Goal: Complete application form: Complete application form

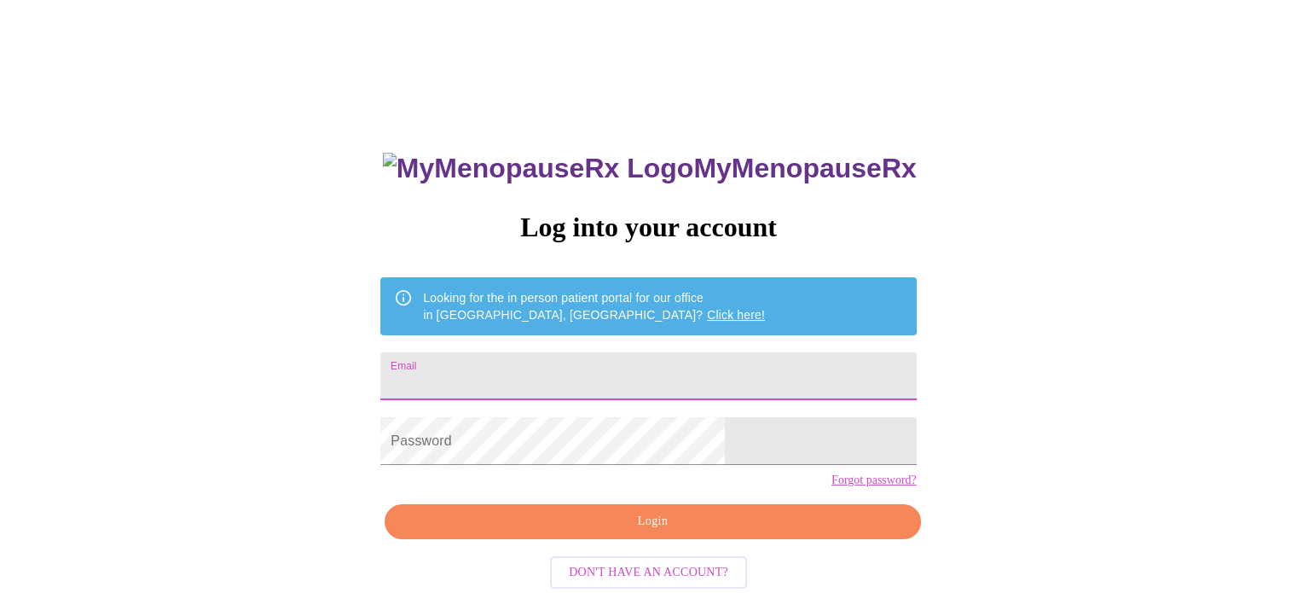
click at [521, 381] on input "Email" at bounding box center [647, 376] width 535 height 48
type input "[PERSON_NAME][EMAIL_ADDRESS][DOMAIN_NAME]"
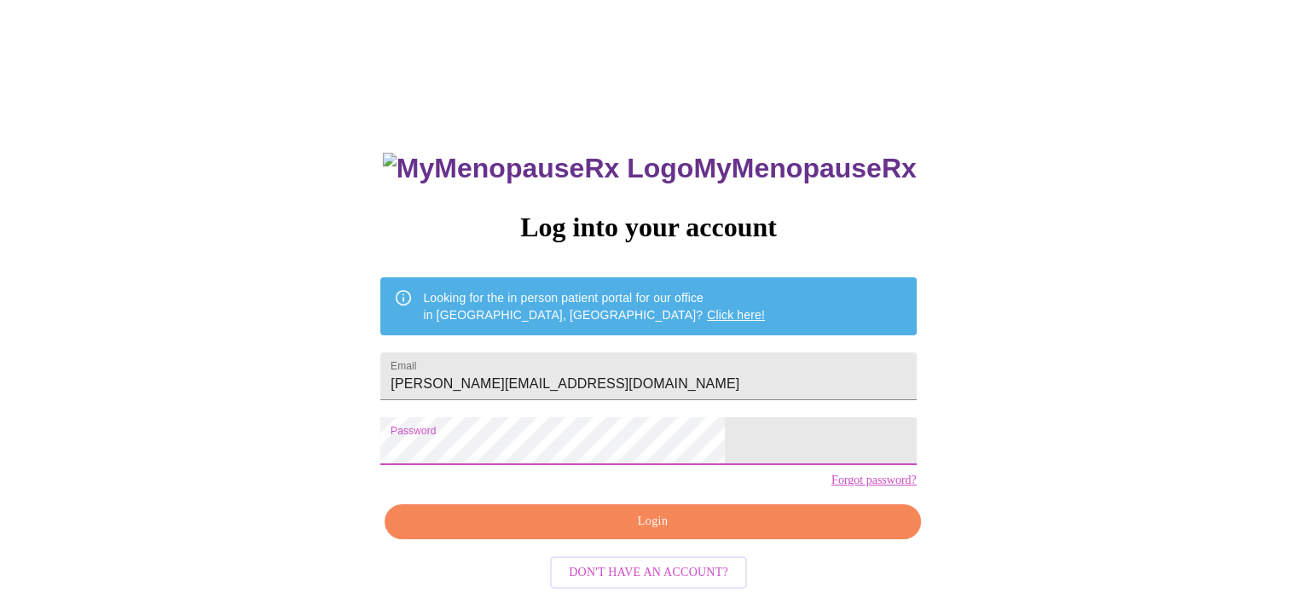
click at [605, 532] on span "Login" at bounding box center [652, 521] width 496 height 21
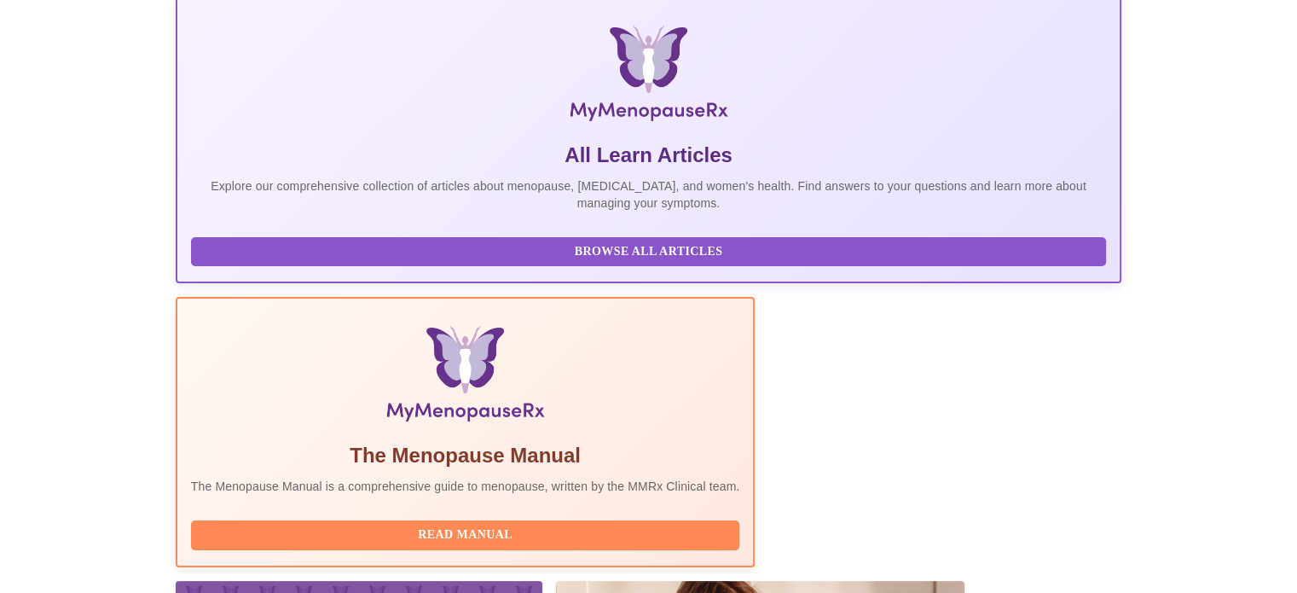
scroll to position [338, 0]
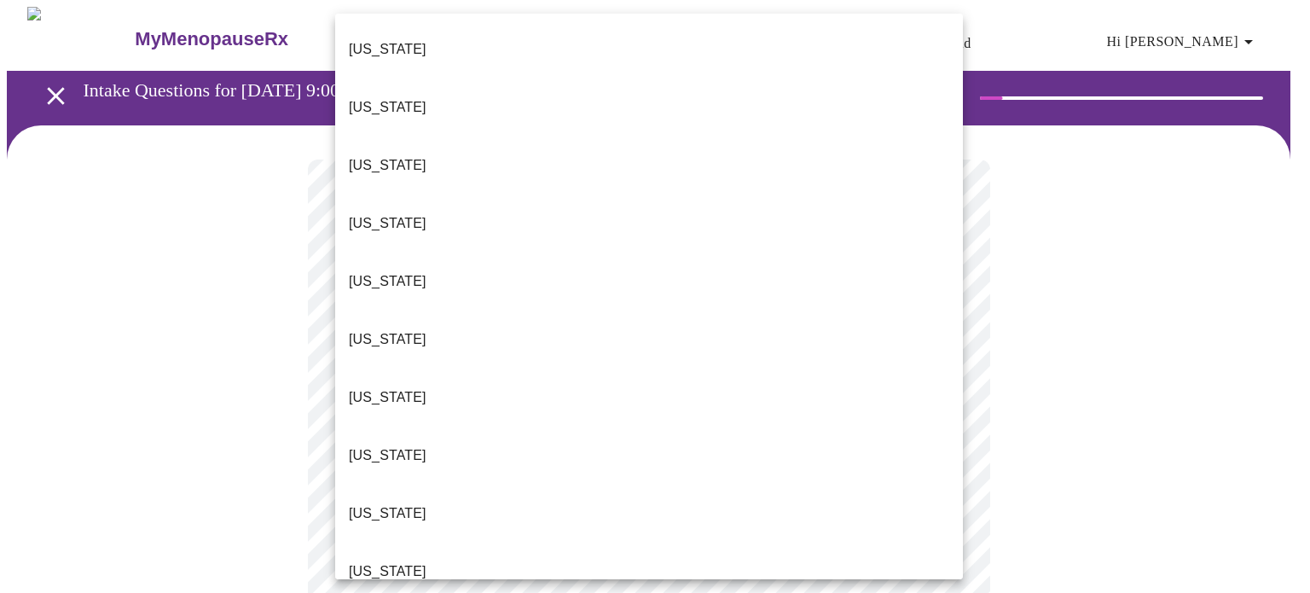
click at [372, 329] on p "[US_STATE]" at bounding box center [388, 339] width 78 height 20
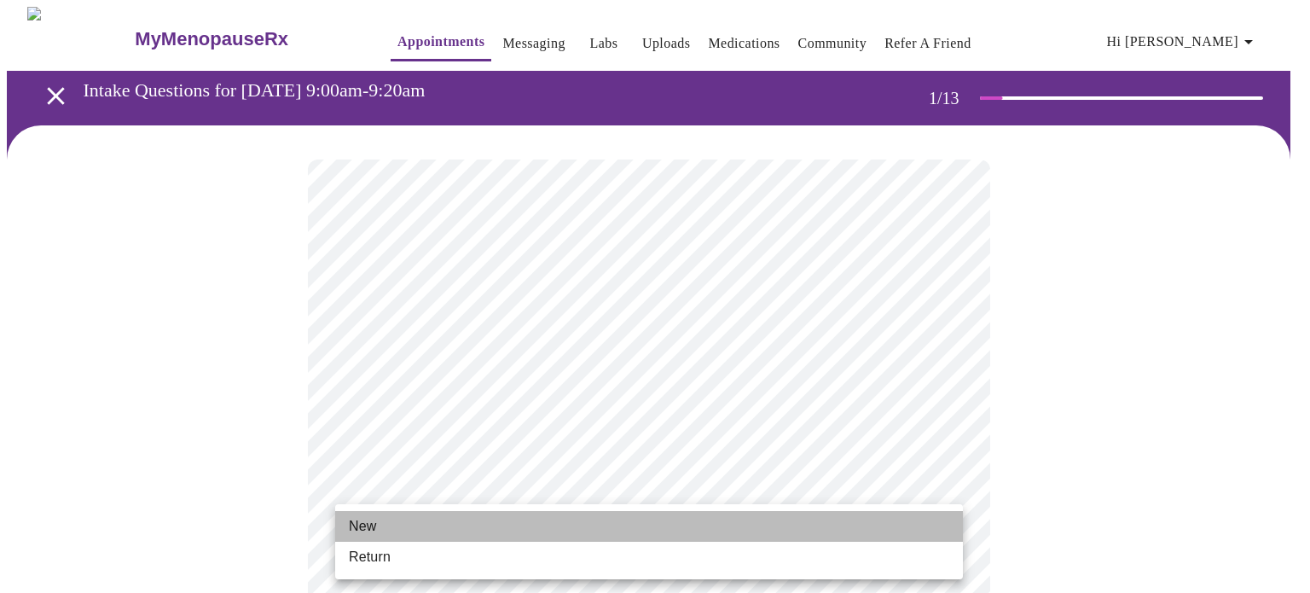
click at [369, 530] on span "New" at bounding box center [362, 526] width 27 height 20
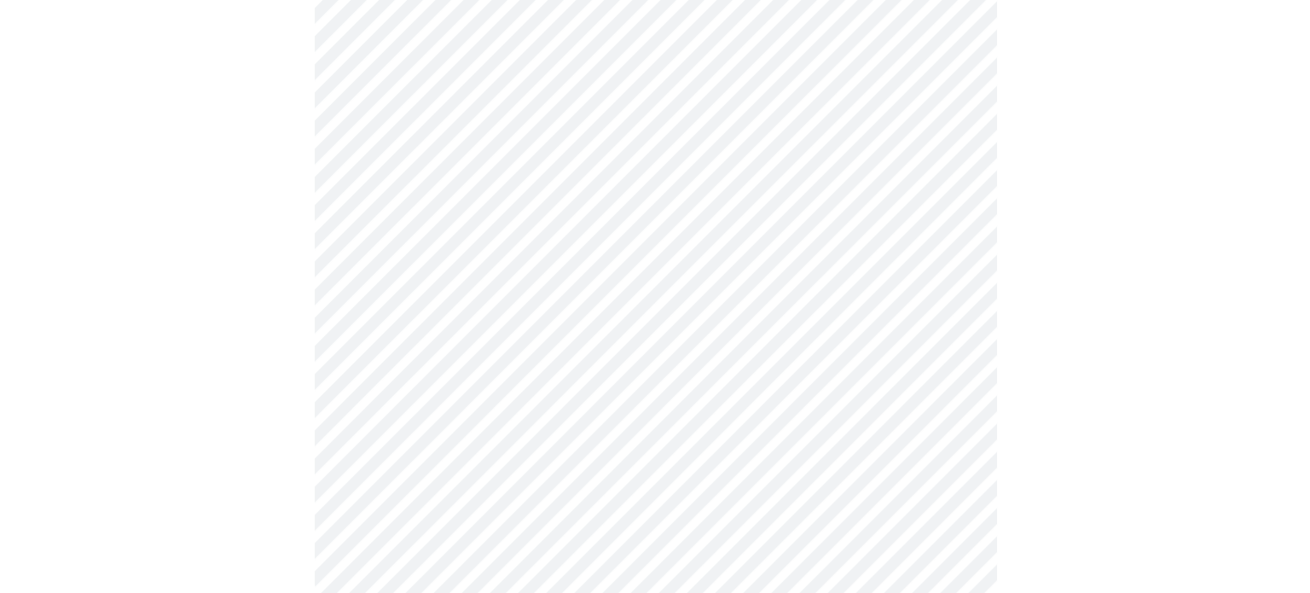
scroll to position [939, 0]
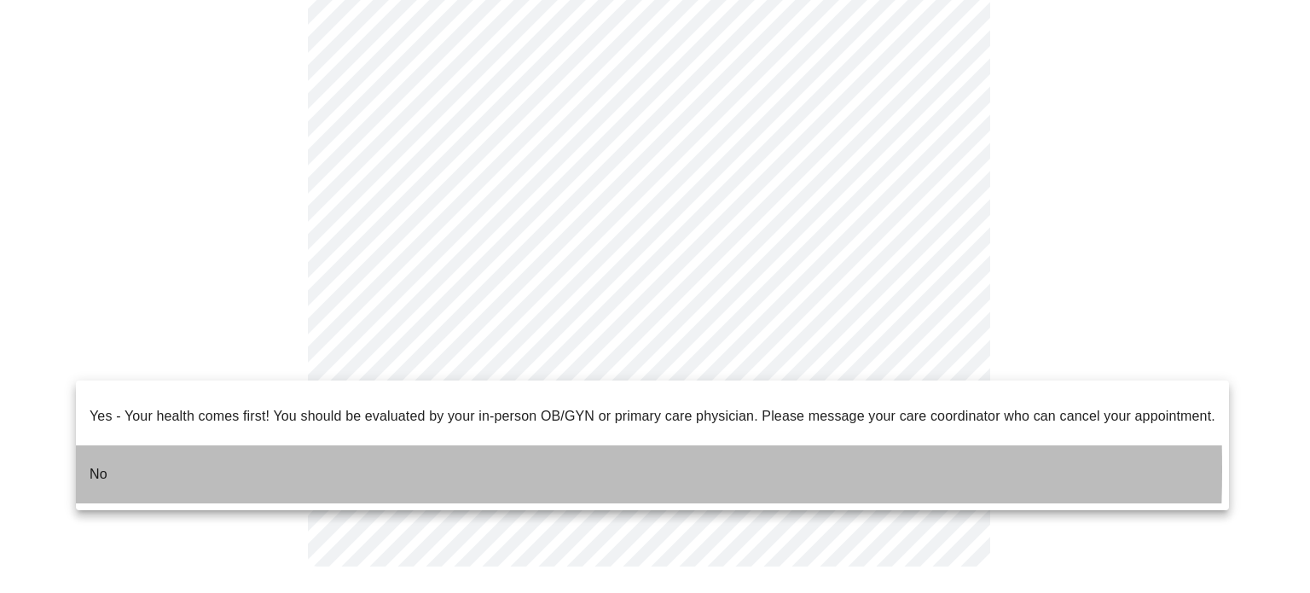
click at [96, 464] on p "No" at bounding box center [99, 474] width 18 height 20
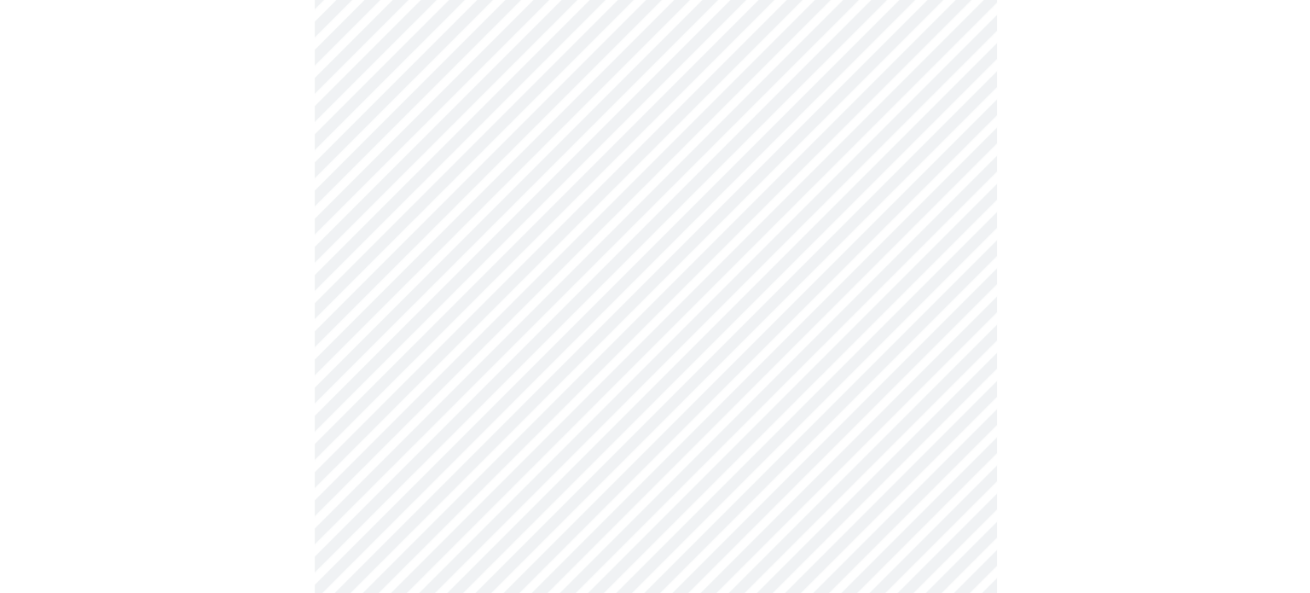
scroll to position [199, 0]
click at [799, 159] on body "MyMenopauseRx Appointments Messaging Labs Uploads Medications Community Refer a…" at bounding box center [655, 320] width 1296 height 1024
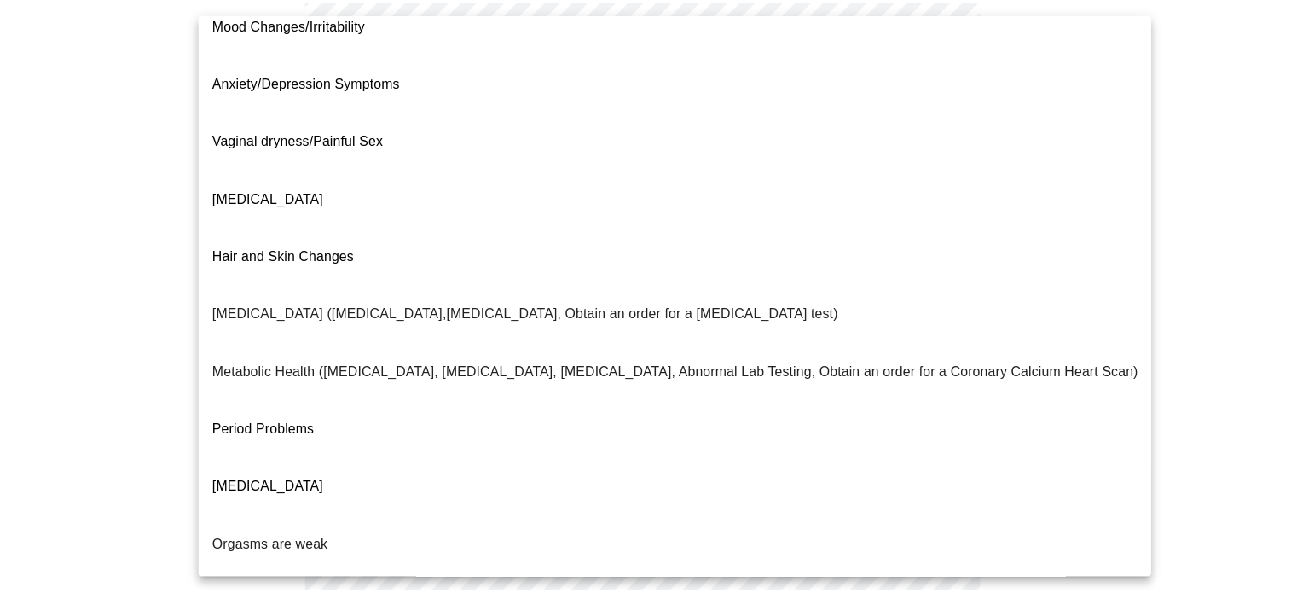
scroll to position [211, 0]
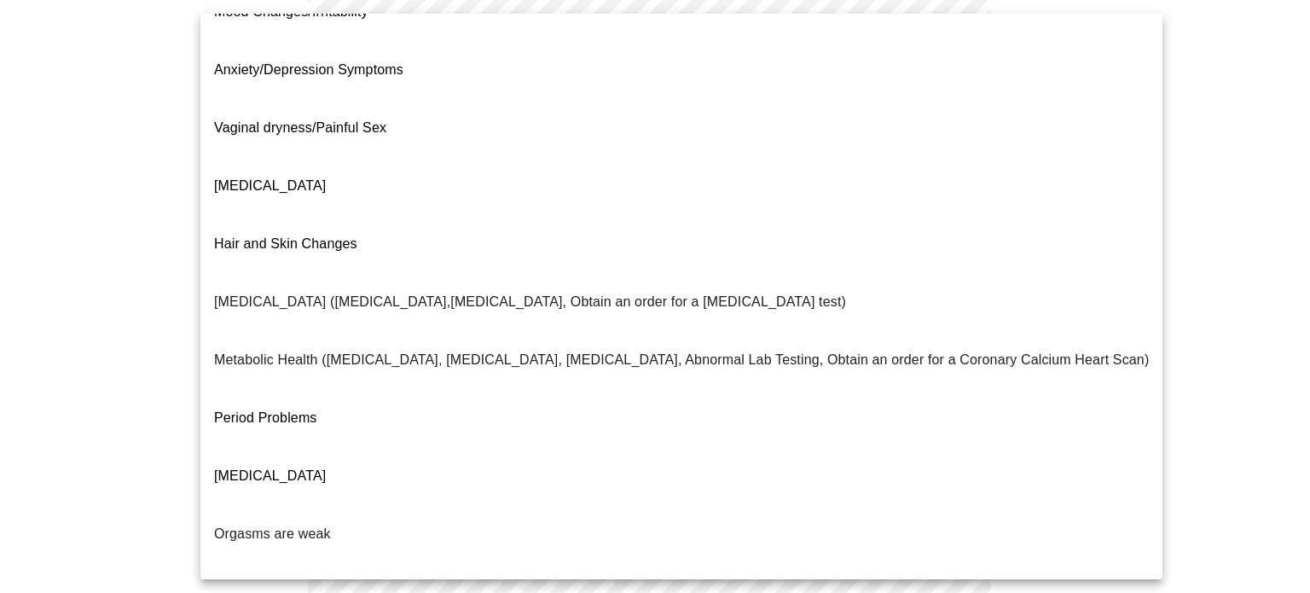
click at [278, 408] on p "Period Problems" at bounding box center [265, 418] width 103 height 20
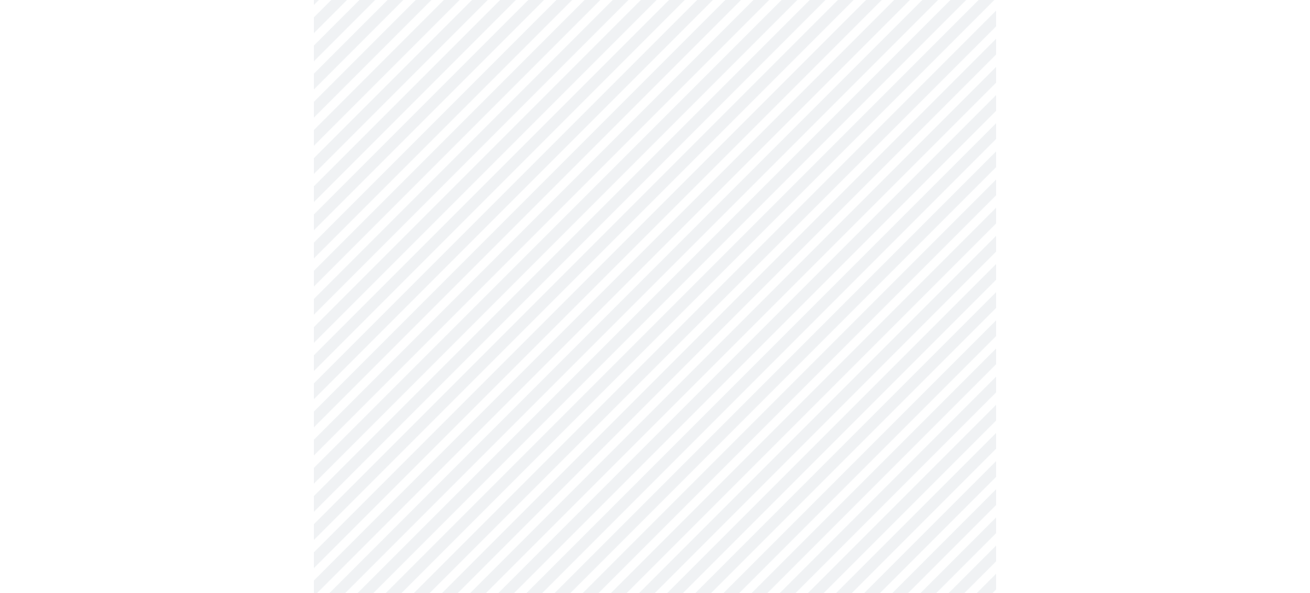
click at [596, 330] on body "MyMenopauseRx Appointments Messaging Labs Uploads Medications Community Refer a…" at bounding box center [655, 315] width 1296 height 1014
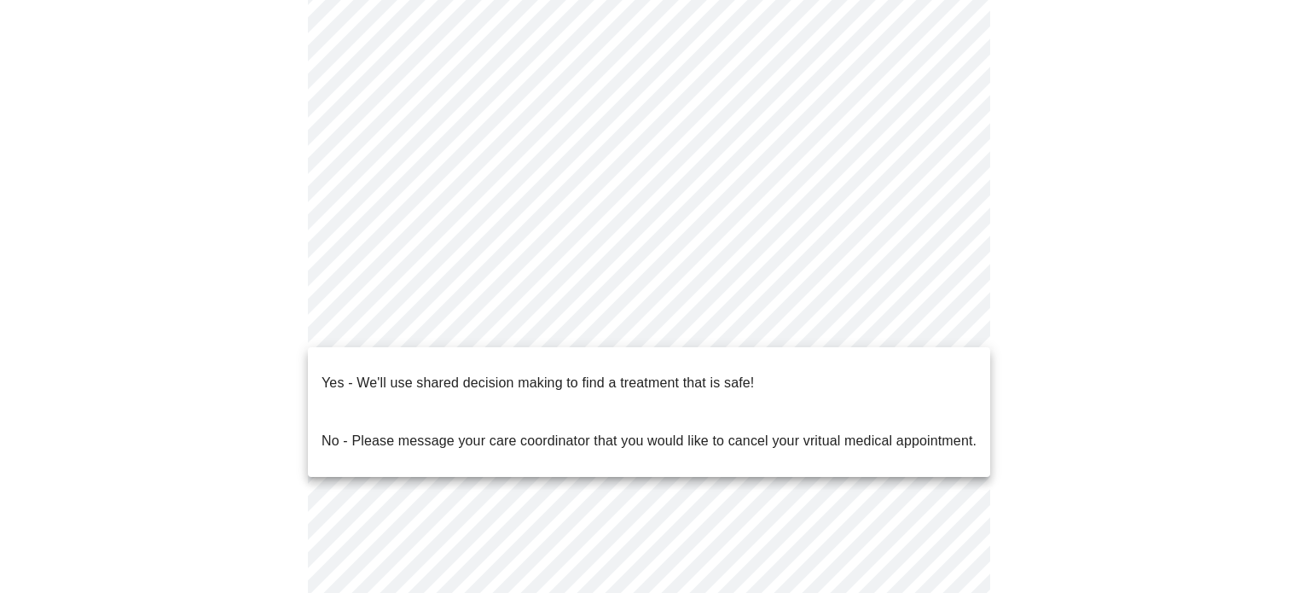
click at [606, 373] on p "Yes - We'll use shared decision making to find a treatment that is safe!" at bounding box center [537, 383] width 432 height 20
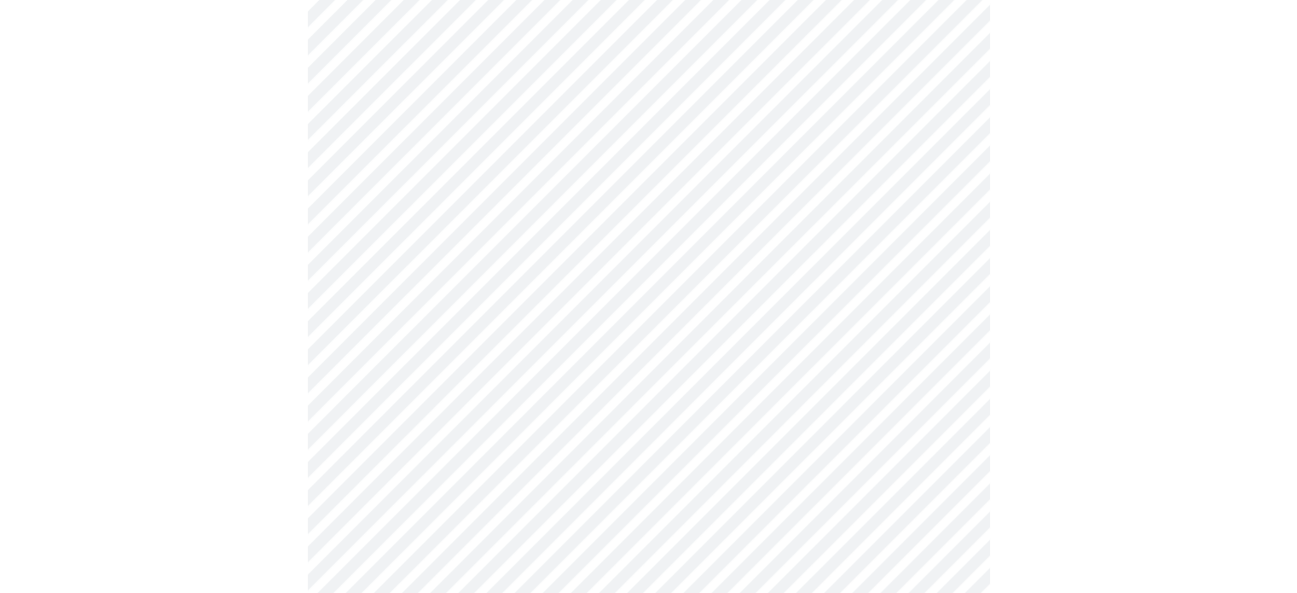
scroll to position [0, 0]
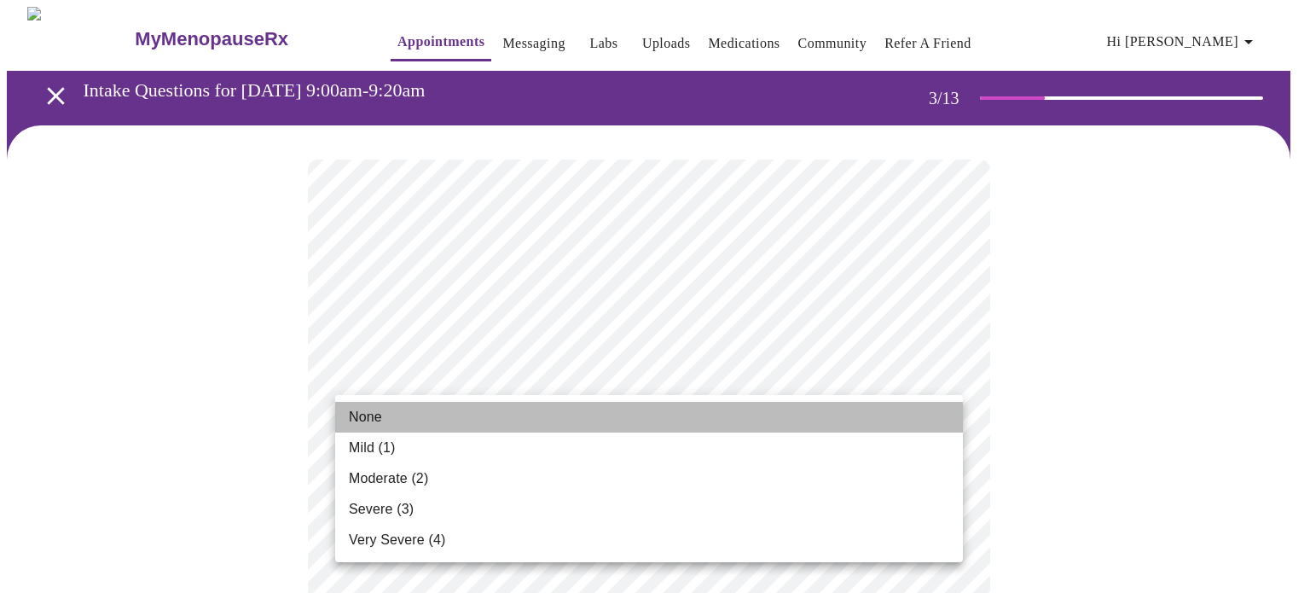
click at [362, 417] on span "None" at bounding box center [365, 417] width 33 height 20
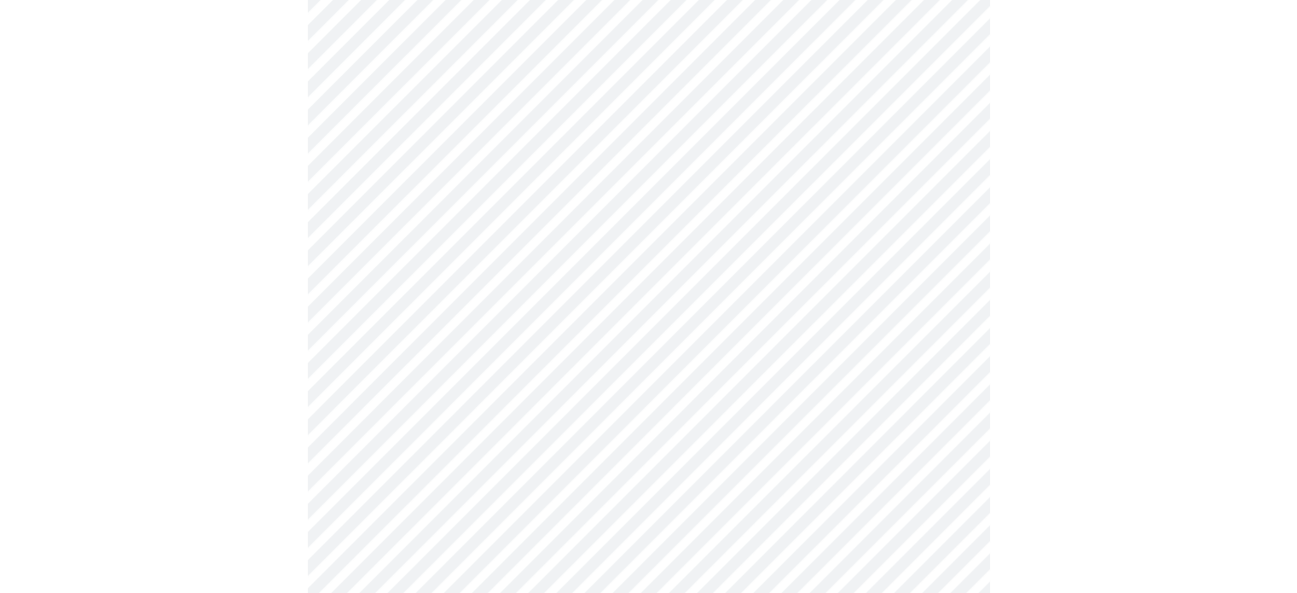
scroll to position [306, 0]
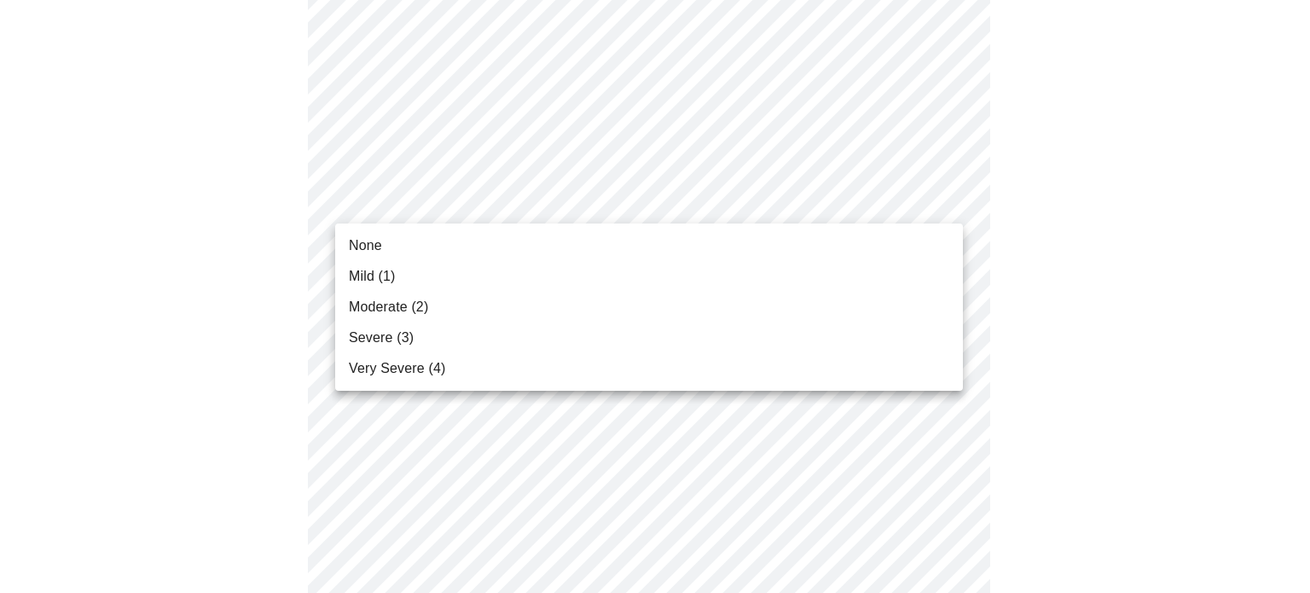
click at [377, 275] on span "Mild (1)" at bounding box center [372, 276] width 47 height 20
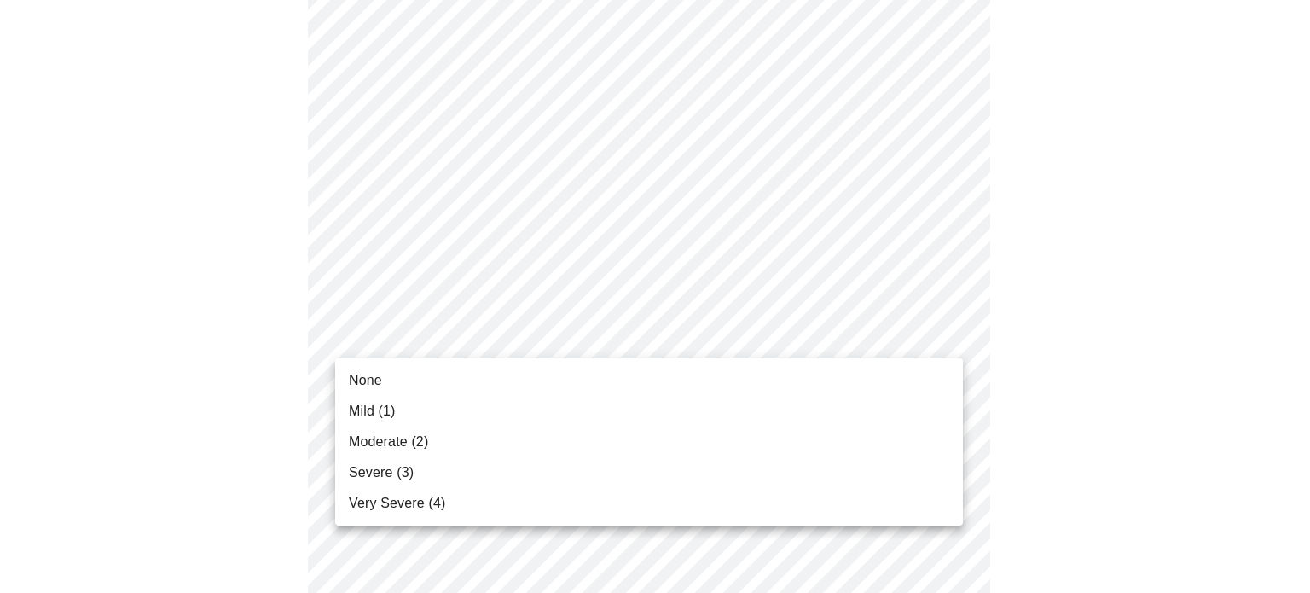
click at [382, 446] on span "Moderate (2)" at bounding box center [388, 441] width 79 height 20
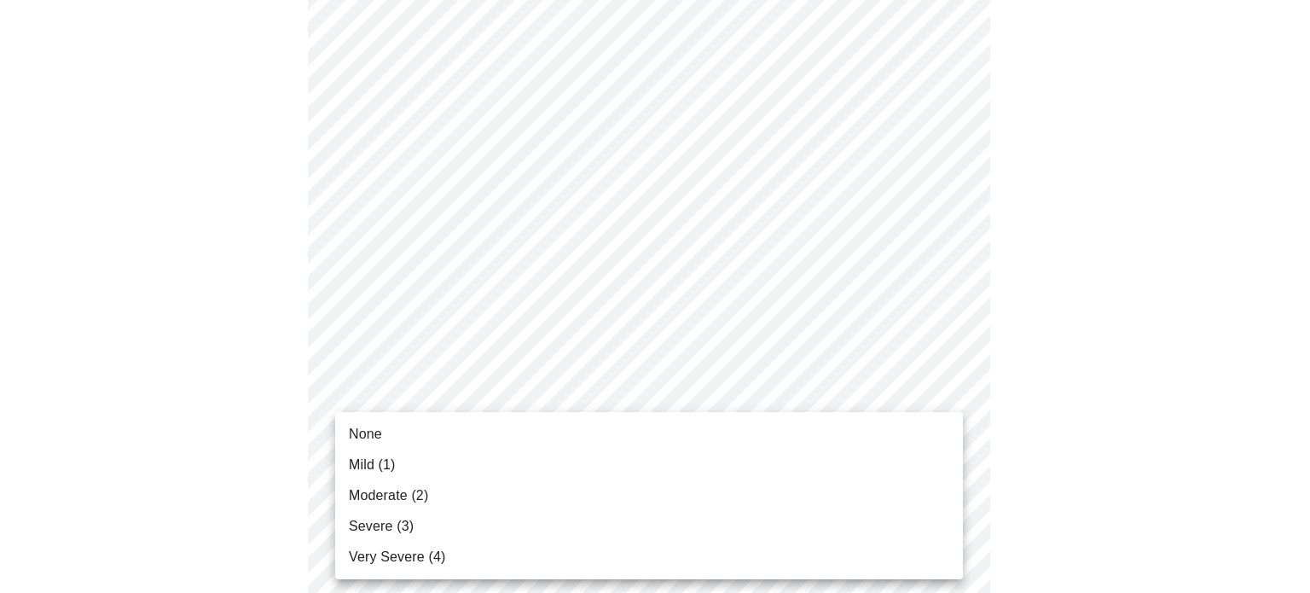
click at [364, 472] on span "Mild (1)" at bounding box center [372, 464] width 47 height 20
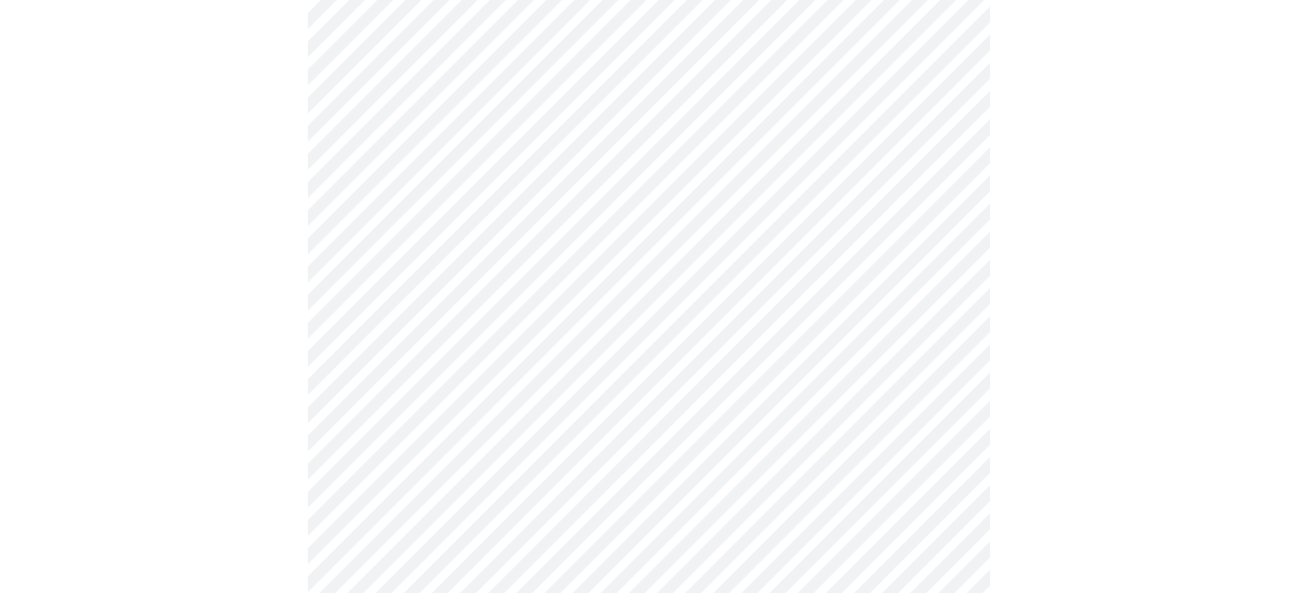
scroll to position [684, 0]
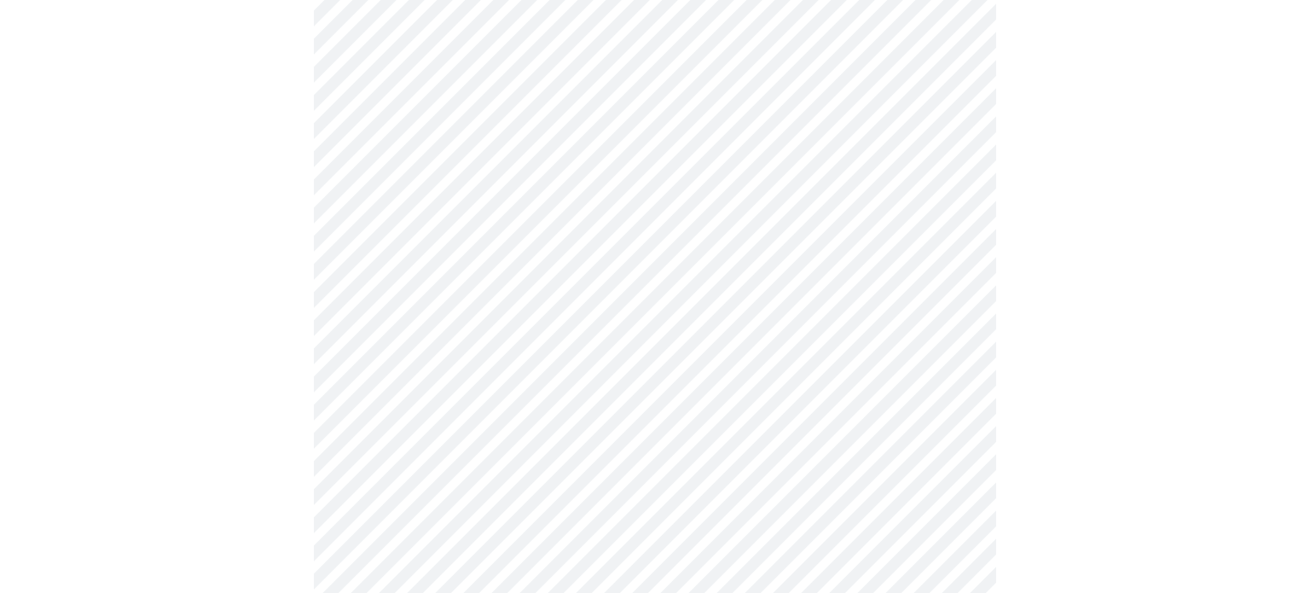
click at [678, 196] on body "MyMenopauseRx Appointments Messaging Labs Uploads Medications Community Refer a…" at bounding box center [655, 409] width 1296 height 2172
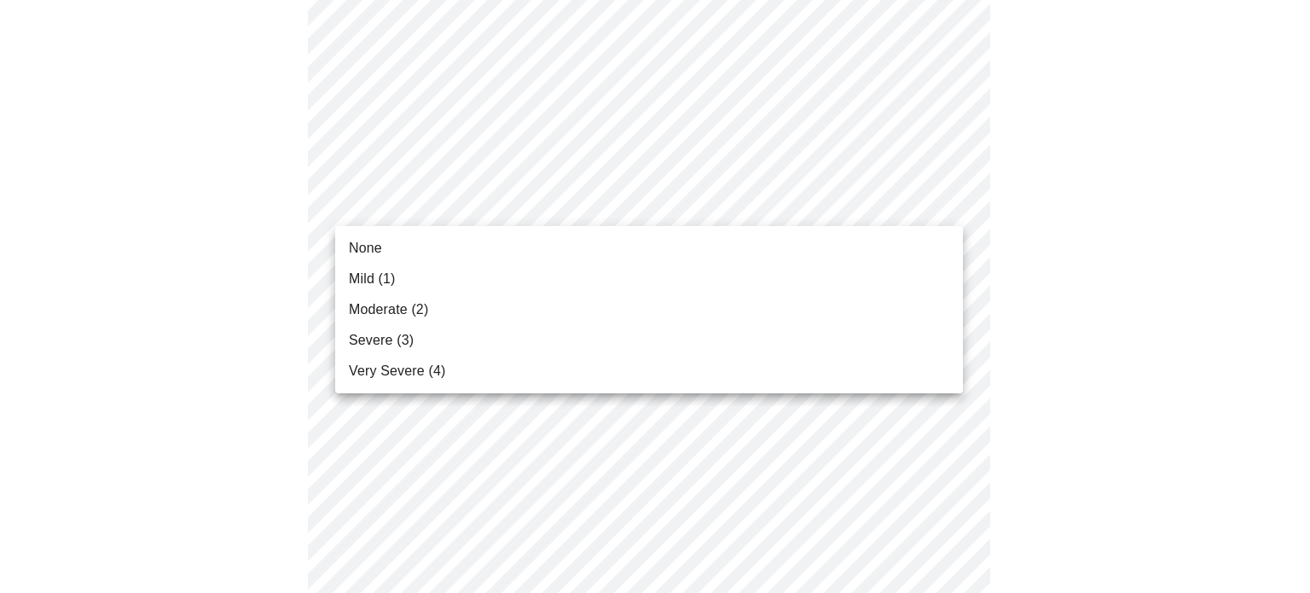
click at [365, 243] on span "None" at bounding box center [365, 248] width 33 height 20
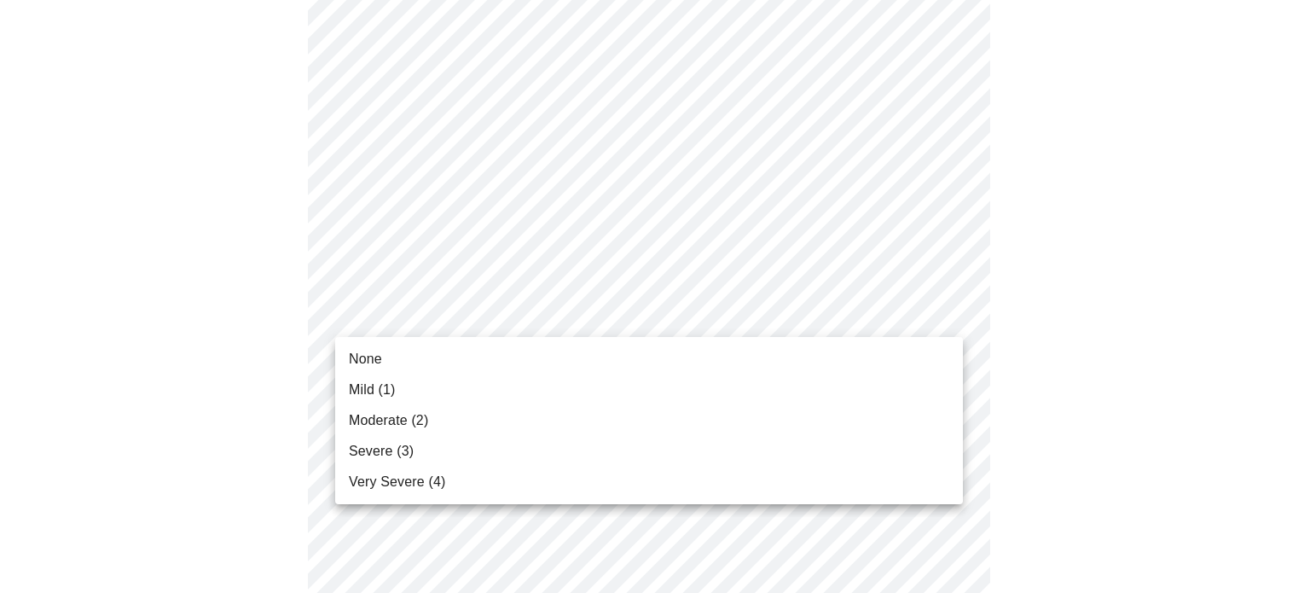
click at [539, 299] on body "MyMenopauseRx Appointments Messaging Labs Uploads Medications Community Refer a…" at bounding box center [655, 397] width 1296 height 2148
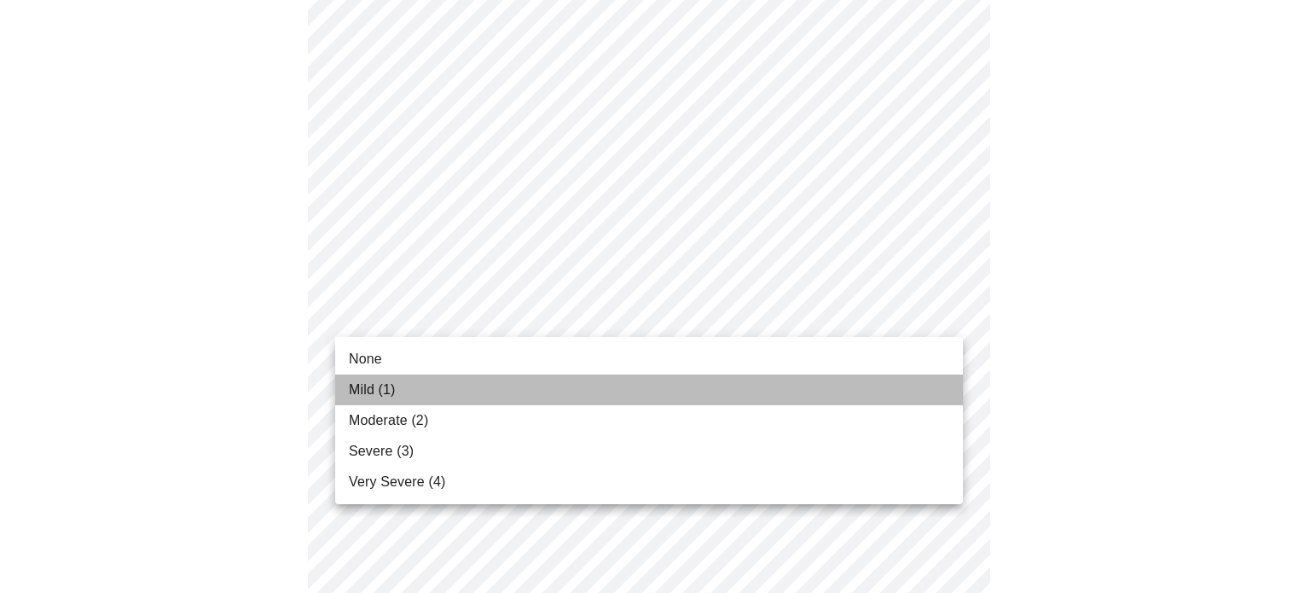
click at [376, 391] on span "Mild (1)" at bounding box center [372, 389] width 47 height 20
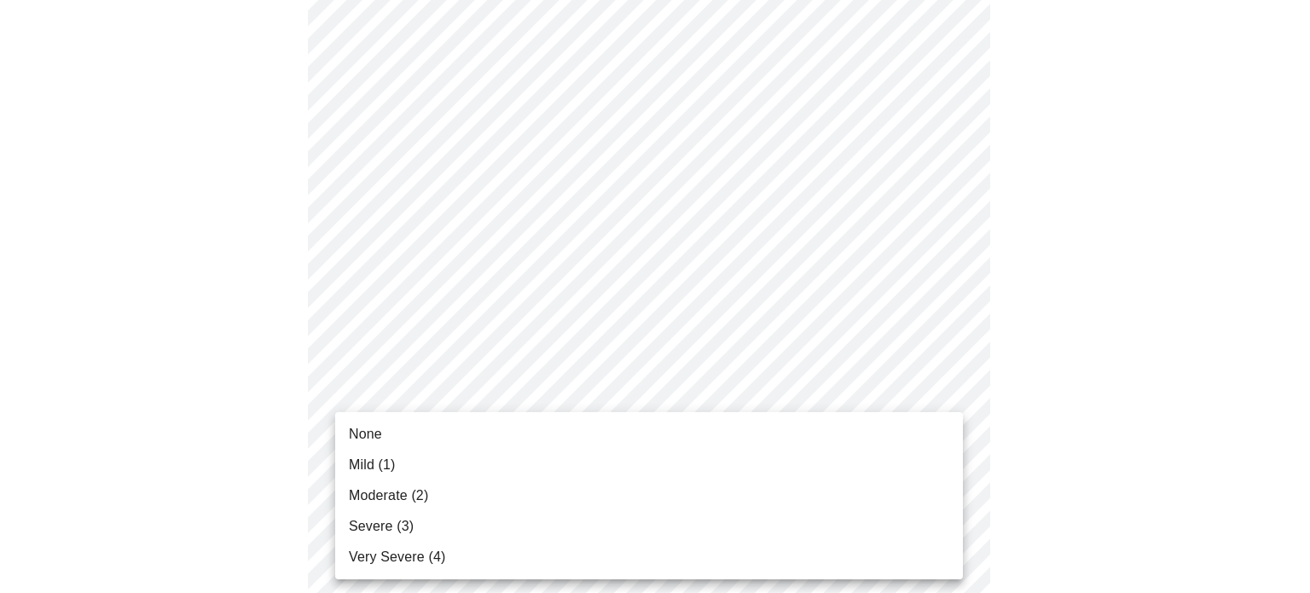
click at [589, 431] on body "MyMenopauseRx Appointments Messaging Labs Uploads Medications Community Refer a…" at bounding box center [655, 385] width 1296 height 2124
click at [399, 501] on span "Moderate (2)" at bounding box center [388, 495] width 79 height 20
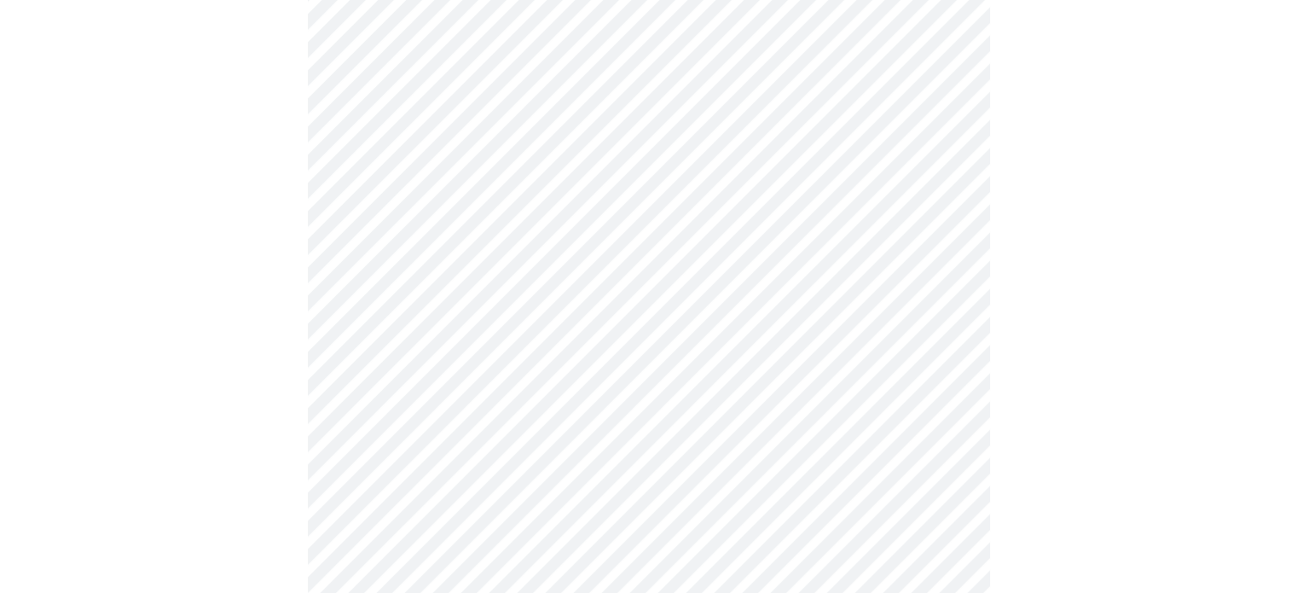
scroll to position [1088, 0]
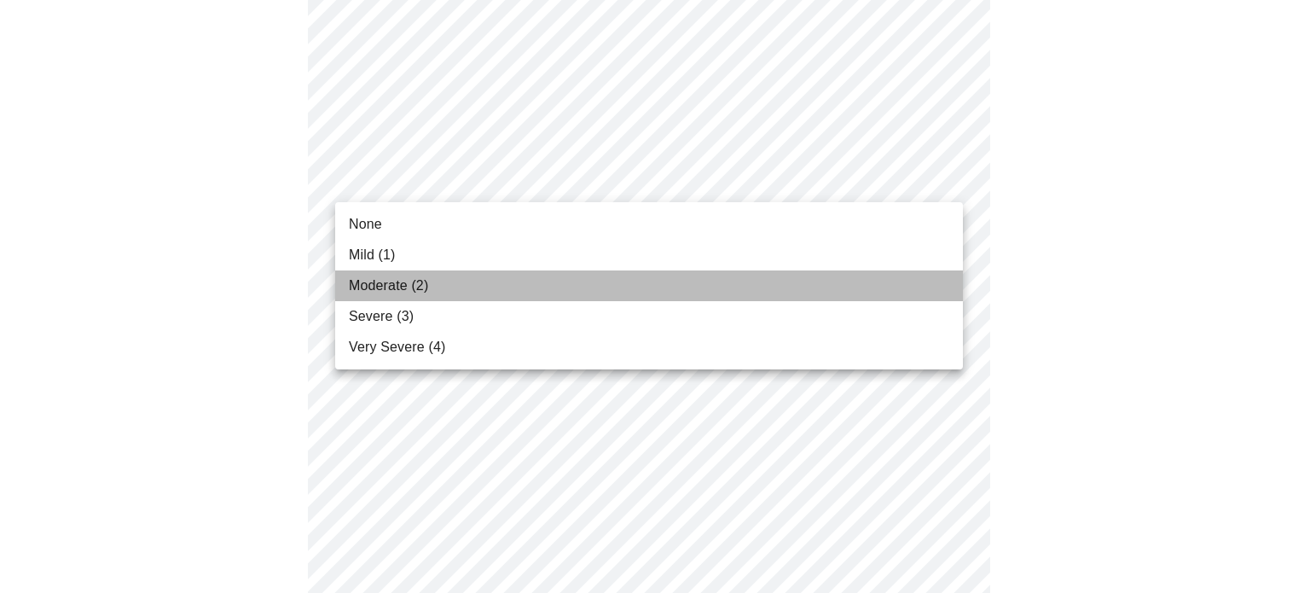
click at [385, 292] on span "Moderate (2)" at bounding box center [388, 285] width 79 height 20
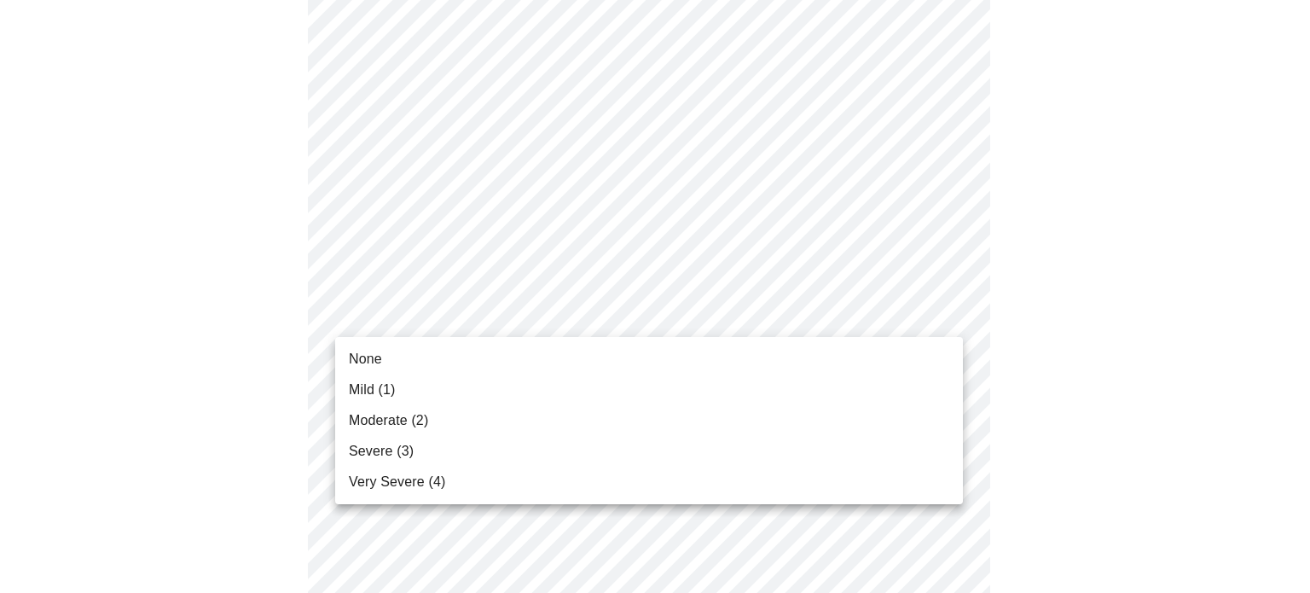
click at [368, 361] on span "None" at bounding box center [365, 359] width 33 height 20
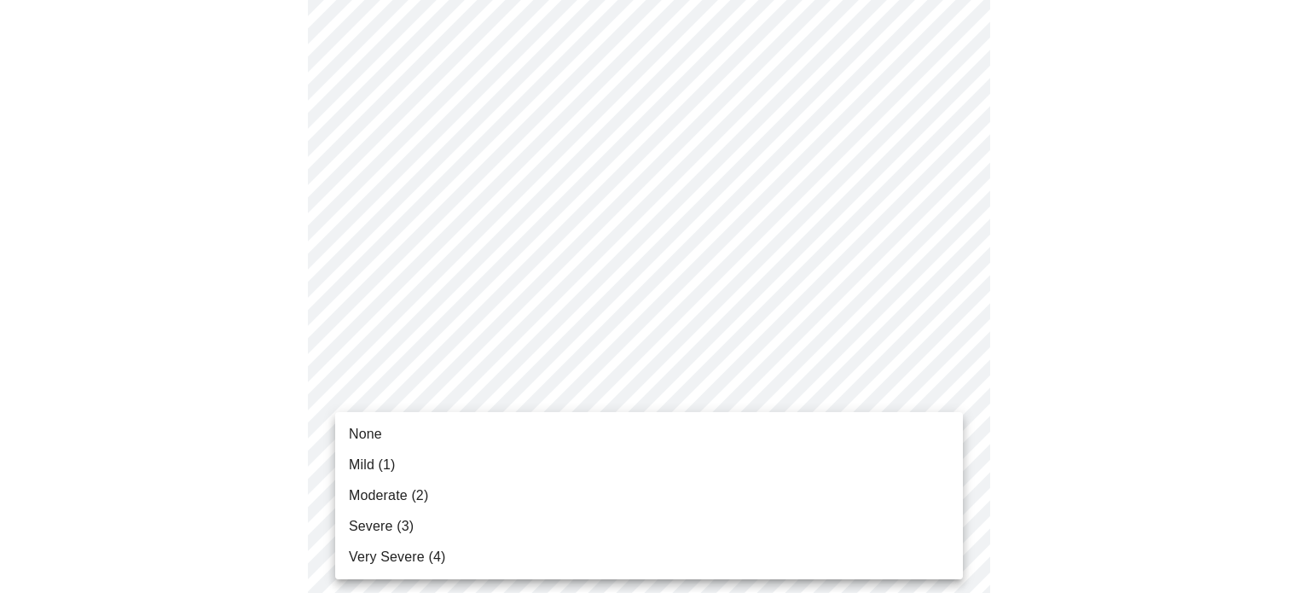
click at [358, 435] on span "None" at bounding box center [365, 434] width 33 height 20
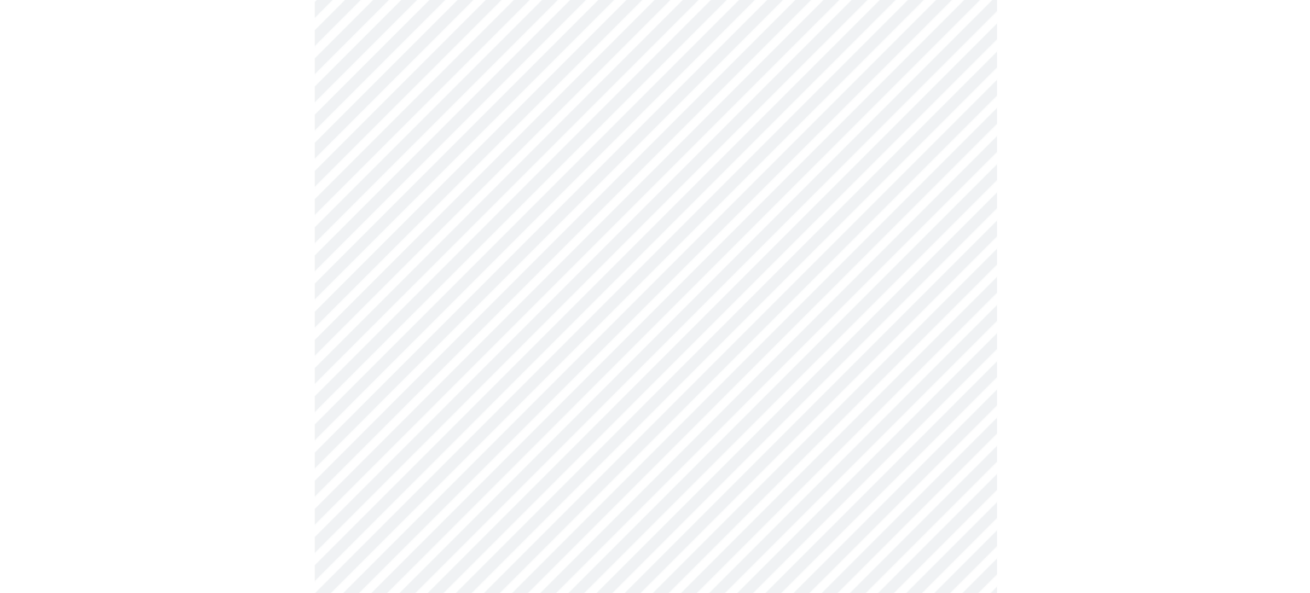
scroll to position [1436, 0]
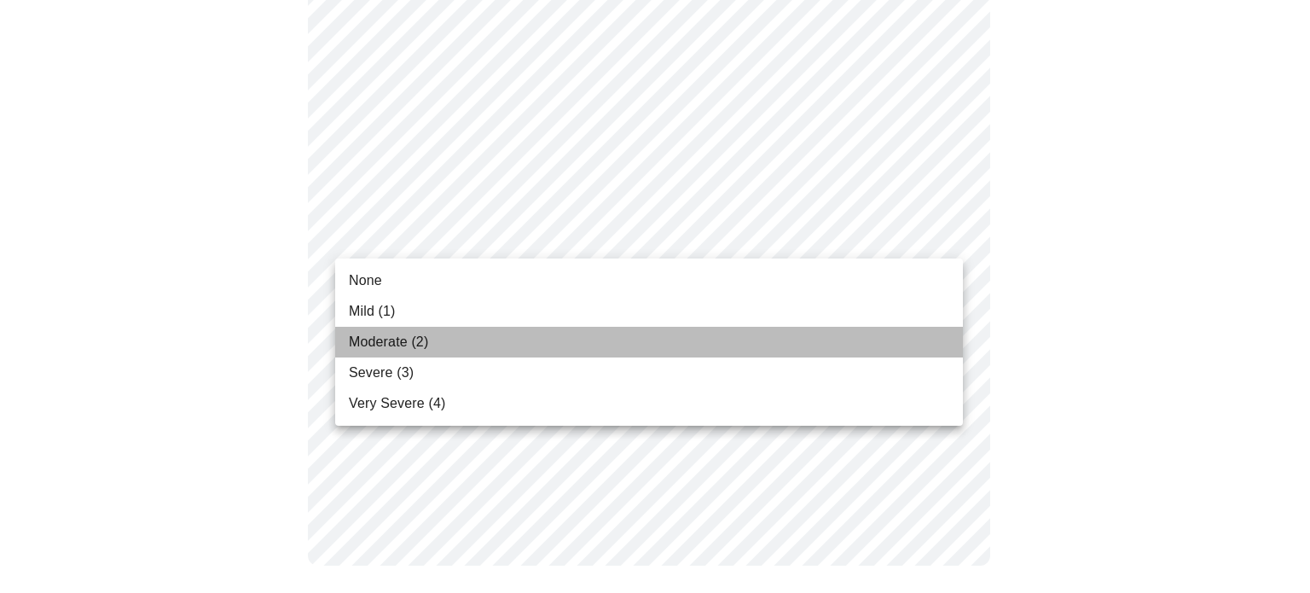
click at [373, 343] on span "Moderate (2)" at bounding box center [388, 342] width 79 height 20
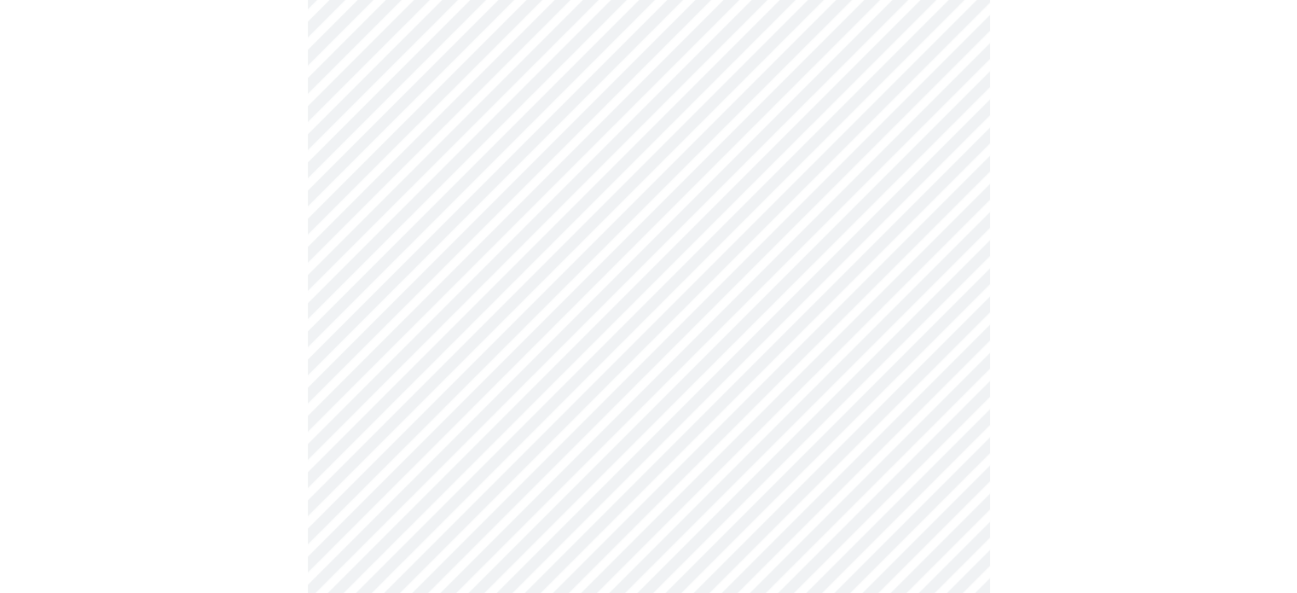
scroll to position [872, 0]
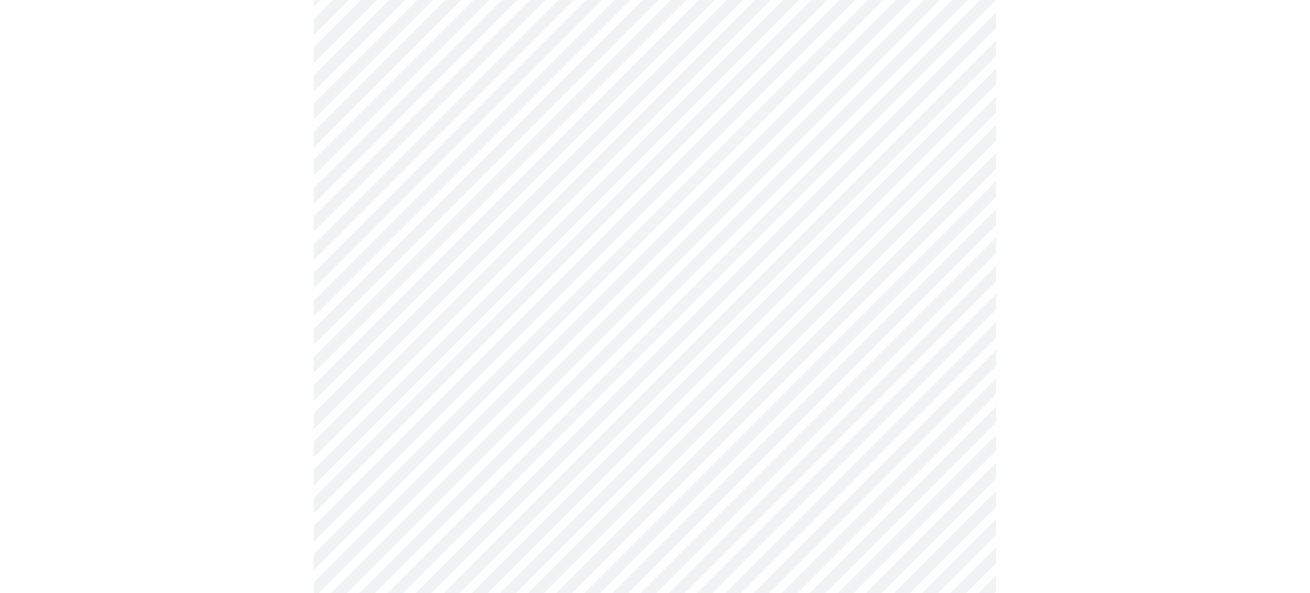
click at [937, 132] on body "MyMenopauseRx Appointments Messaging Labs Uploads Medications Community Refer a…" at bounding box center [655, 138] width 1296 height 2006
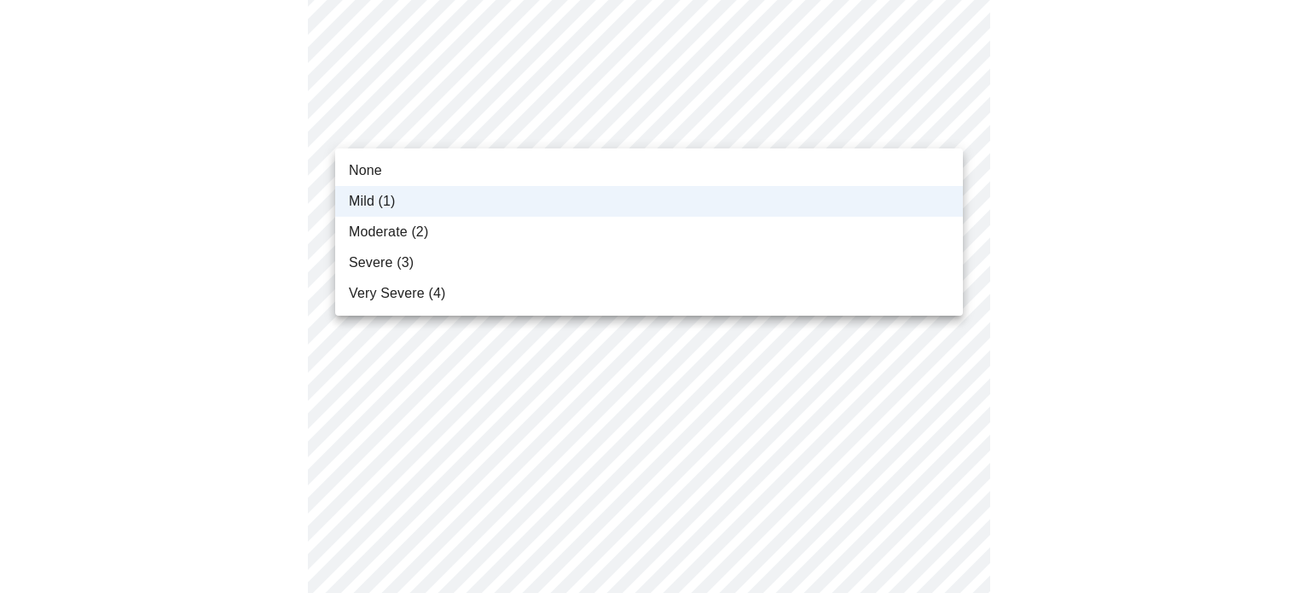
click at [394, 232] on span "Moderate (2)" at bounding box center [388, 232] width 79 height 20
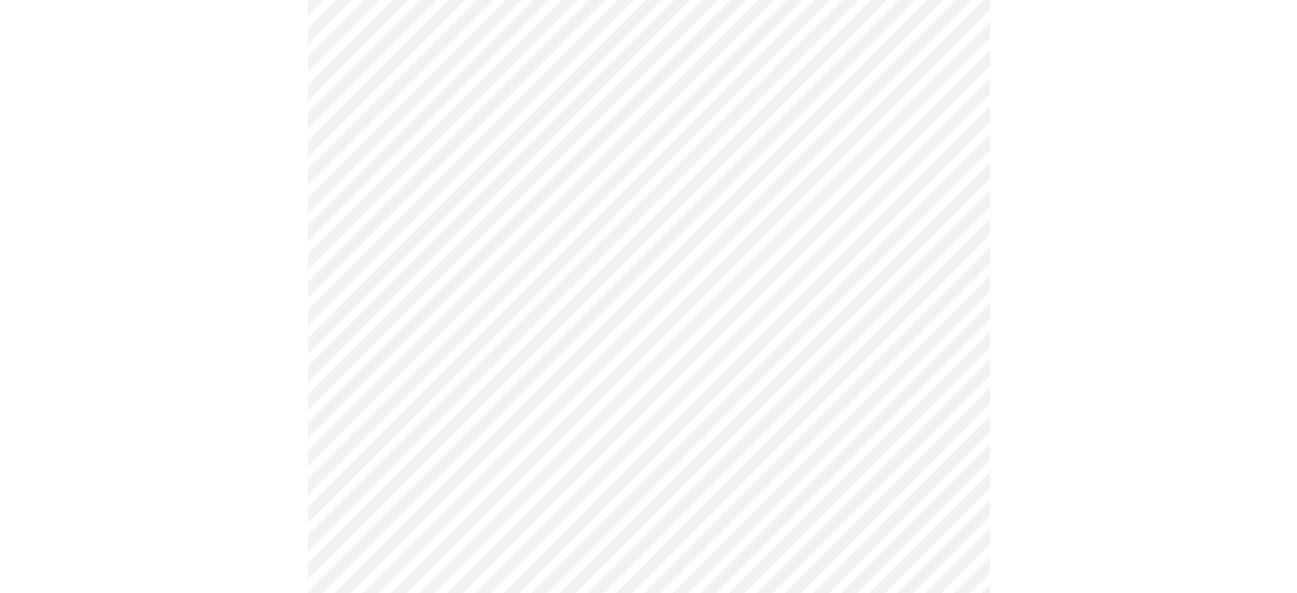
scroll to position [1070, 0]
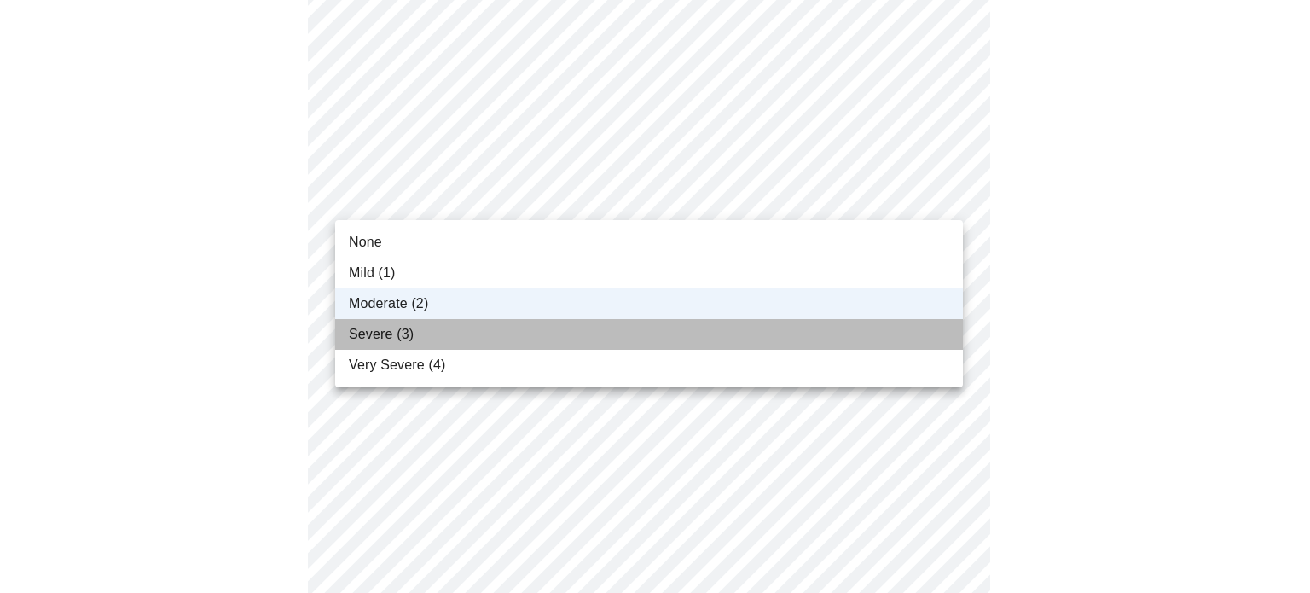
click at [376, 333] on span "Severe (3)" at bounding box center [381, 334] width 65 height 20
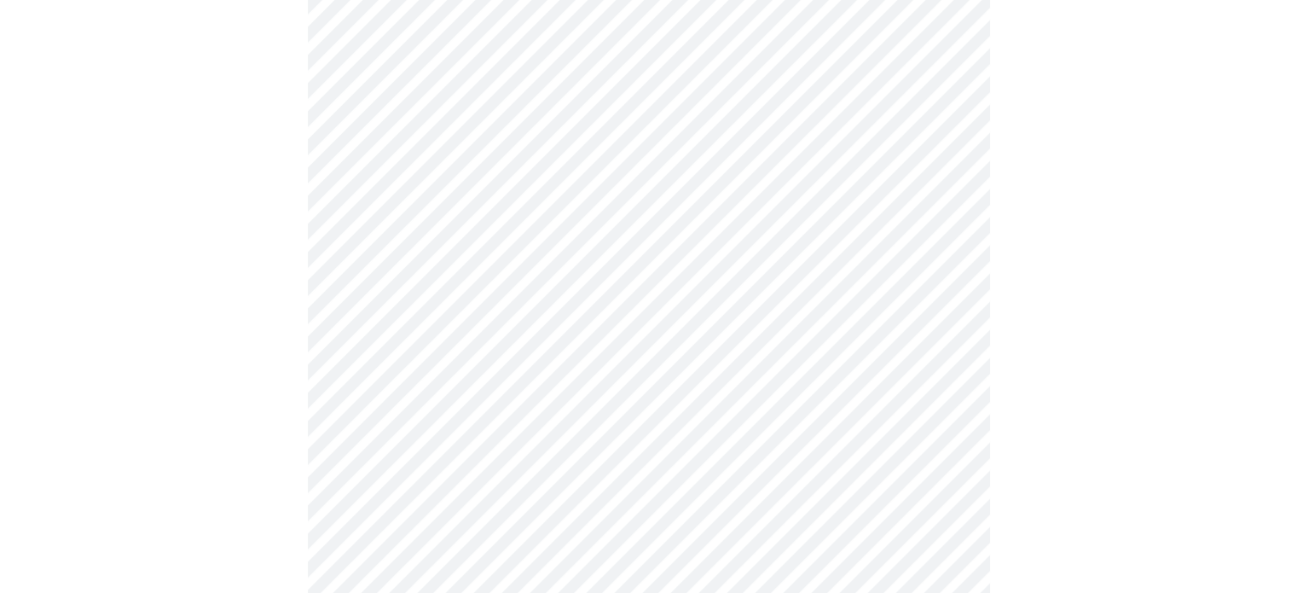
scroll to position [1346, 0]
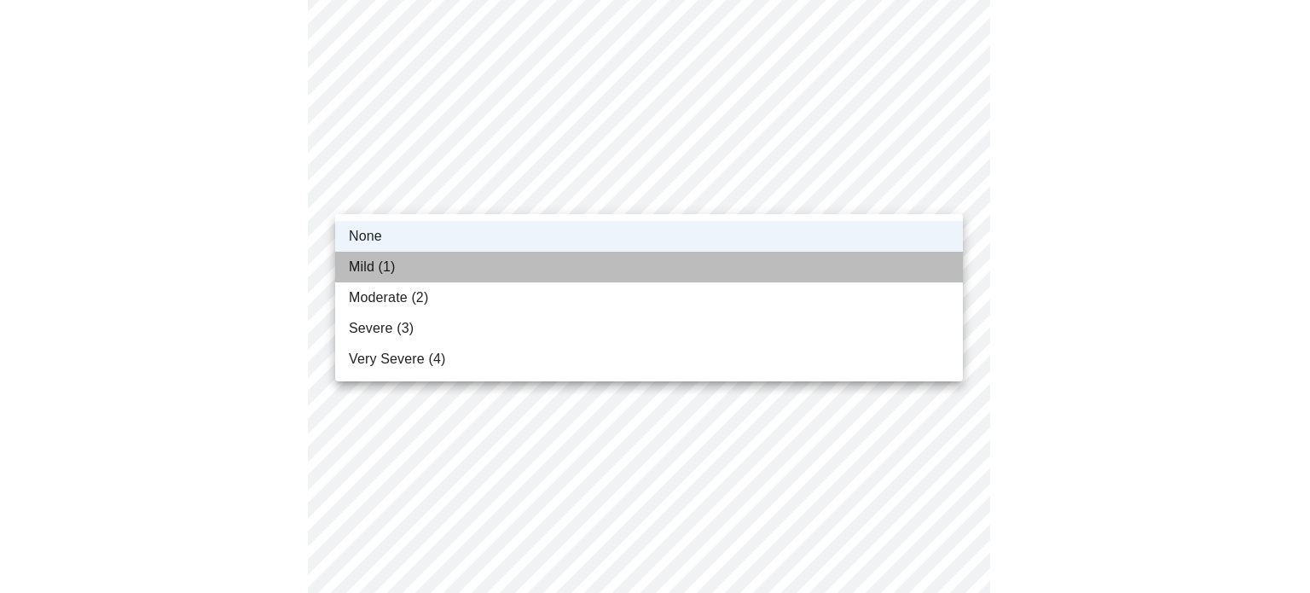
click at [368, 269] on span "Mild (1)" at bounding box center [372, 267] width 47 height 20
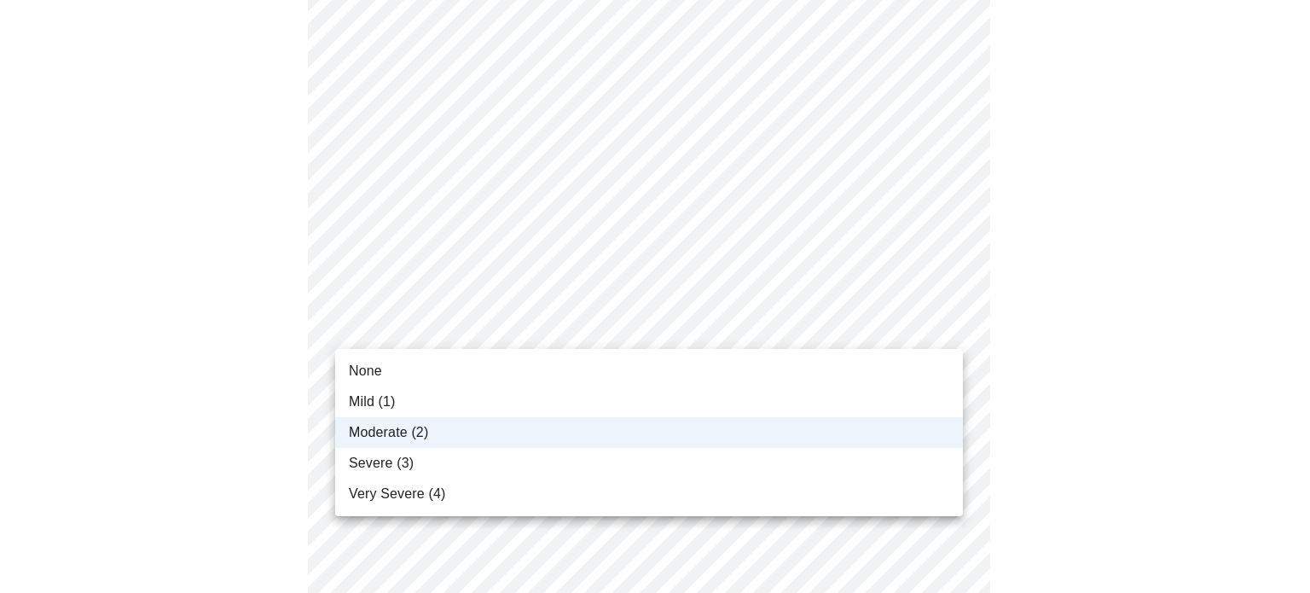
click at [382, 454] on span "Severe (3)" at bounding box center [381, 463] width 65 height 20
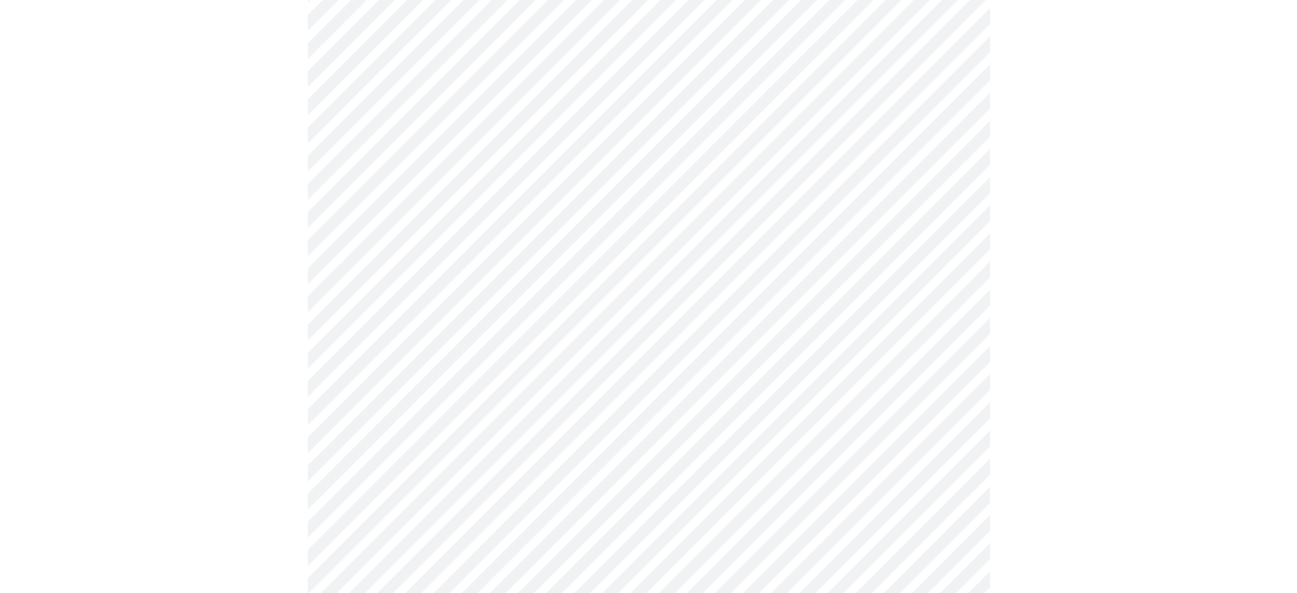
scroll to position [564, 0]
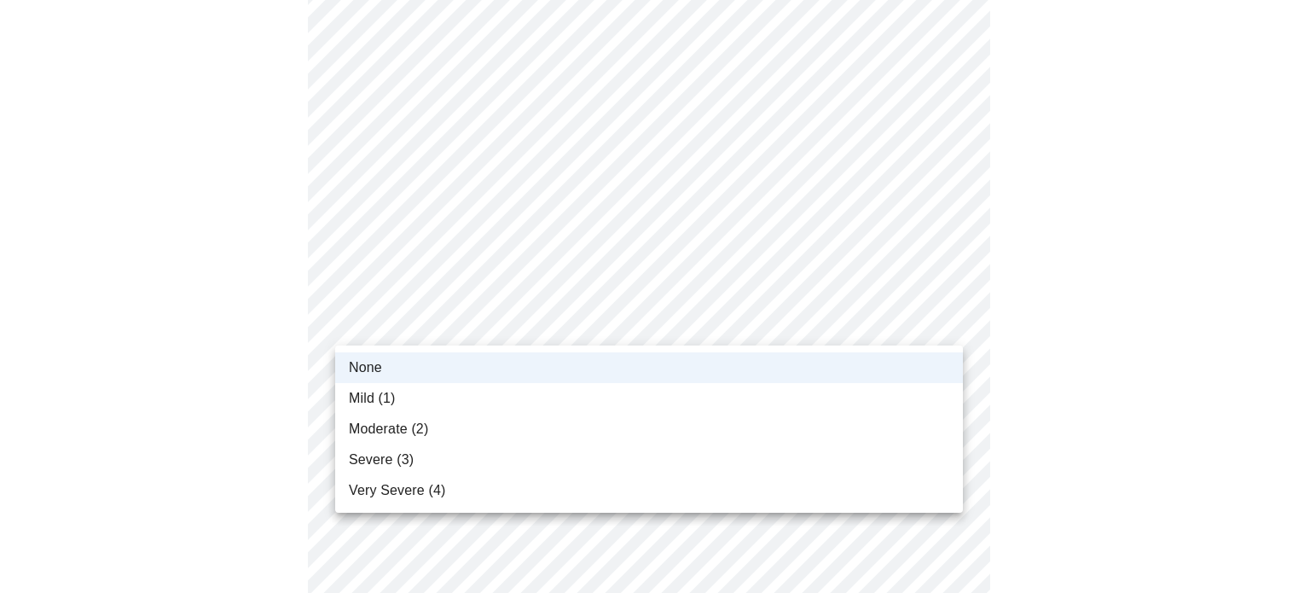
click at [755, 304] on body "MyMenopauseRx Appointments Messaging Labs Uploads Medications Community Refer a…" at bounding box center [655, 445] width 1296 height 2006
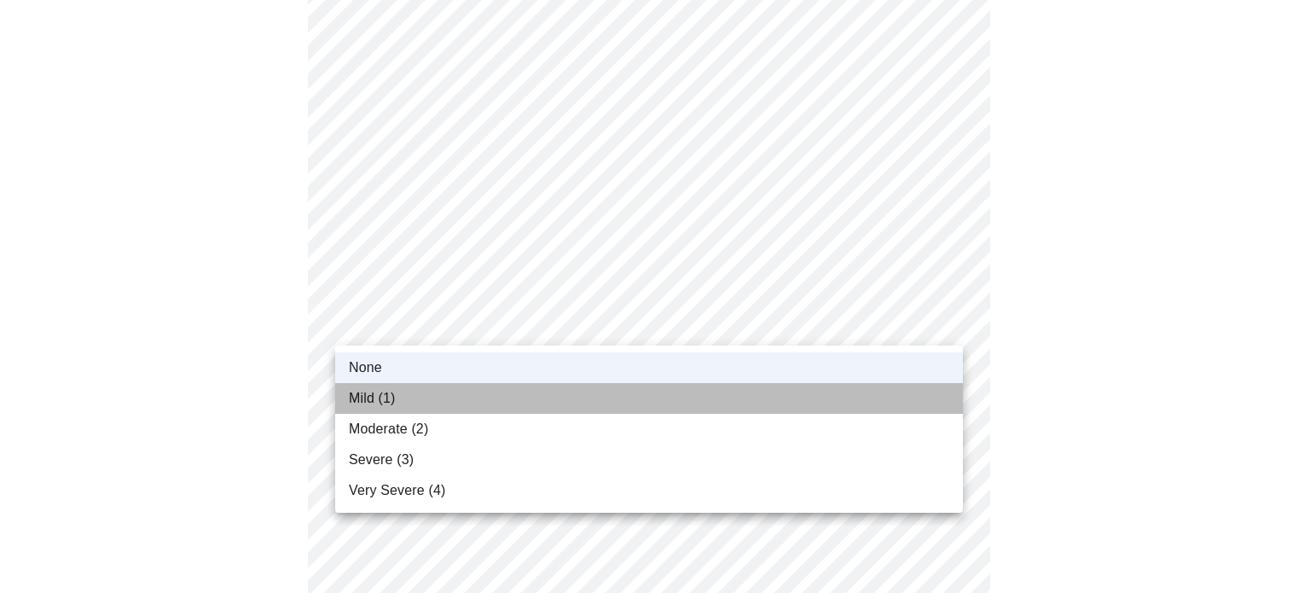
click at [391, 399] on span "Mild (1)" at bounding box center [372, 398] width 47 height 20
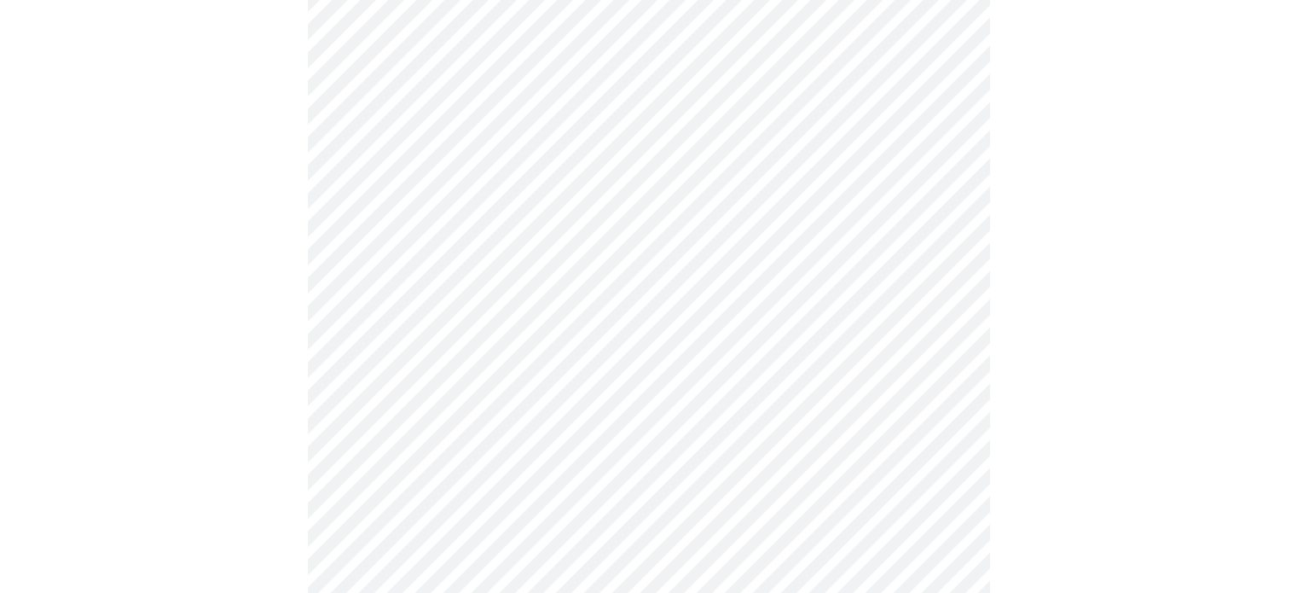
scroll to position [706, 0]
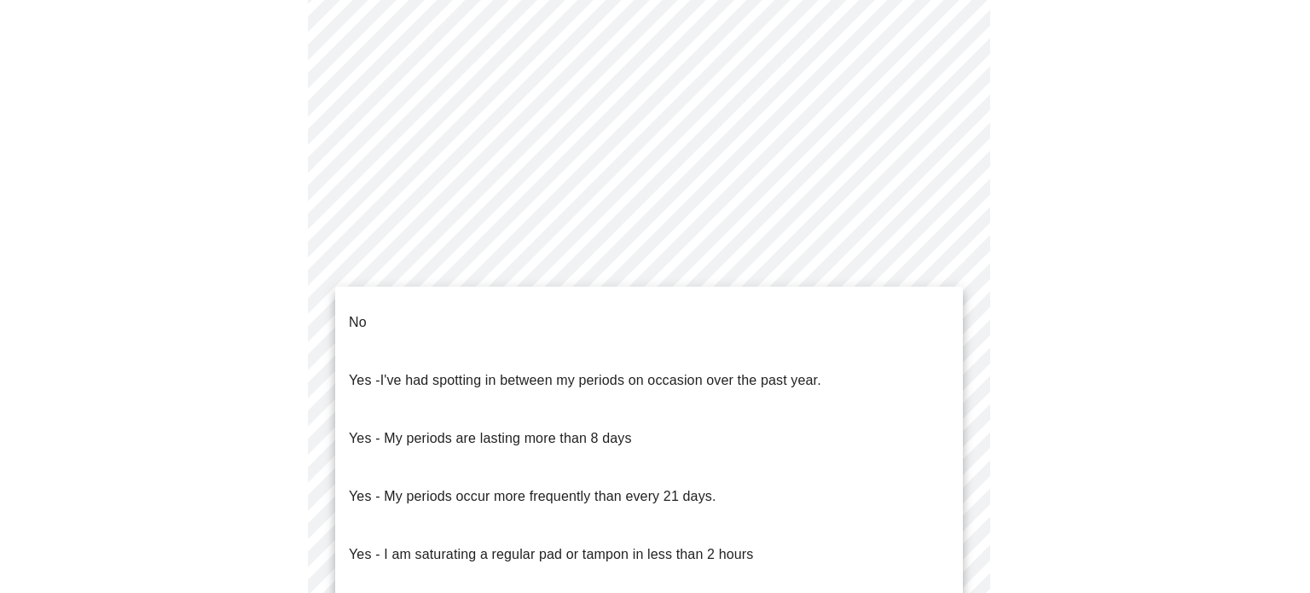
click at [721, 265] on body "MyMenopauseRx Appointments Messaging Labs Uploads Medications Community Refer a…" at bounding box center [655, 107] width 1296 height 1612
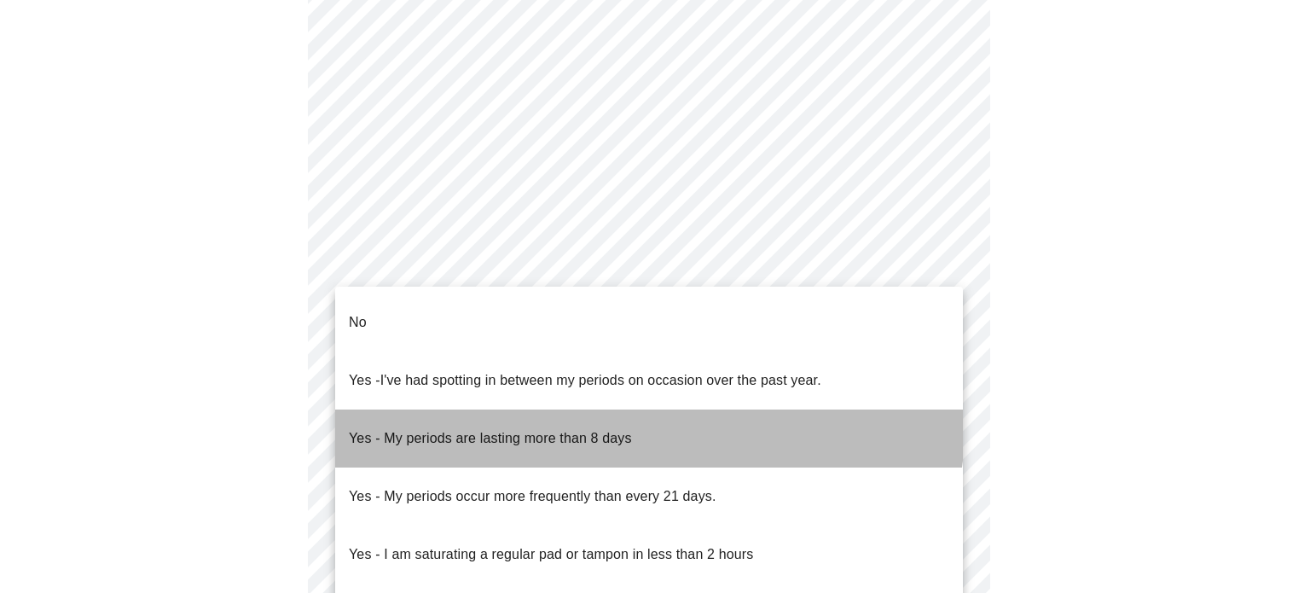
click at [580, 428] on p "Yes - My periods are lasting more than 8 days" at bounding box center [490, 438] width 283 height 20
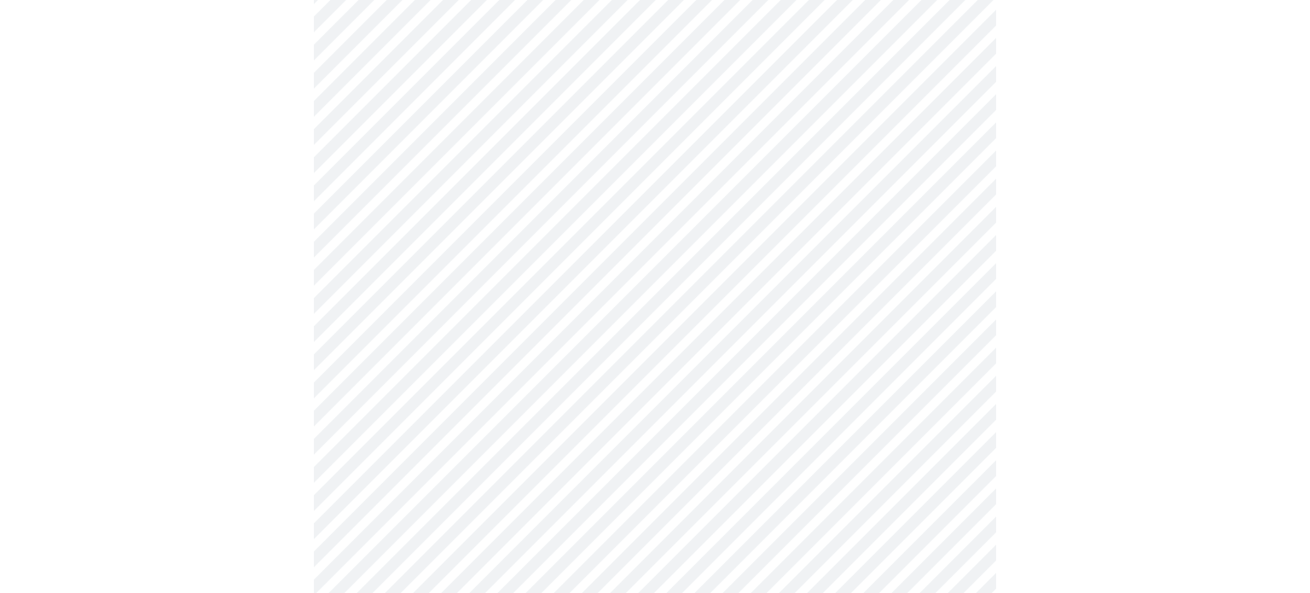
click at [580, 389] on body "MyMenopauseRx Appointments Messaging Labs Uploads Medications Community Refer a…" at bounding box center [655, 102] width 1296 height 1602
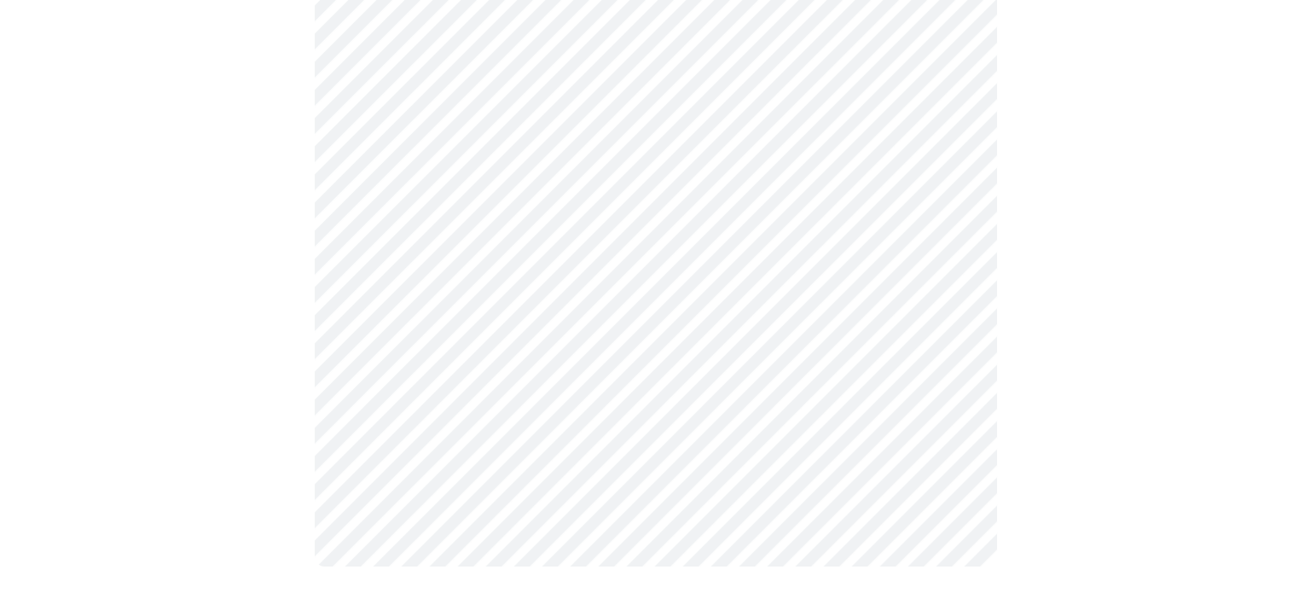
scroll to position [999, 0]
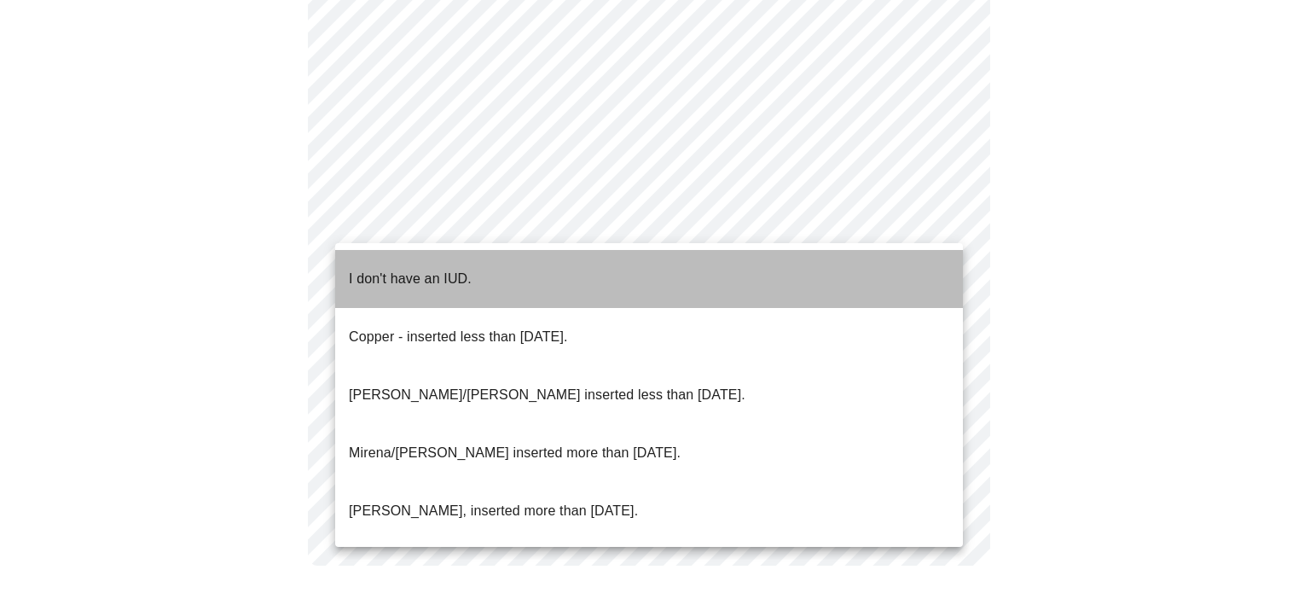
click at [439, 269] on p "I don't have an IUD." at bounding box center [410, 279] width 123 height 20
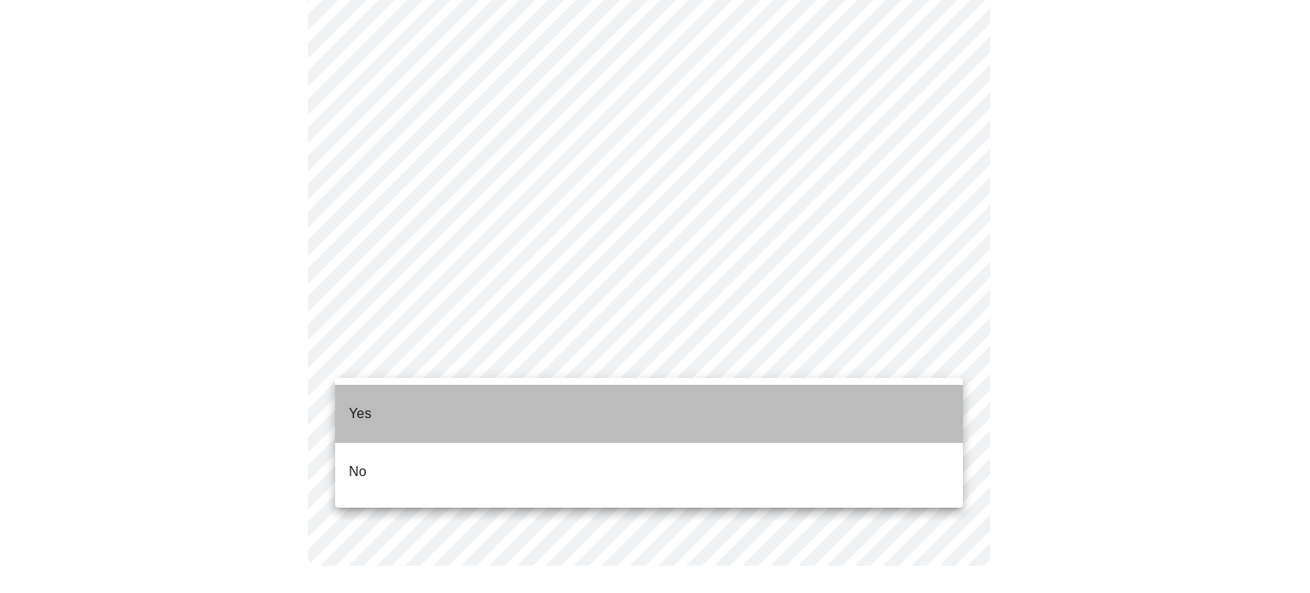
click at [361, 405] on p "Yes" at bounding box center [360, 413] width 23 height 20
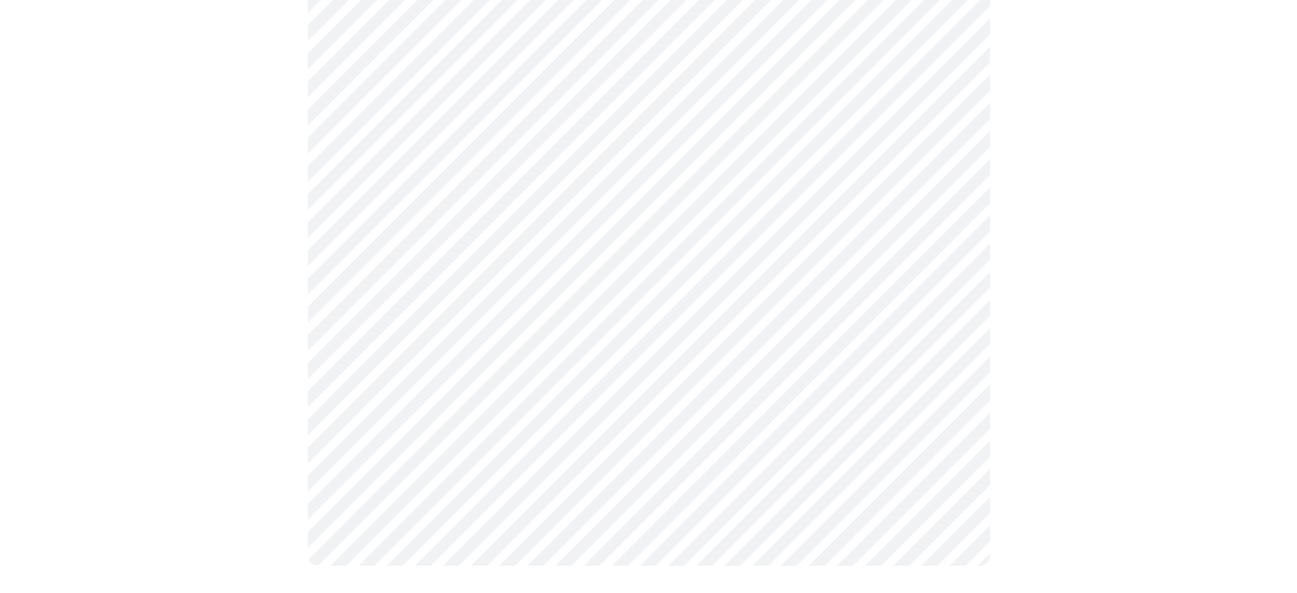
scroll to position [0, 0]
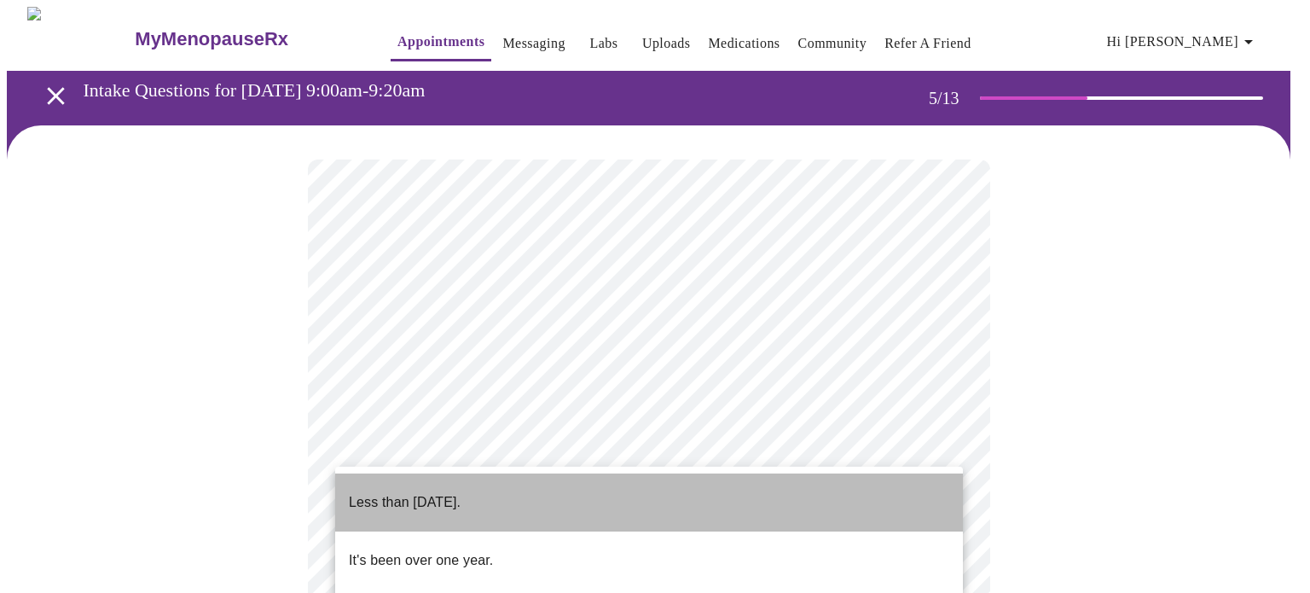
click at [460, 492] on p "Less than [DATE]." at bounding box center [405, 502] width 112 height 20
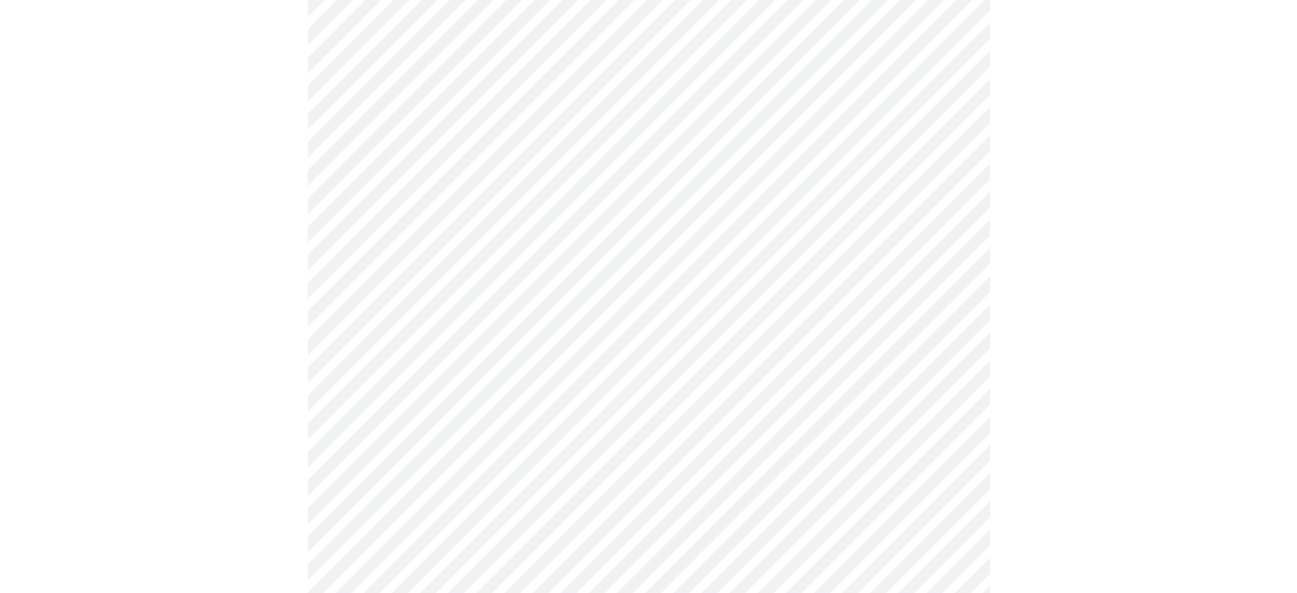
scroll to position [413, 0]
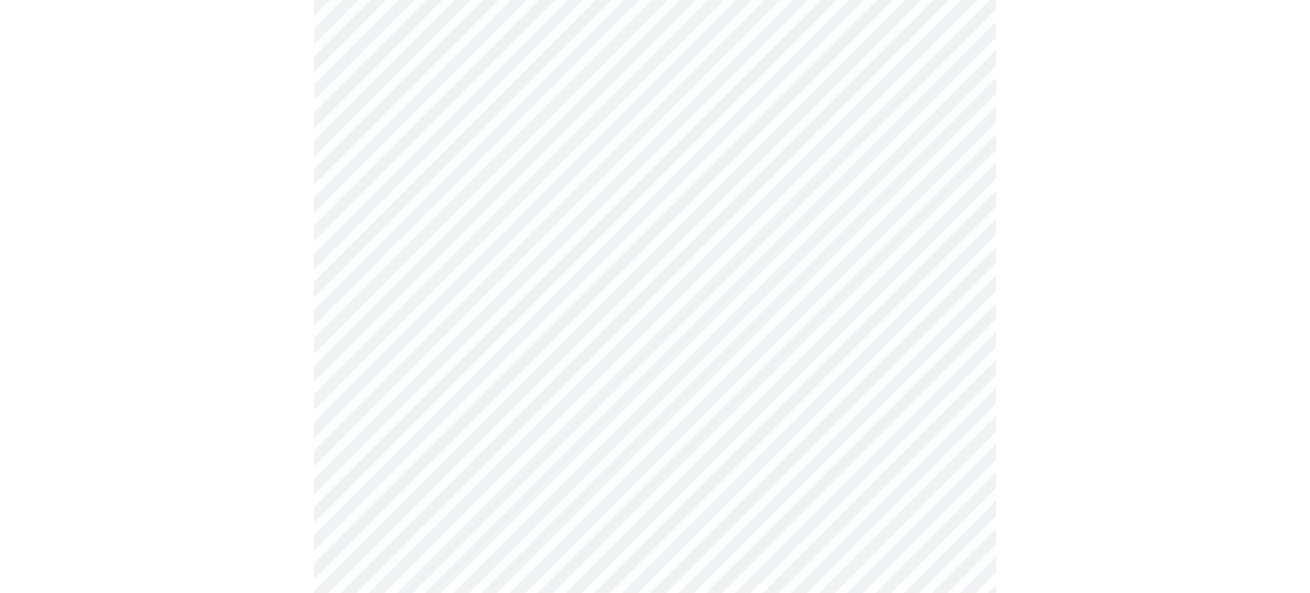
click at [697, 177] on body "MyMenopauseRx Appointments Messaging Labs Uploads Medications Community Refer a…" at bounding box center [655, 279] width 1296 height 1370
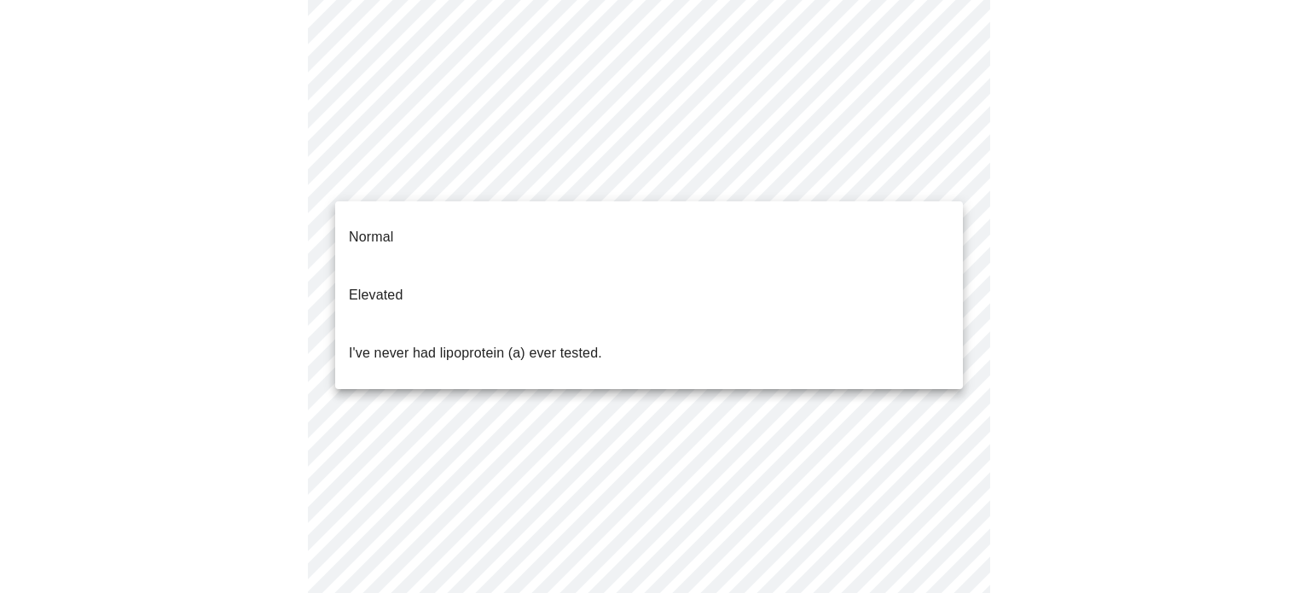
click at [507, 329] on span "I've never had lipoprotein (a) ever tested." at bounding box center [475, 353] width 253 height 48
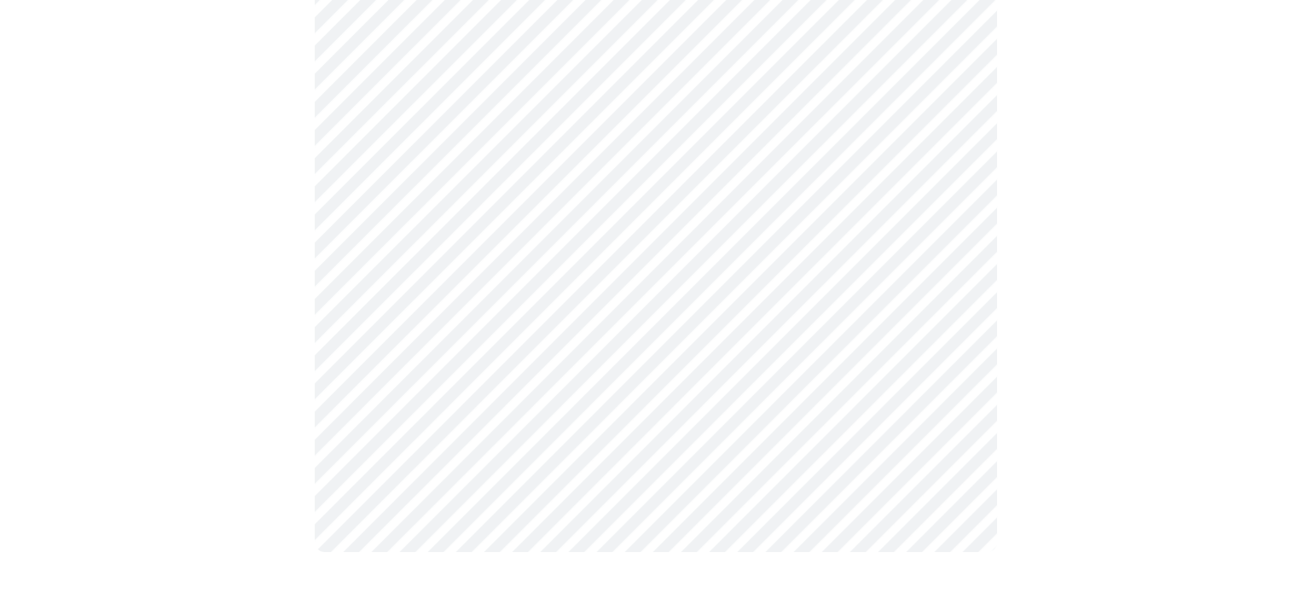
scroll to position [0, 0]
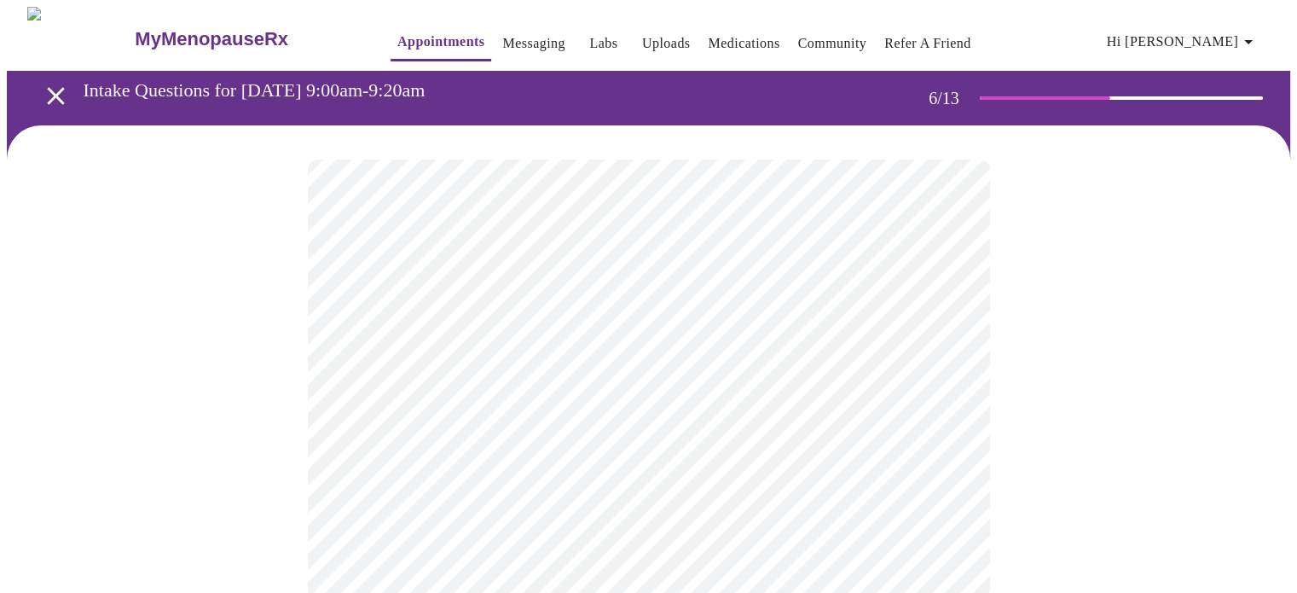
click at [414, 499] on body "MyMenopauseRx Appointments Messaging Labs Uploads Medications Community Refer a…" at bounding box center [648, 462] width 1283 height 910
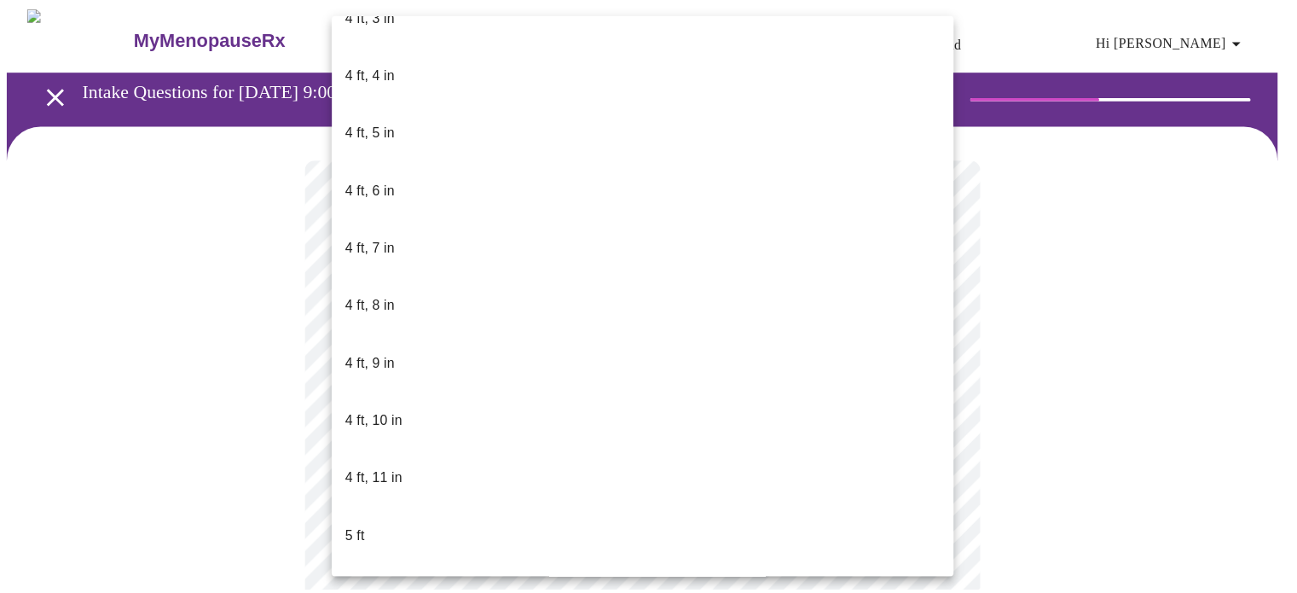
scroll to position [908, 0]
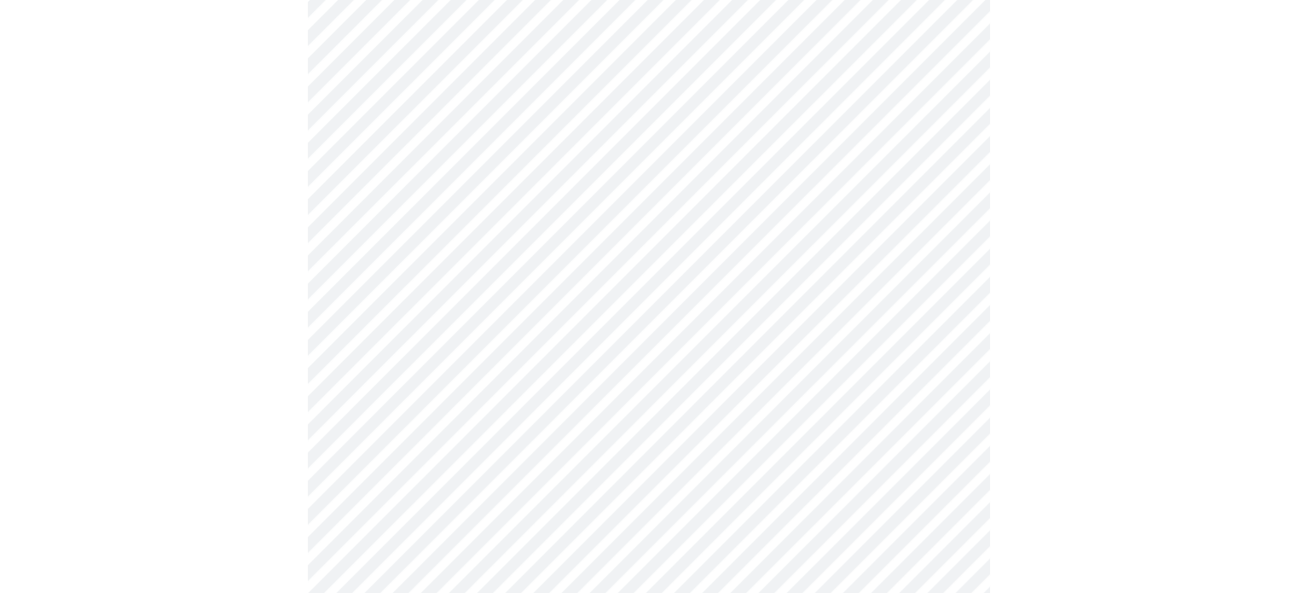
scroll to position [4578, 0]
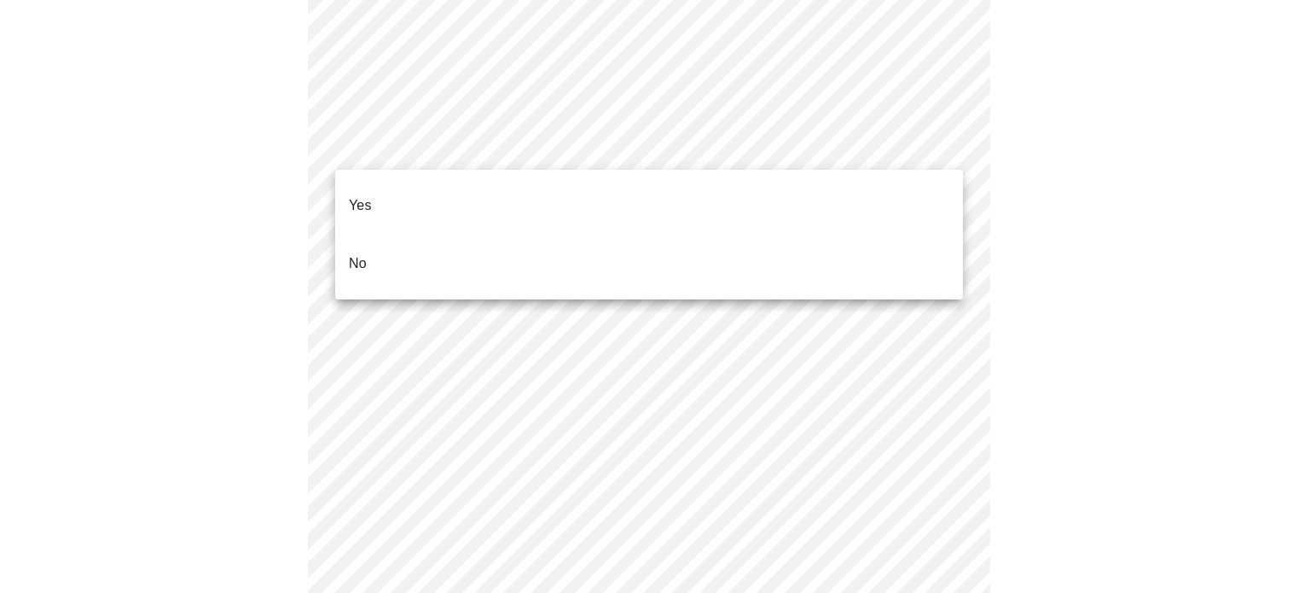
click at [460, 244] on li "No" at bounding box center [649, 263] width 628 height 58
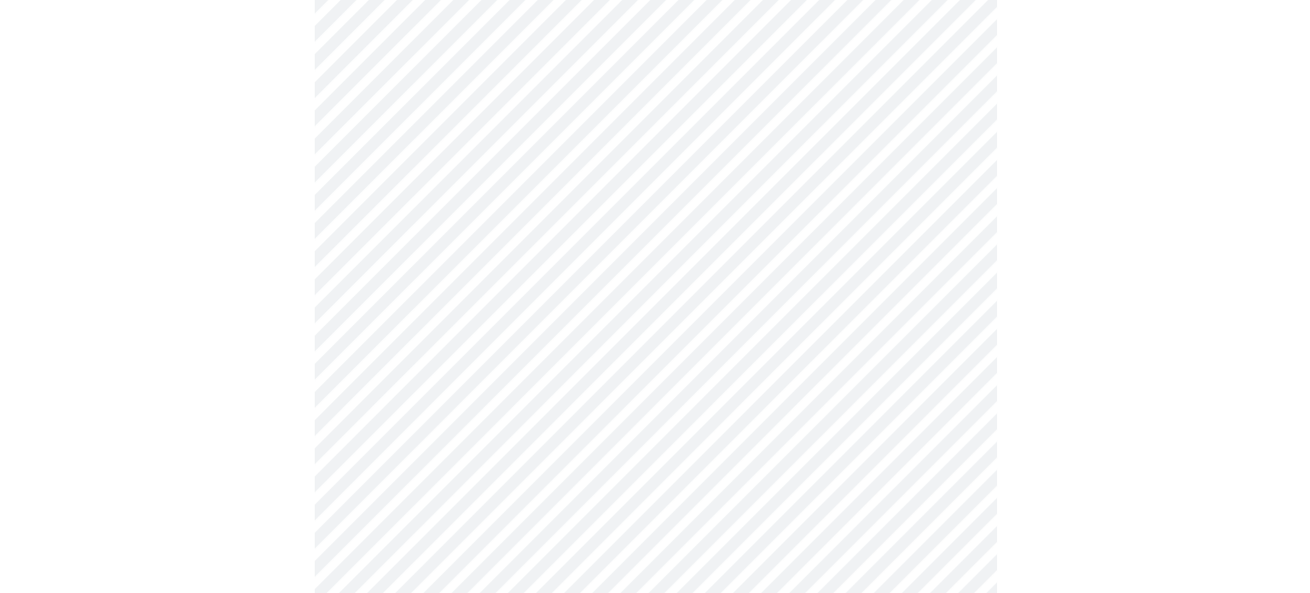
scroll to position [1068, 0]
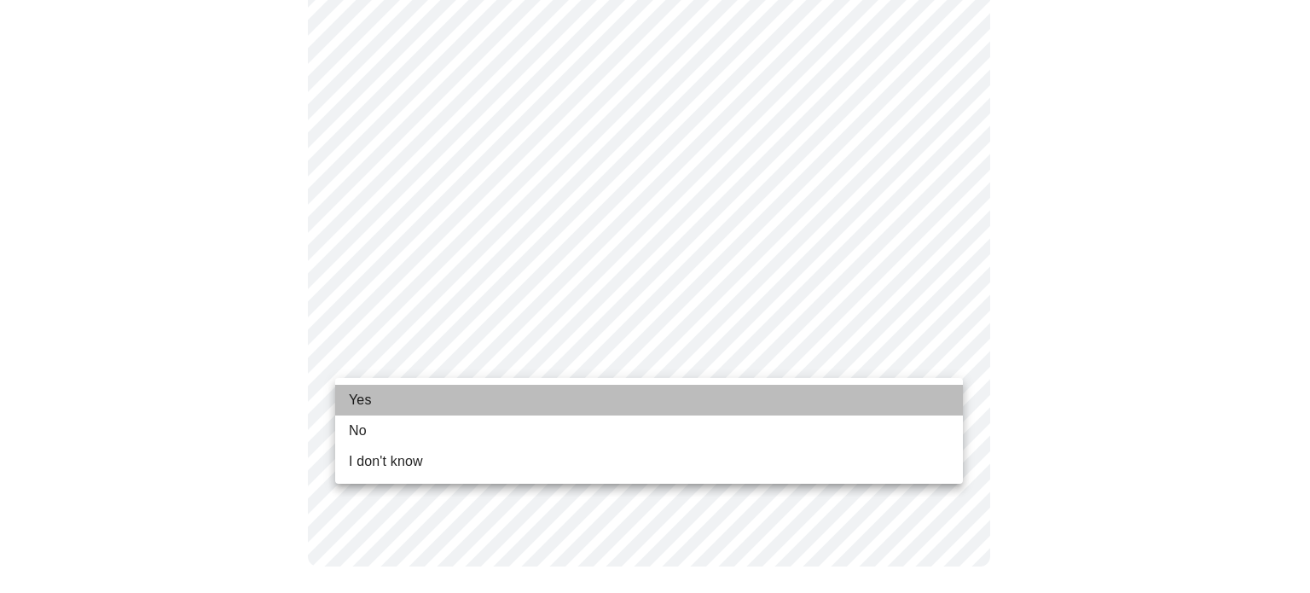
click at [351, 400] on span "Yes" at bounding box center [360, 400] width 23 height 20
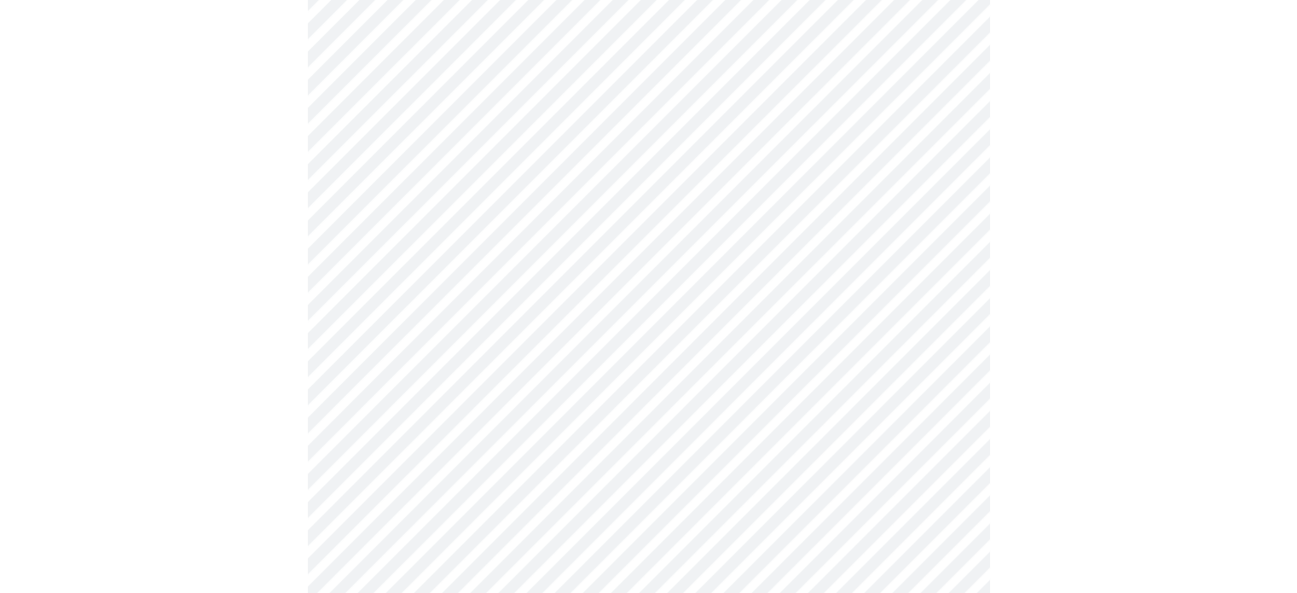
scroll to position [0, 0]
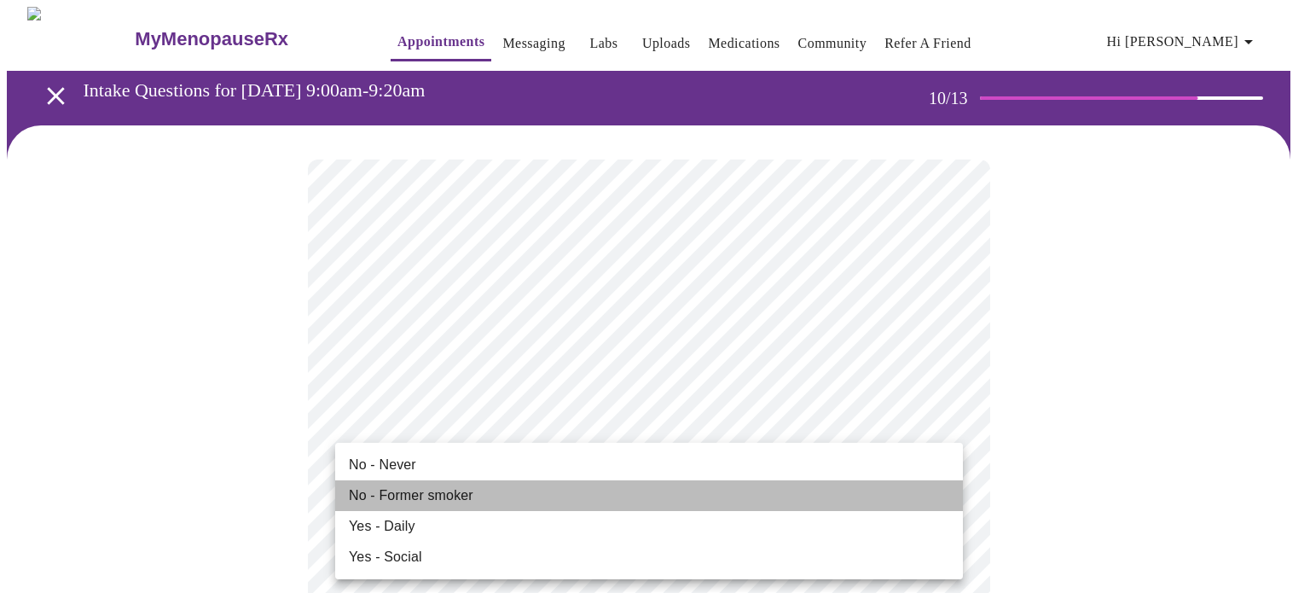
click at [428, 501] on span "No - Former smoker" at bounding box center [411, 495] width 124 height 20
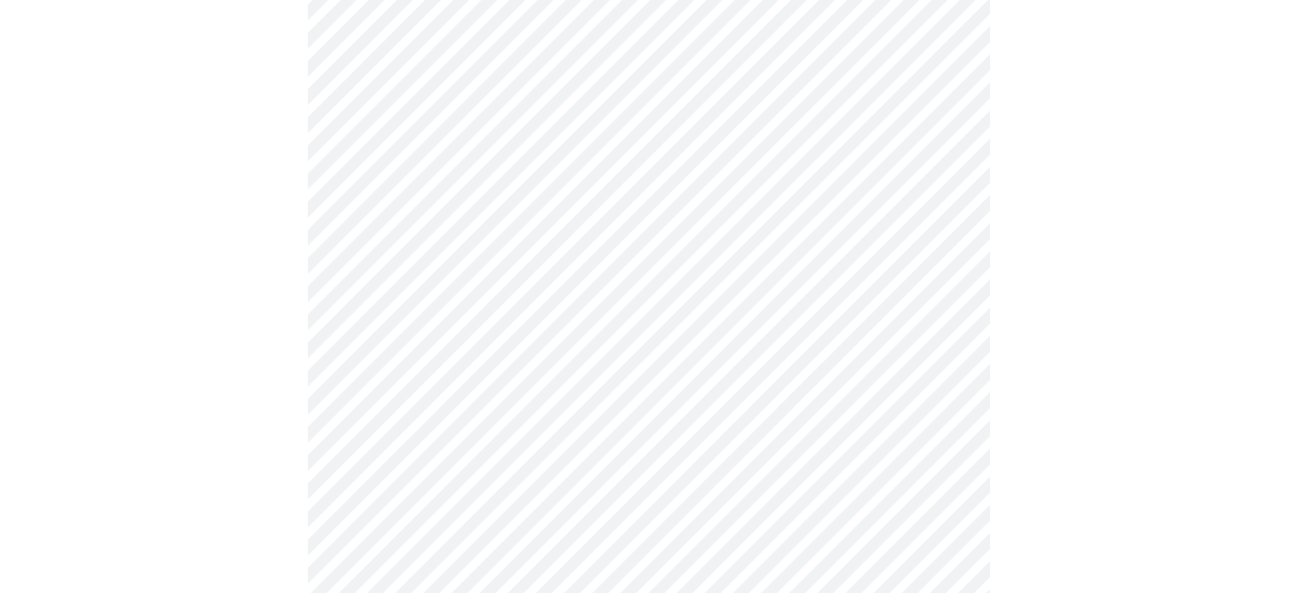
scroll to position [1555, 0]
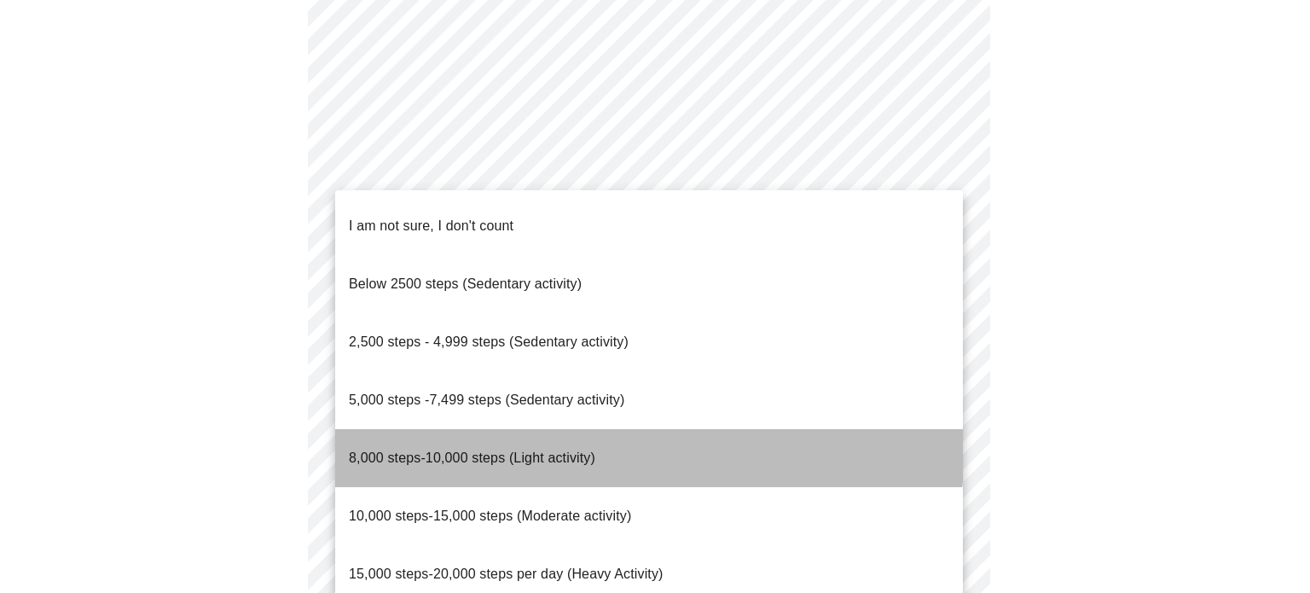
click at [454, 450] on span "8,000 steps-10,000 steps (Light activity)" at bounding box center [472, 457] width 246 height 14
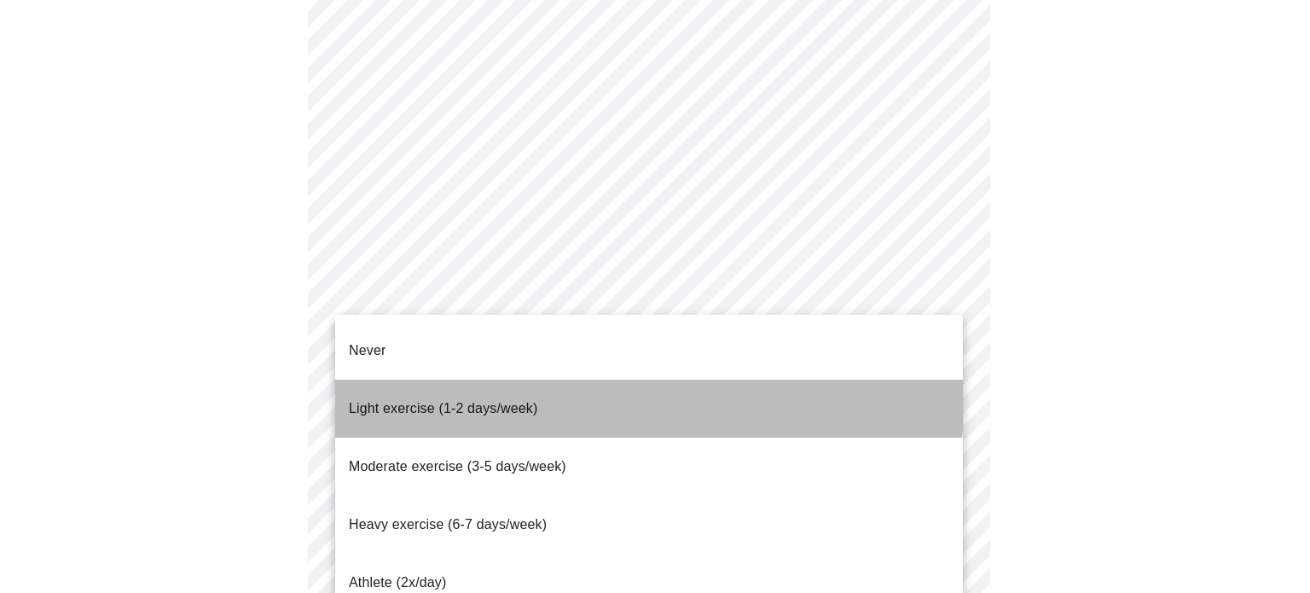
click at [503, 401] on span "Light exercise (1-2 days/week)" at bounding box center [443, 408] width 189 height 14
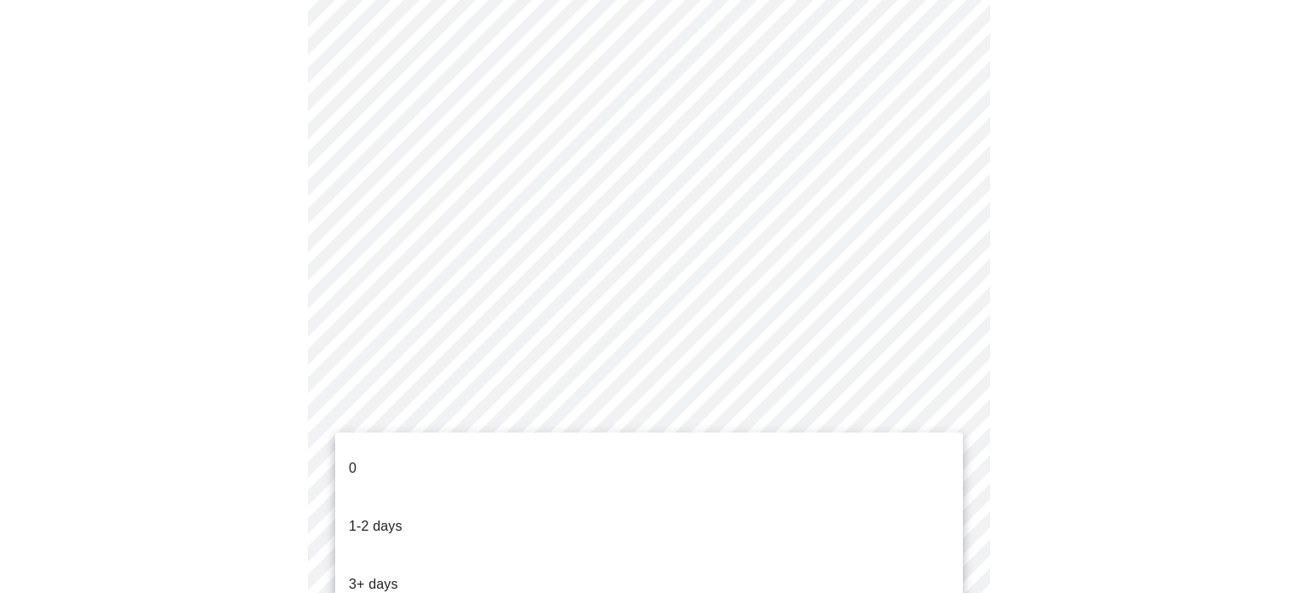
click at [363, 464] on li "0" at bounding box center [649, 468] width 628 height 58
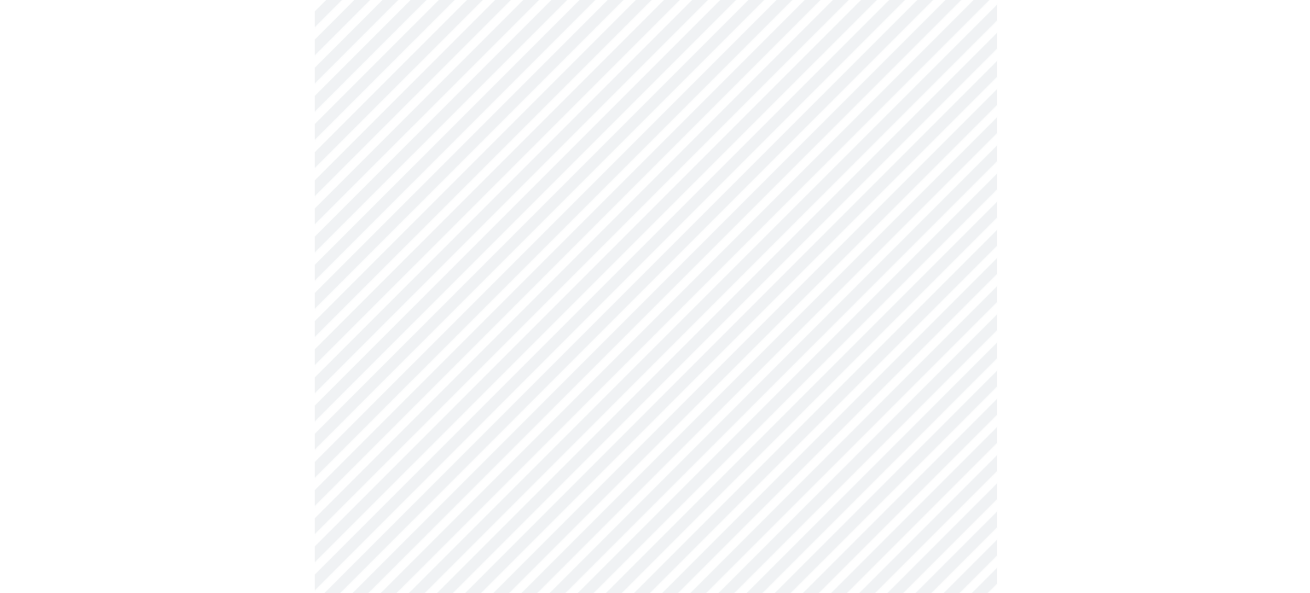
scroll to position [0, 0]
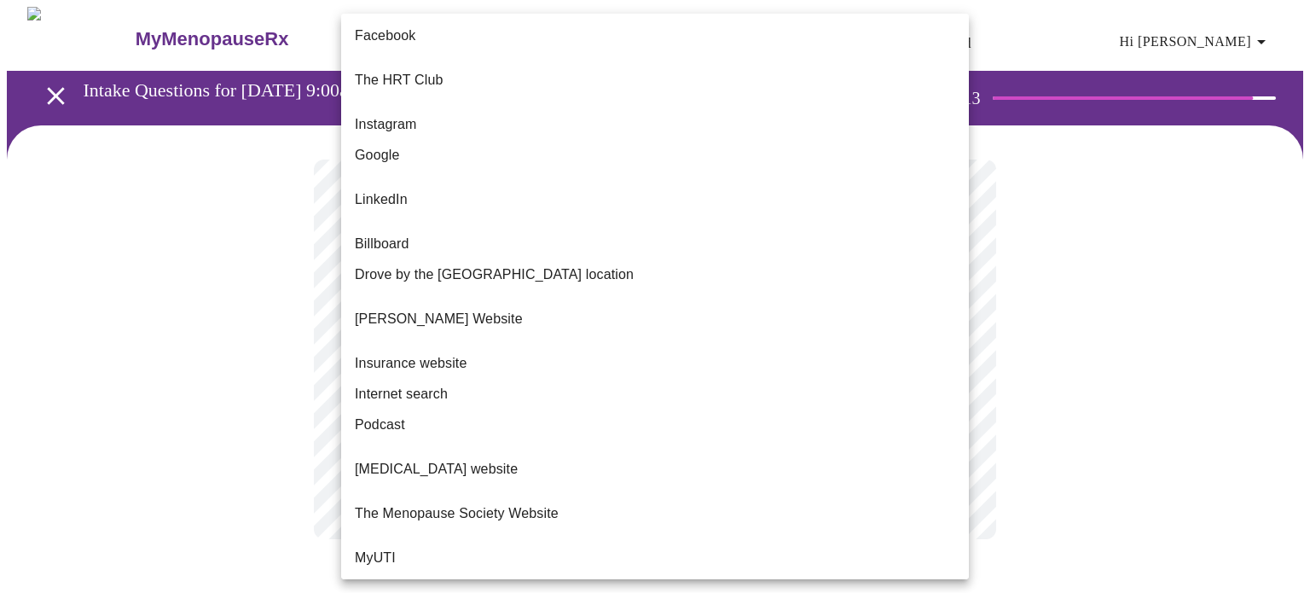
click at [960, 351] on body "MyMenopauseRx Appointments Messaging Labs Uploads Medications Community Refer a…" at bounding box center [655, 290] width 1296 height 566
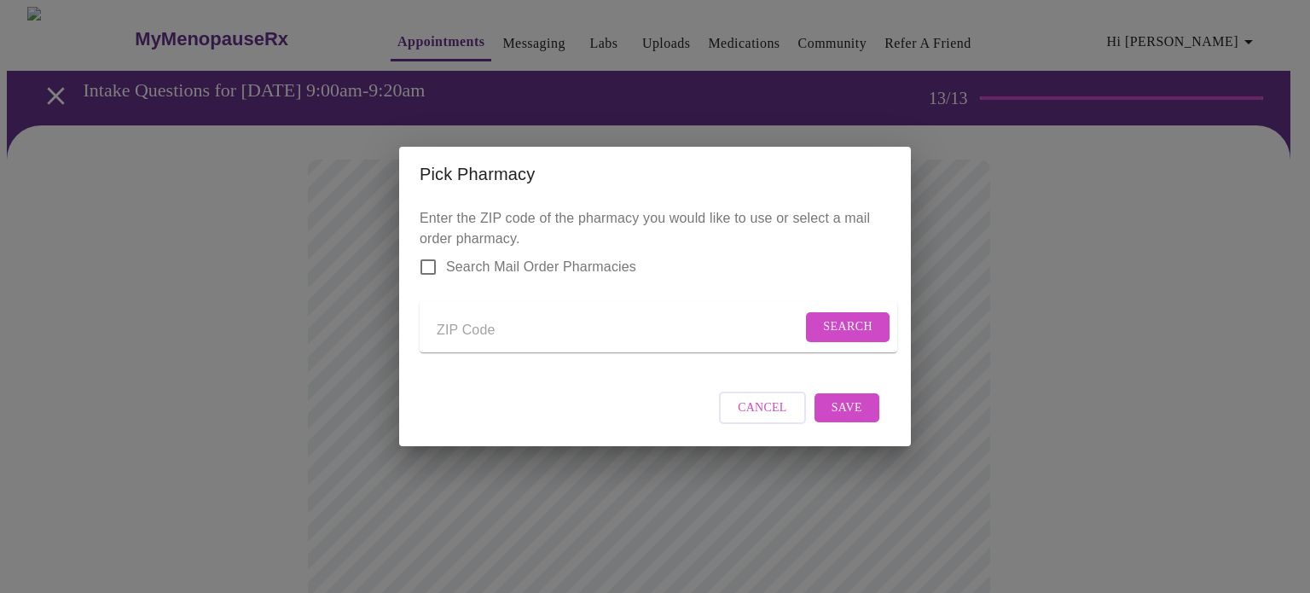
click at [509, 321] on input "Send a message to your care team" at bounding box center [619, 329] width 365 height 27
click at [863, 327] on span "Search" at bounding box center [847, 326] width 49 height 21
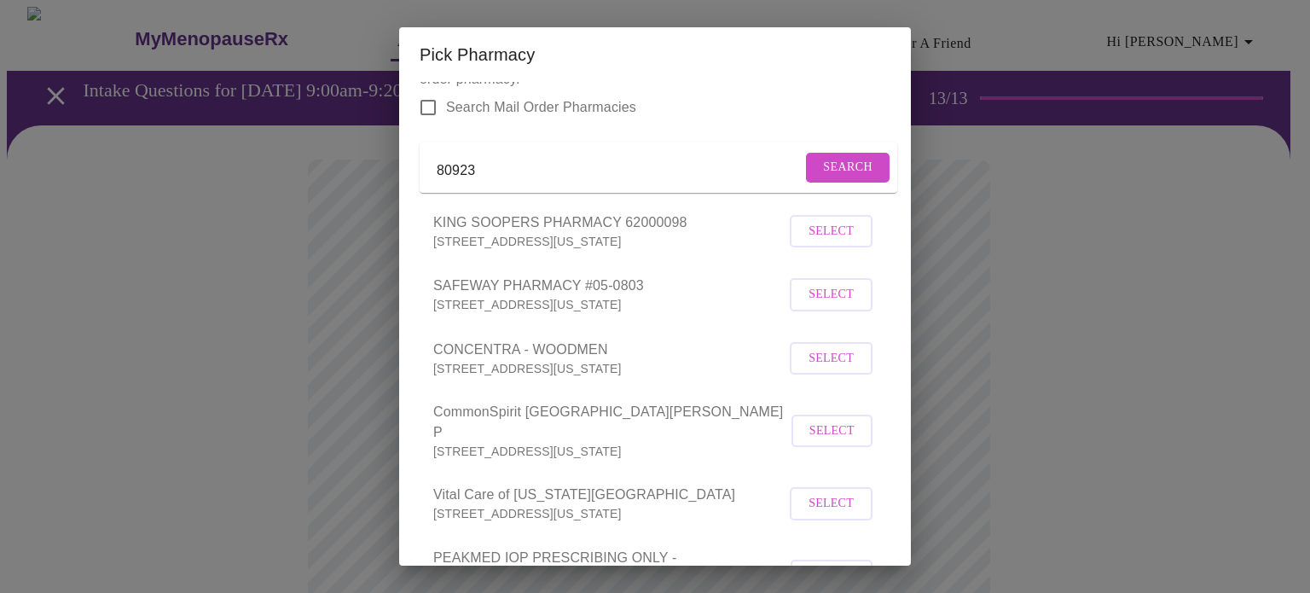
scroll to position [0, 0]
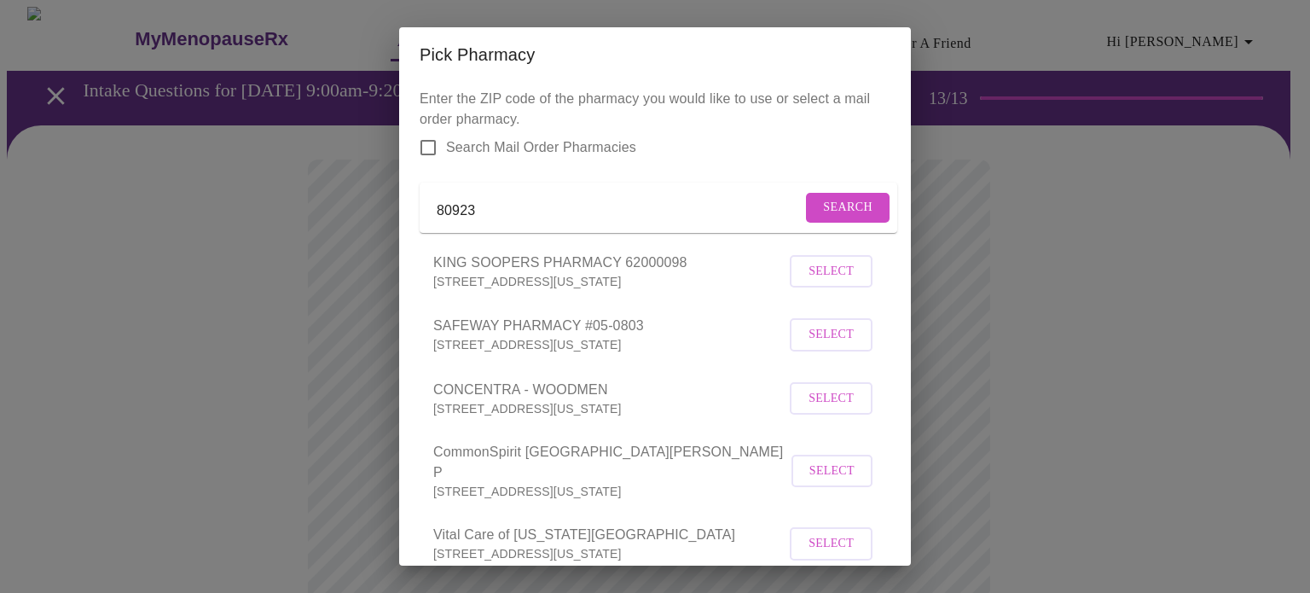
click at [495, 223] on input "80923" at bounding box center [619, 210] width 365 height 27
type input "80918"
click at [831, 217] on span "Search" at bounding box center [847, 207] width 49 height 21
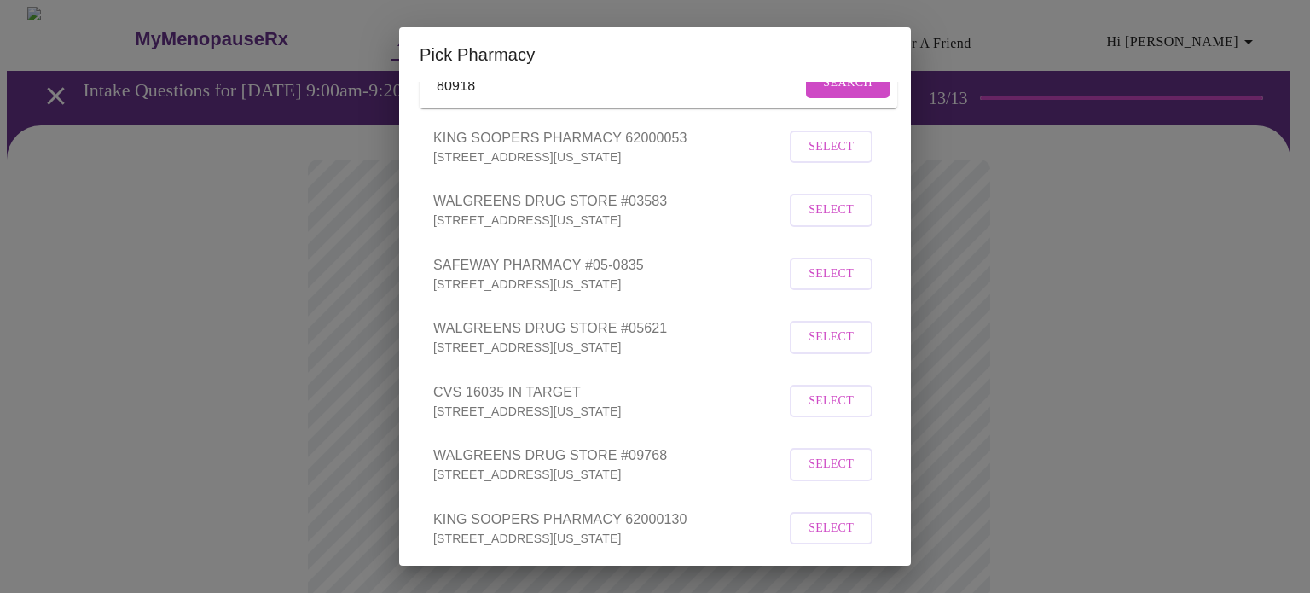
scroll to position [126, 0]
click at [823, 346] on span "Select" at bounding box center [830, 335] width 45 height 21
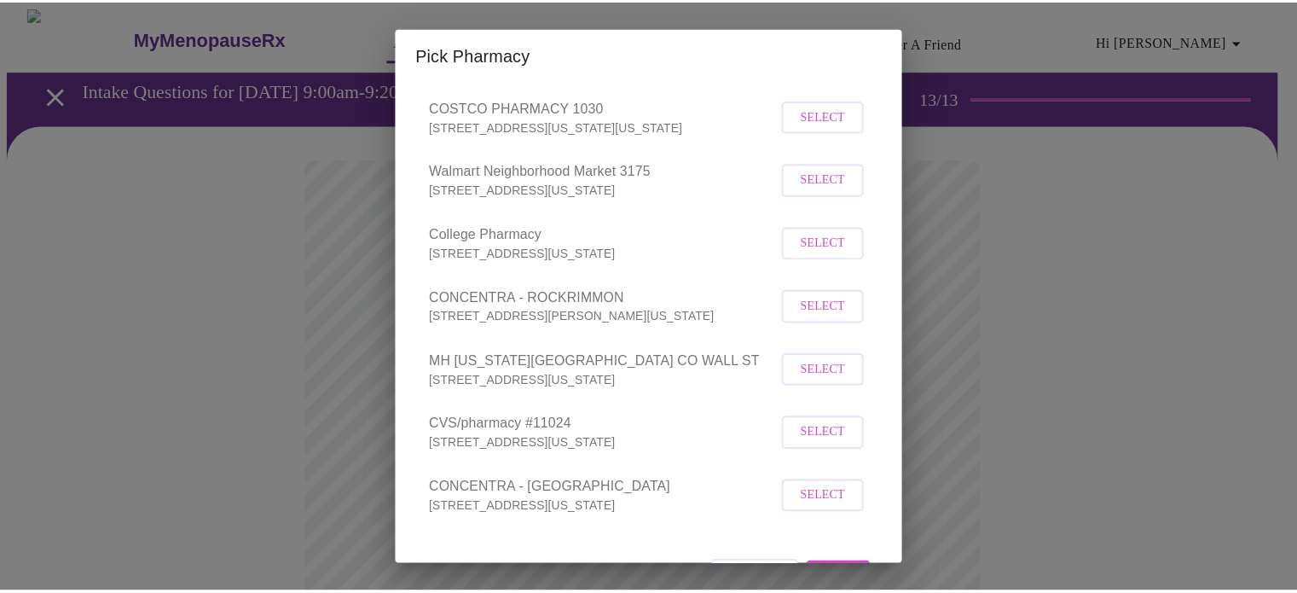
scroll to position [710, 0]
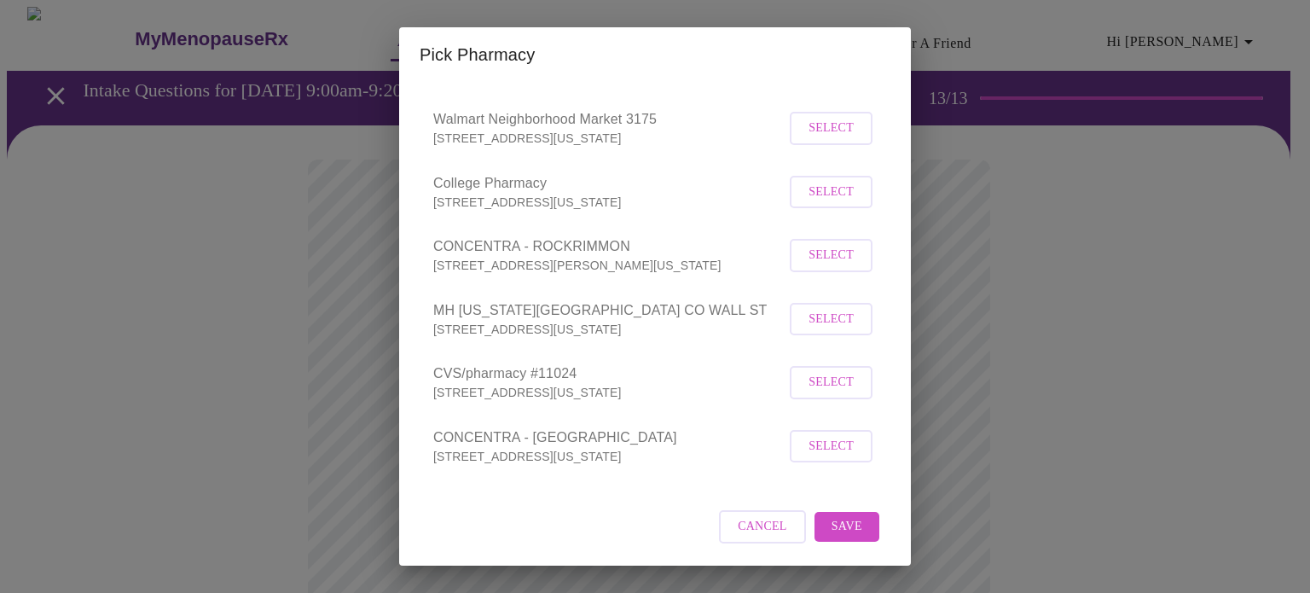
click at [831, 524] on span "Save" at bounding box center [846, 526] width 31 height 21
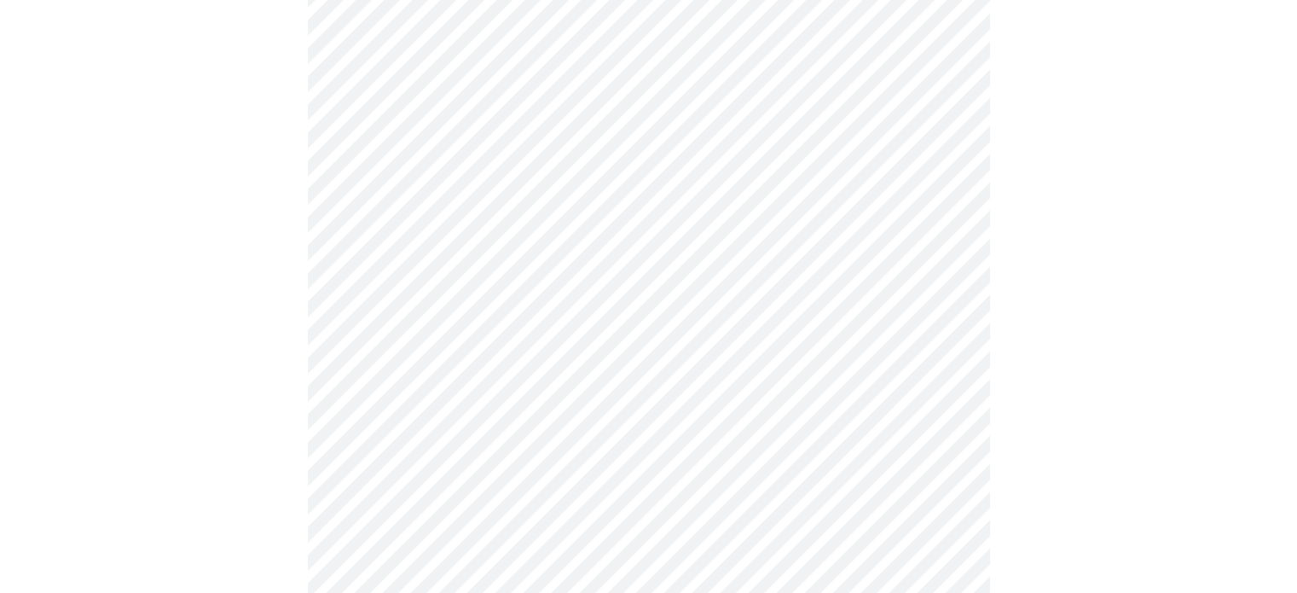
scroll to position [207, 0]
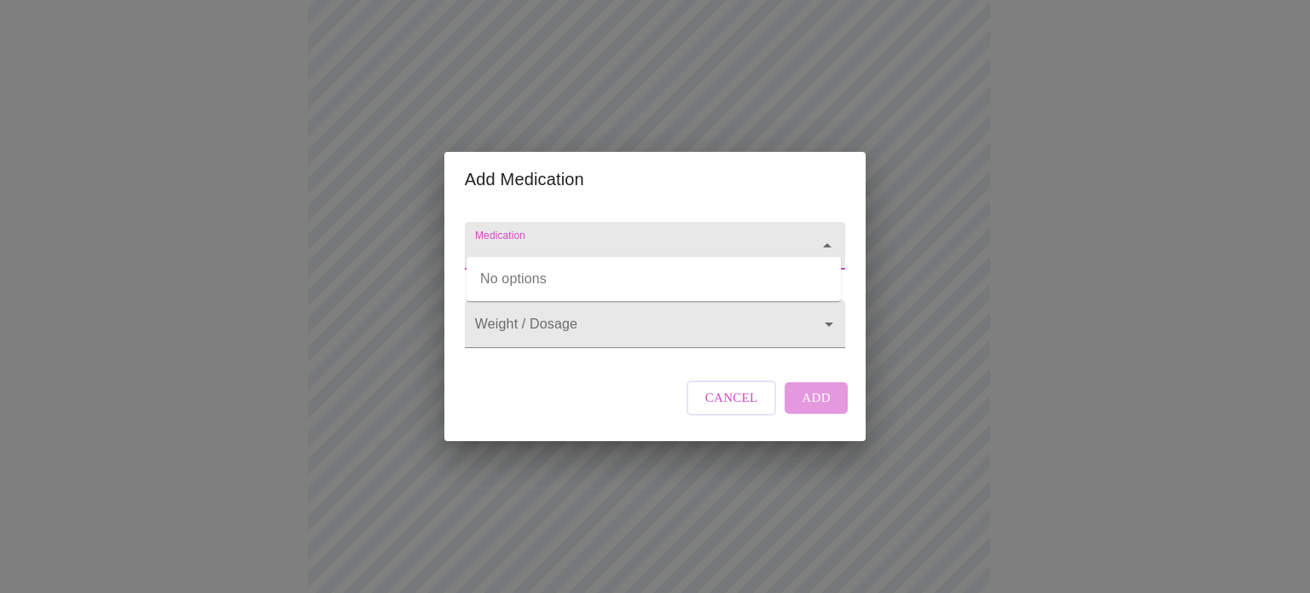
click at [669, 238] on input "Medication" at bounding box center [631, 254] width 318 height 32
type input "loratidine"
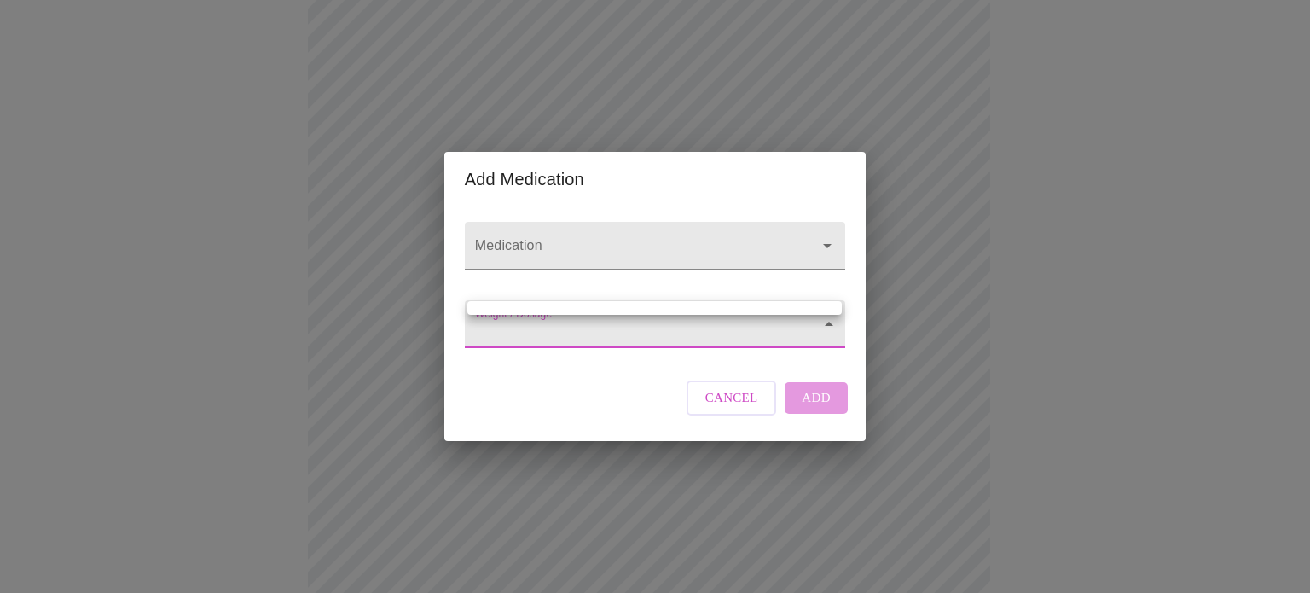
click at [744, 321] on body "MyMenopauseRx Appointments Messaging Labs Uploads Medications Community Refer a…" at bounding box center [655, 440] width 1296 height 1280
click at [671, 333] on div at bounding box center [655, 296] width 1310 height 593
click at [742, 408] on span "Cancel" at bounding box center [731, 397] width 53 height 22
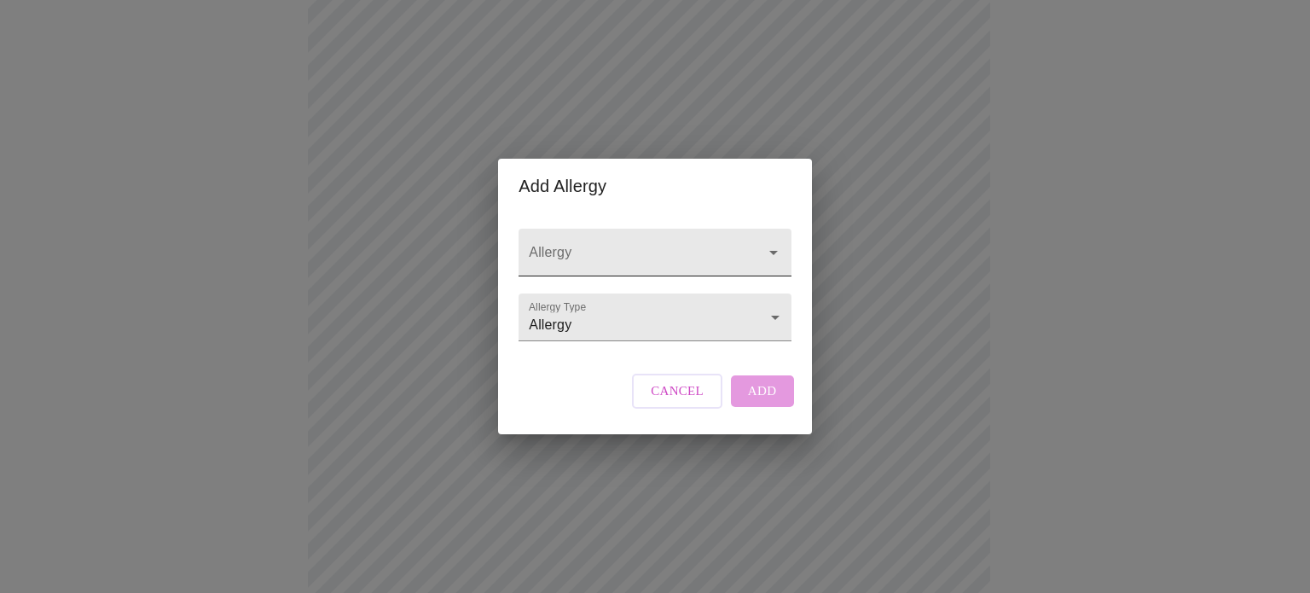
click at [671, 245] on input "Allergy" at bounding box center [630, 261] width 210 height 32
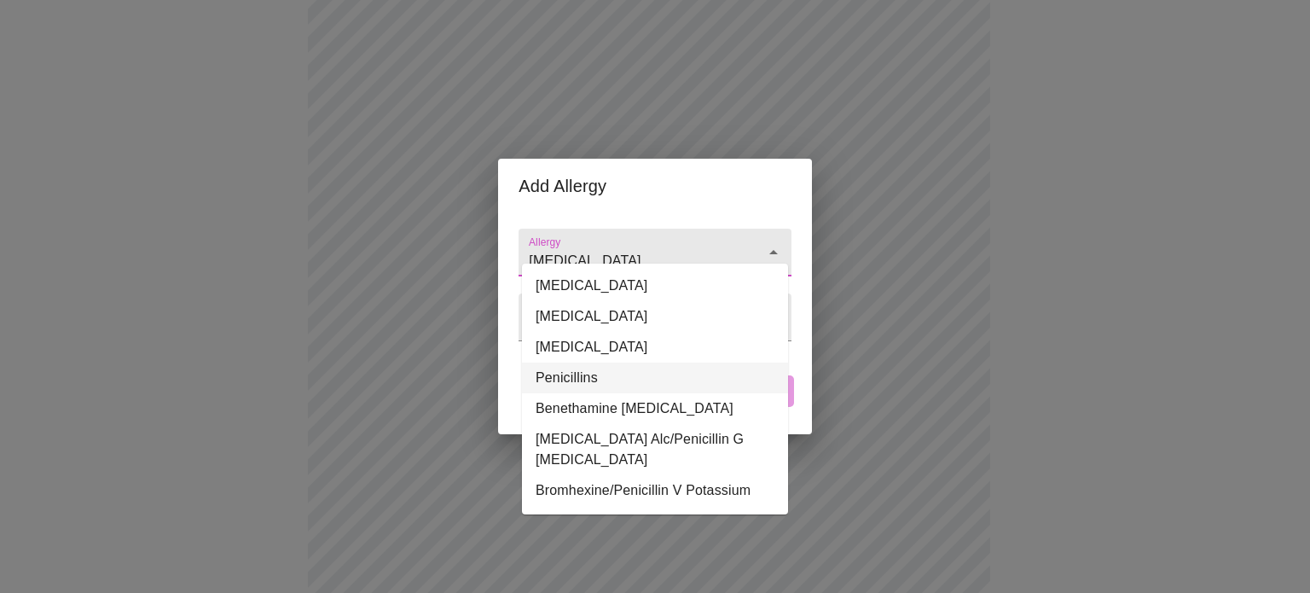
click at [587, 382] on li "Penicillins" at bounding box center [655, 377] width 266 height 31
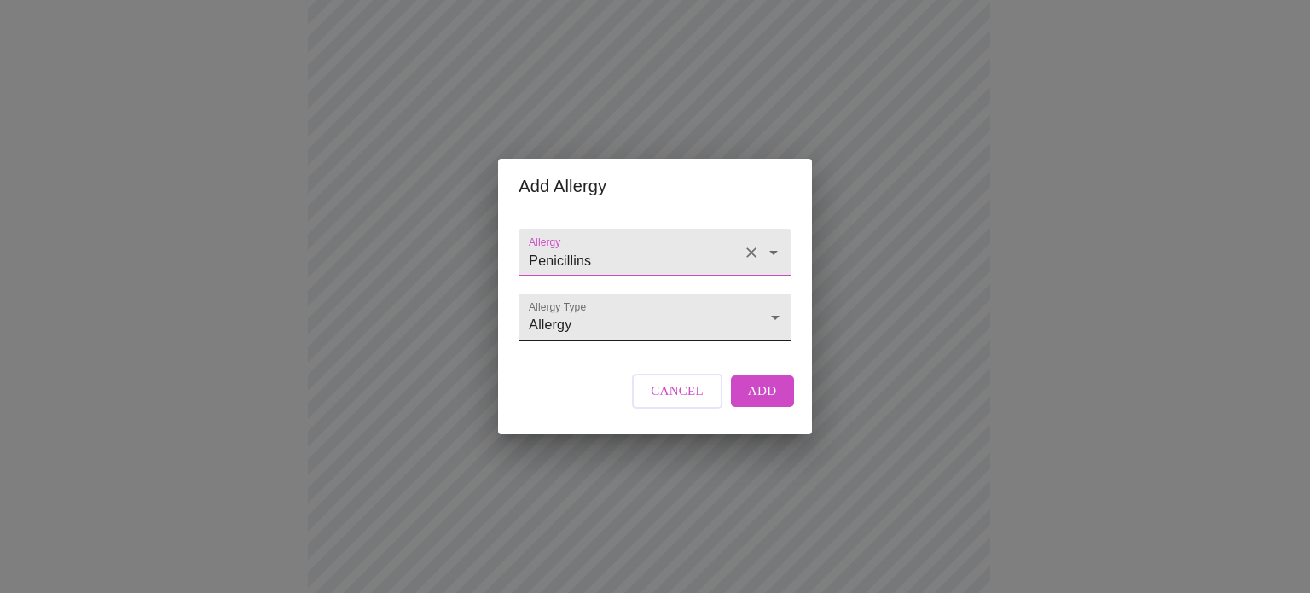
type input "Penicillins"
click at [618, 330] on body "MyMenopauseRx Appointments Messaging Labs Uploads Medications Community Refer a…" at bounding box center [655, 440] width 1296 height 1280
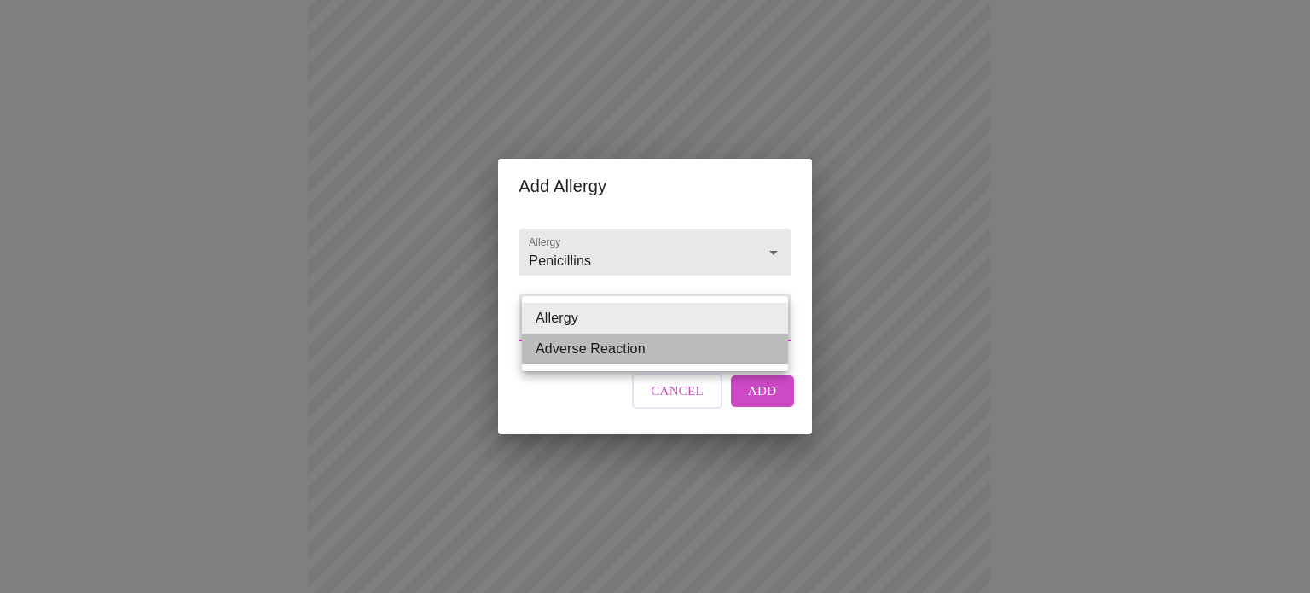
click at [570, 356] on li "Adverse Reaction" at bounding box center [655, 348] width 266 height 31
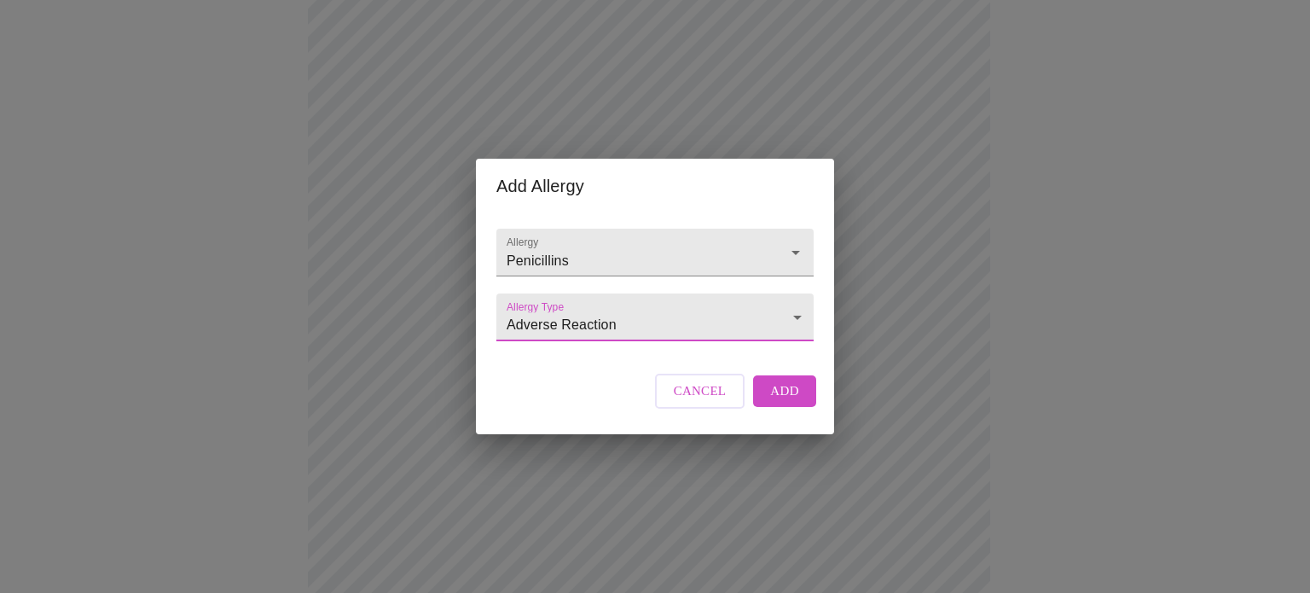
click at [545, 321] on body "MyMenopauseRx Appointments Messaging Labs Uploads Medications Community Refer a…" at bounding box center [655, 440] width 1296 height 1280
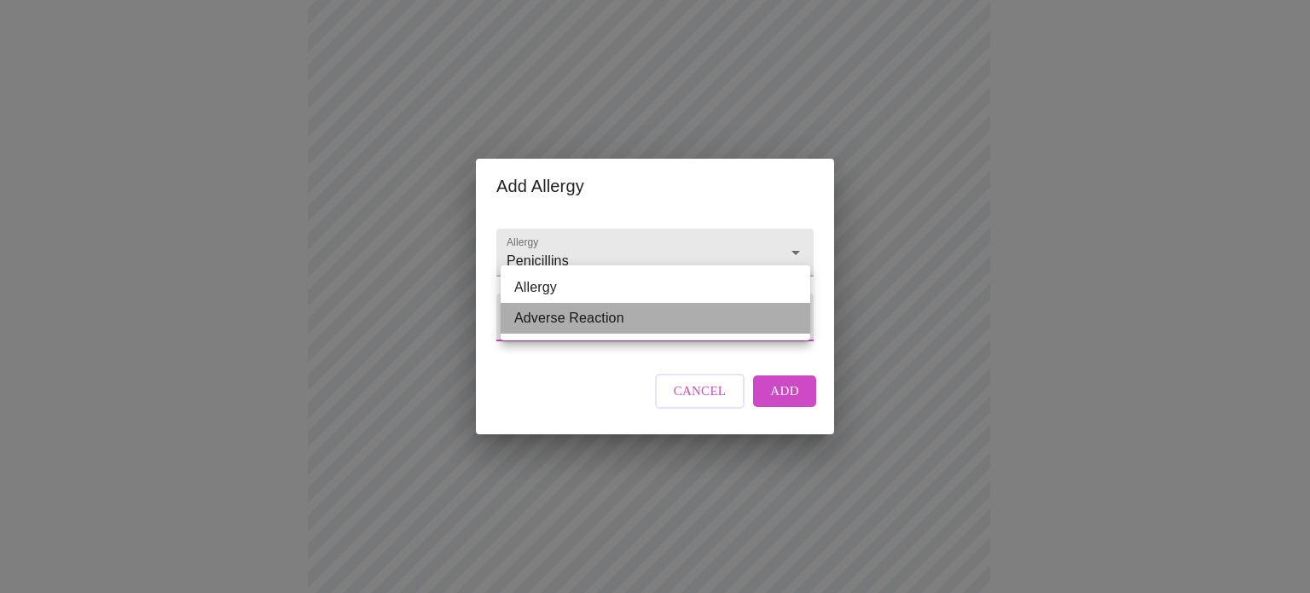
click at [545, 321] on li "Adverse Reaction" at bounding box center [656, 318] width 310 height 31
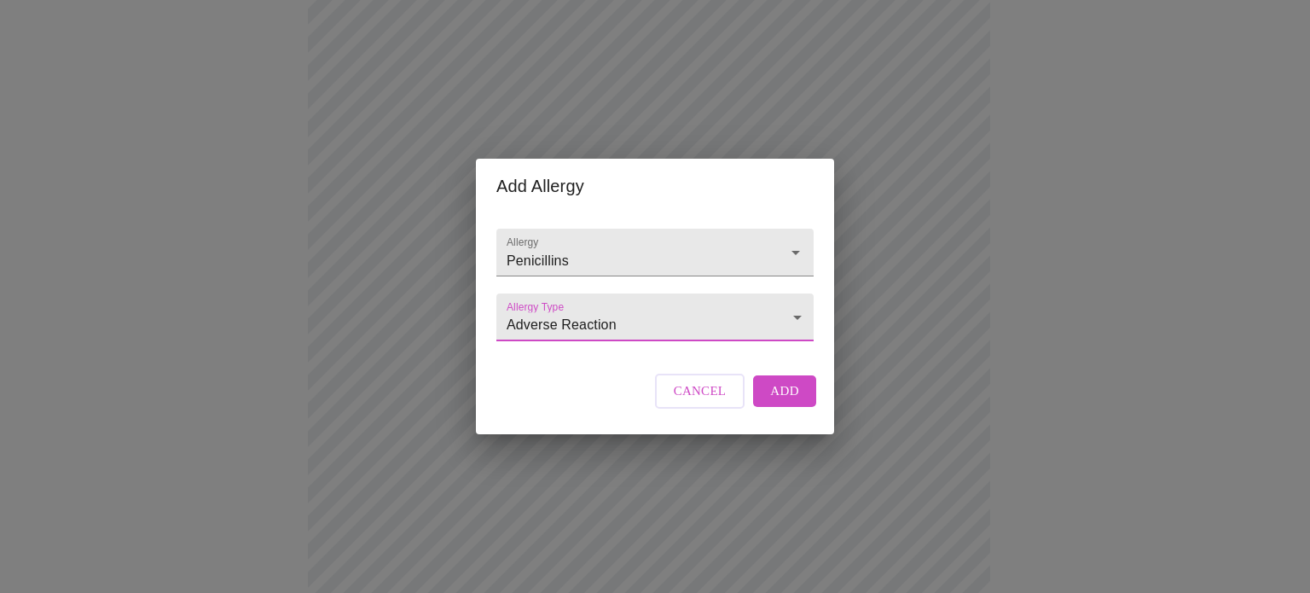
click at [539, 326] on body "MyMenopauseRx Appointments Messaging Labs Uploads Medications Community Refer a…" at bounding box center [655, 440] width 1296 height 1280
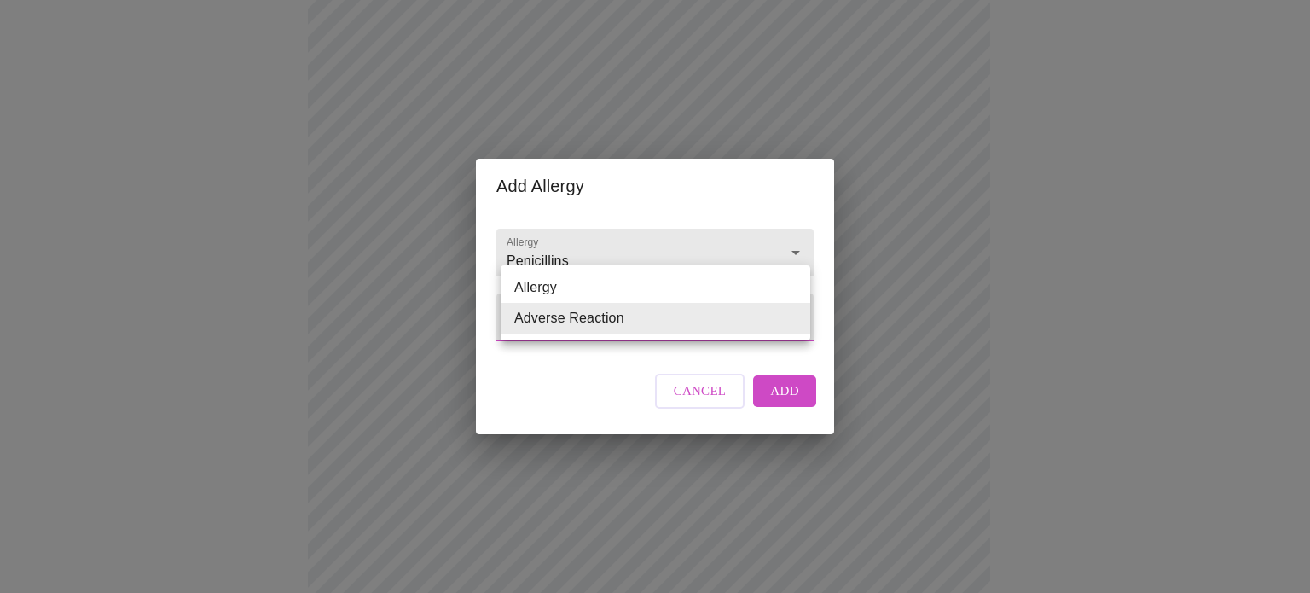
click at [542, 281] on li "Allergy" at bounding box center [656, 287] width 310 height 31
type input "Allergy"
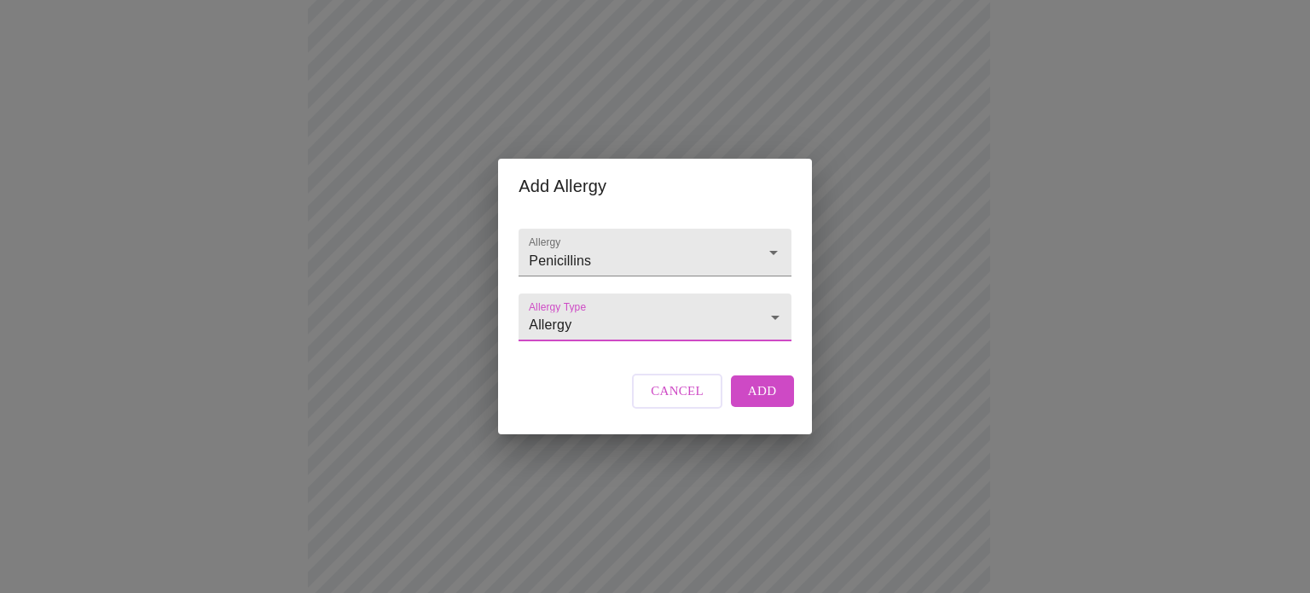
click at [763, 402] on span "Add" at bounding box center [762, 390] width 29 height 22
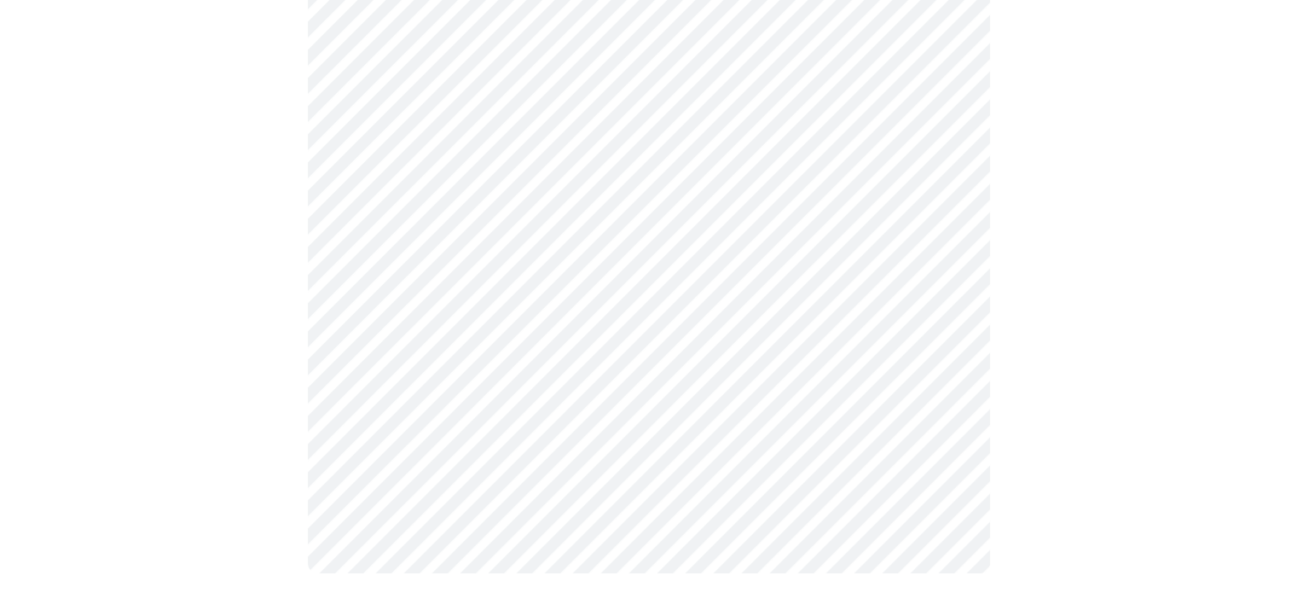
scroll to position [651, 0]
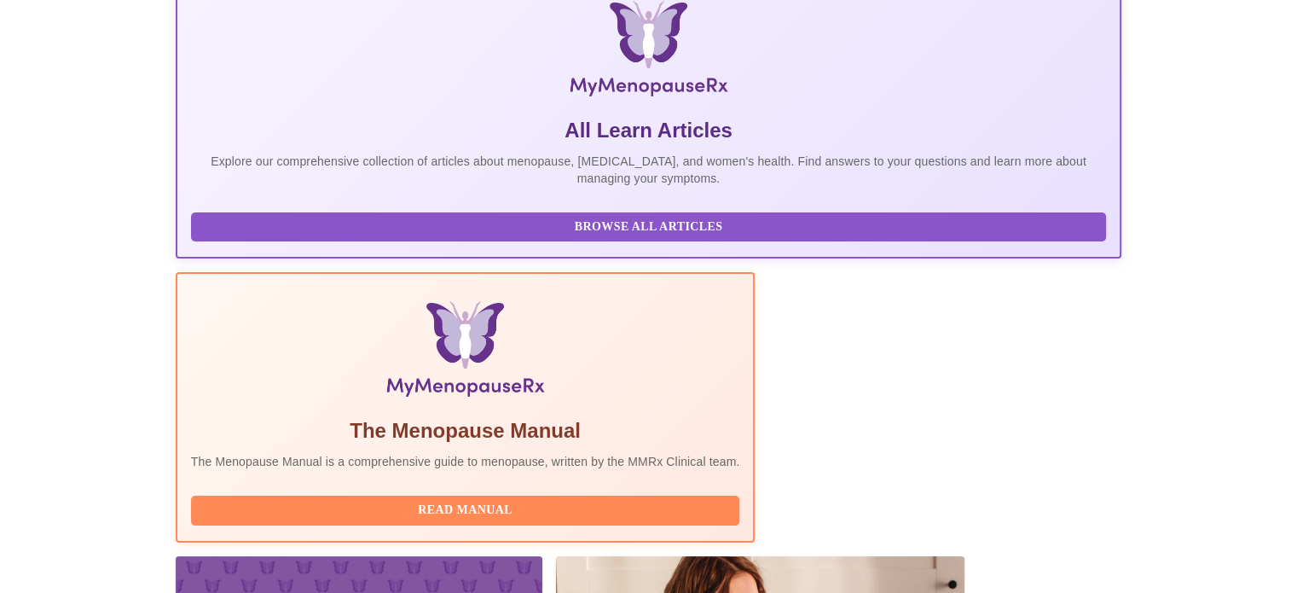
scroll to position [276, 0]
